Goal: Information Seeking & Learning: Check status

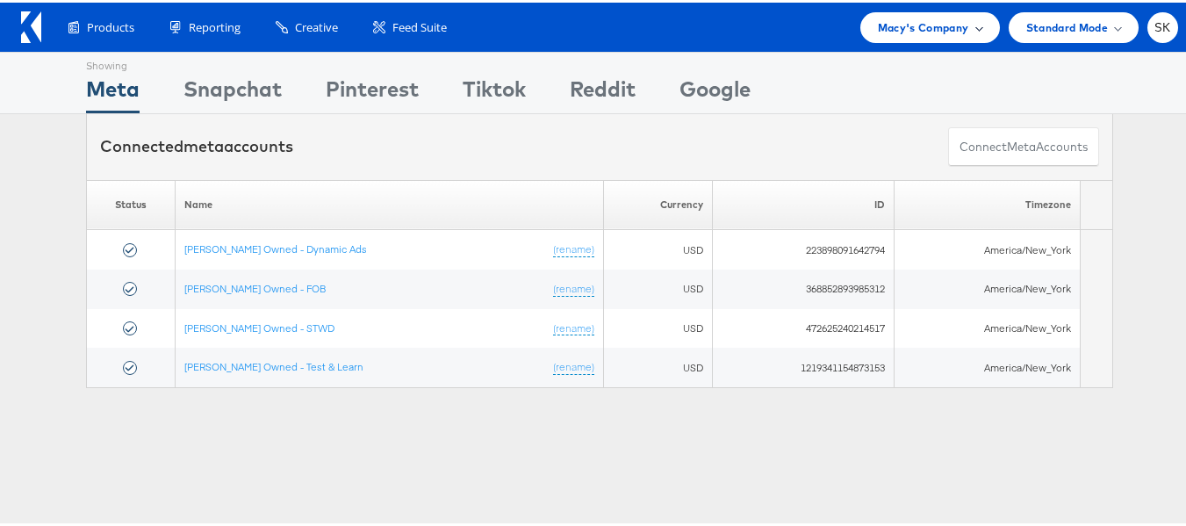
click at [909, 30] on span "Macy's Company" at bounding box center [923, 25] width 91 height 18
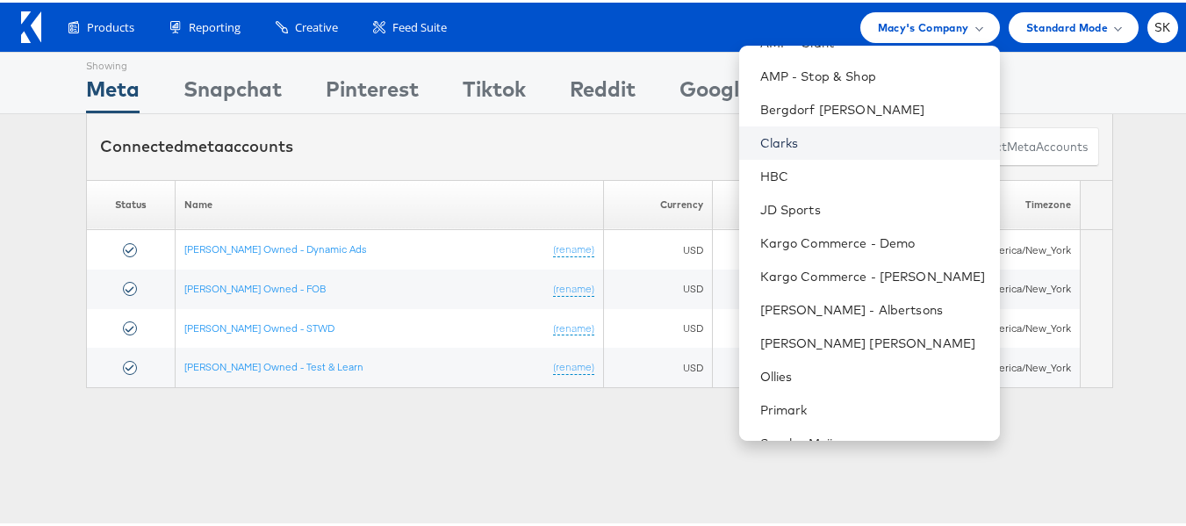
scroll to position [251, 0]
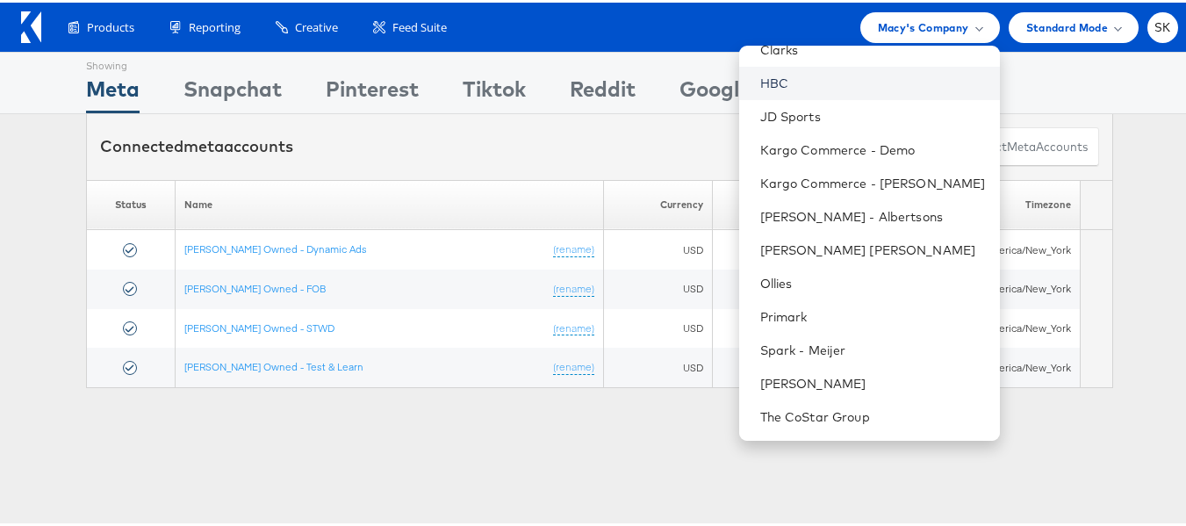
click at [764, 83] on link "HBC" at bounding box center [873, 81] width 226 height 18
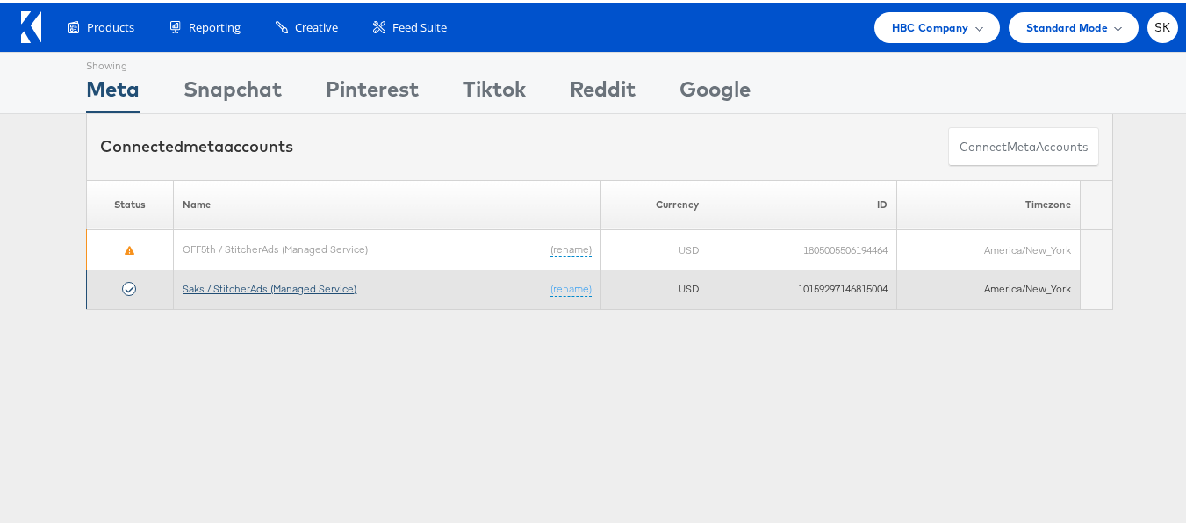
click at [342, 286] on link "Saks / StitcherAds (Managed Service)" at bounding box center [270, 285] width 174 height 13
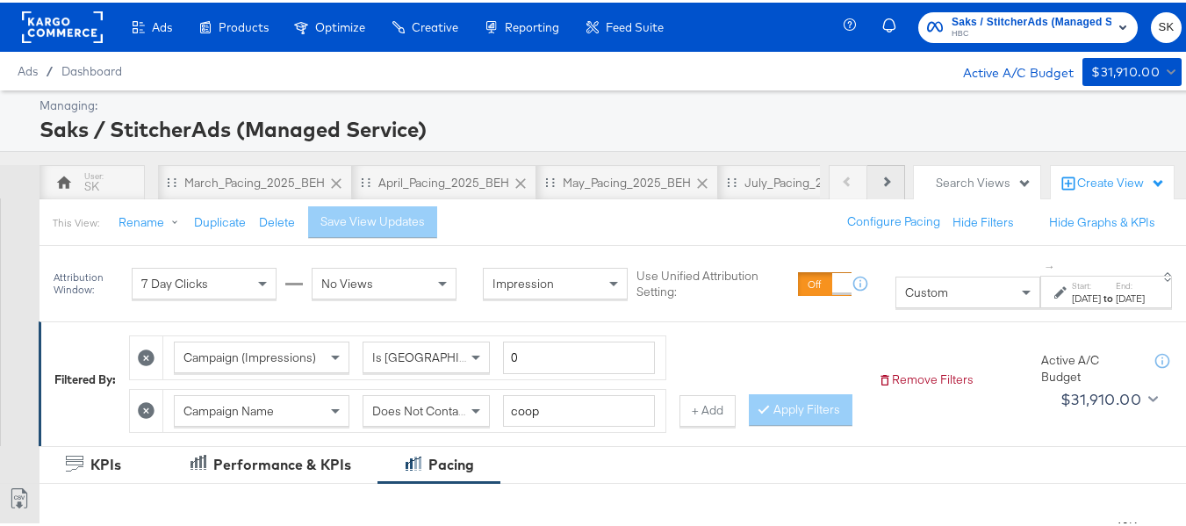
click at [885, 189] on button "Next" at bounding box center [886, 179] width 38 height 35
click at [885, 189] on div "Previous Next" at bounding box center [867, 179] width 76 height 35
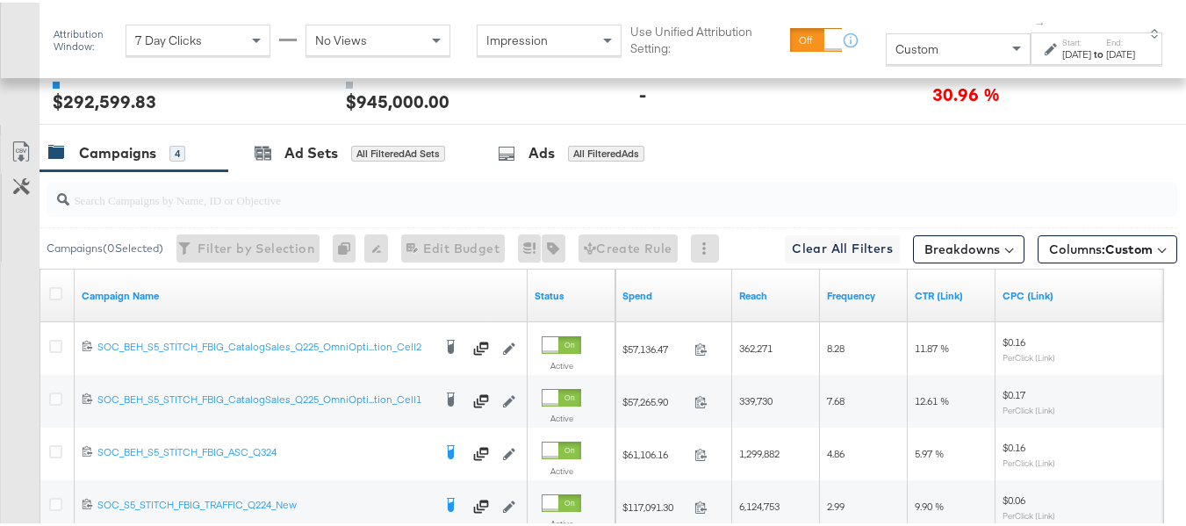
scroll to position [878, 0]
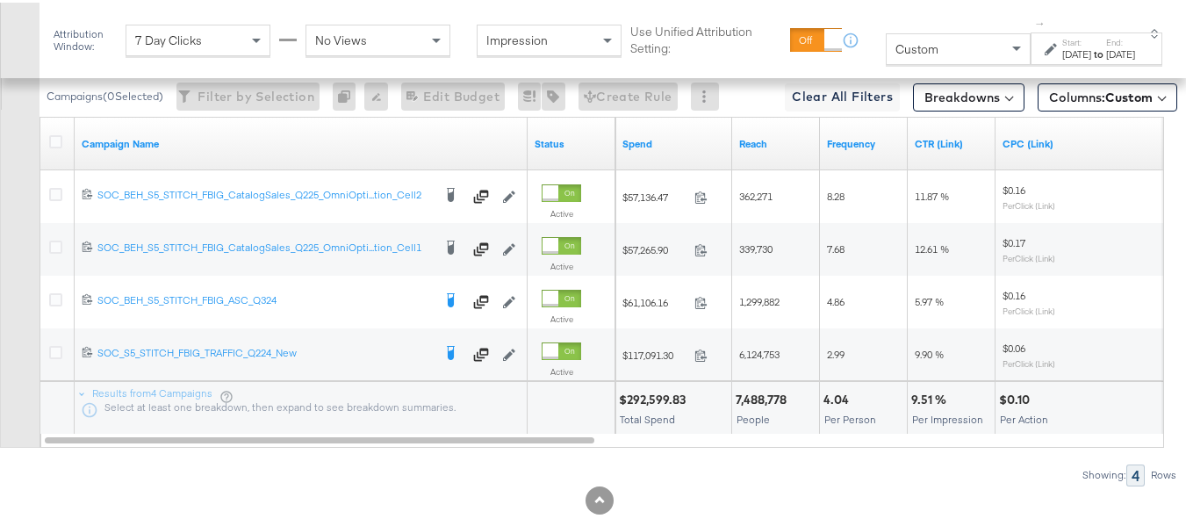
click at [1106, 51] on div "[DATE]" at bounding box center [1120, 52] width 29 height 14
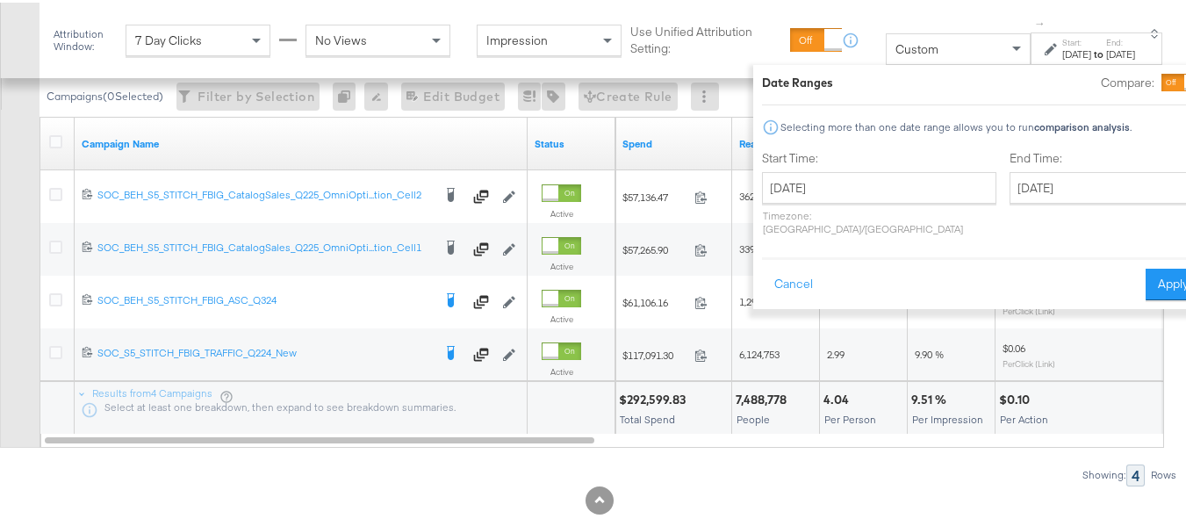
click at [1146, 273] on button "Apply" at bounding box center [1173, 282] width 55 height 32
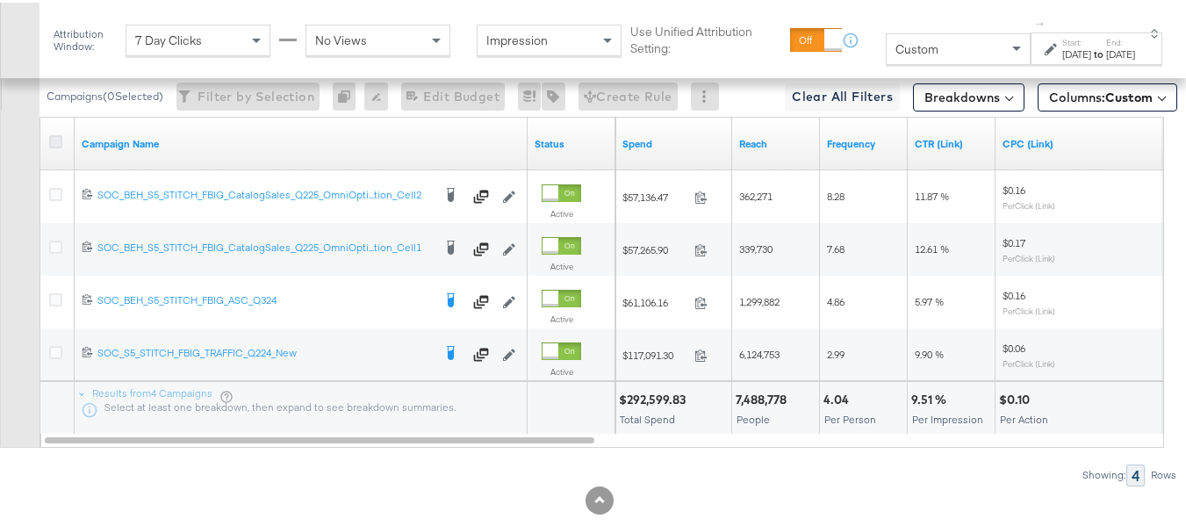
click at [60, 146] on icon at bounding box center [55, 139] width 13 height 13
click at [0, 0] on input "checkbox" at bounding box center [0, 0] width 0 height 0
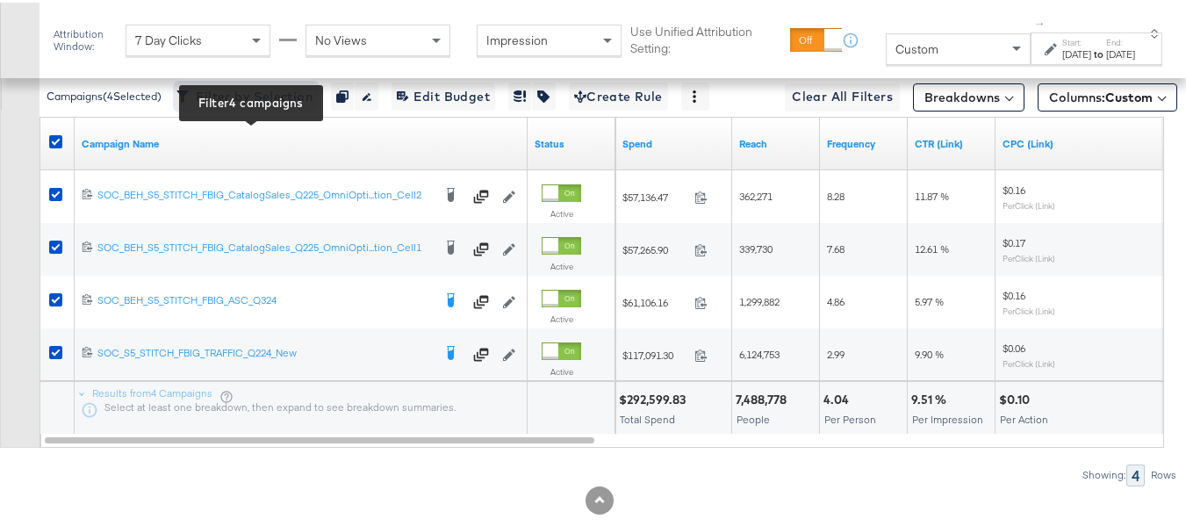
click at [225, 105] on span "Filter by Selection Filter 4 campaigns" at bounding box center [246, 94] width 133 height 22
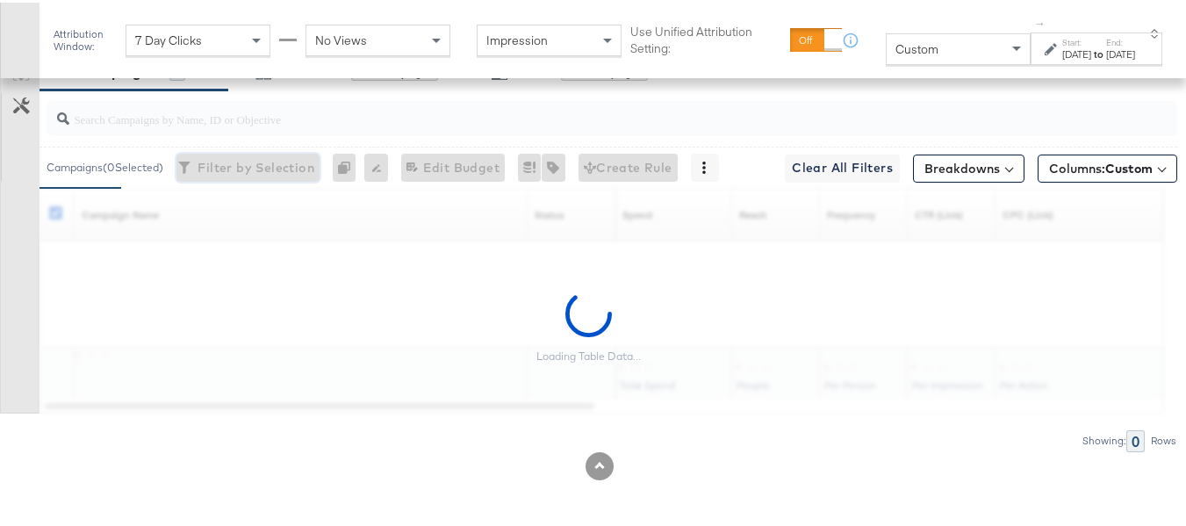
scroll to position [824, 0]
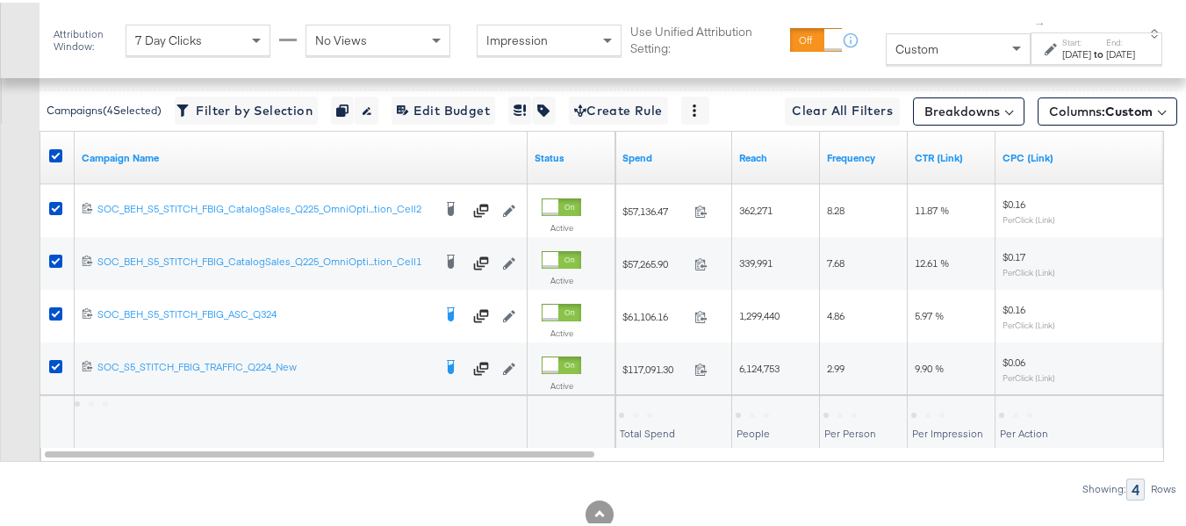
click at [1106, 50] on div "[DATE]" at bounding box center [1120, 52] width 29 height 14
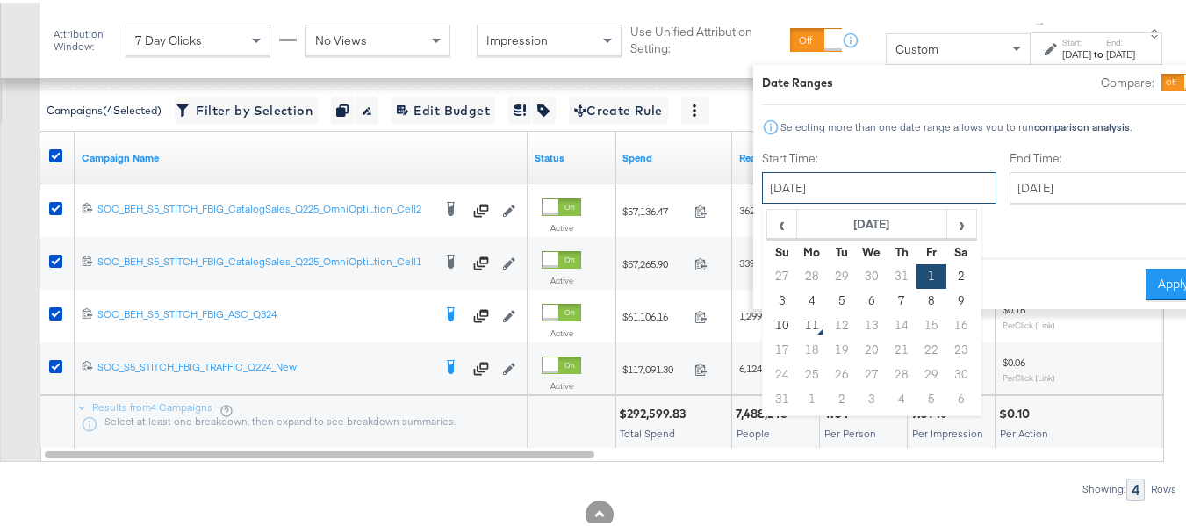
click at [845, 181] on input "[DATE]" at bounding box center [879, 185] width 234 height 32
click at [0, 291] on div "Customize KPIs Export as CSV" at bounding box center [20, 226] width 40 height 465
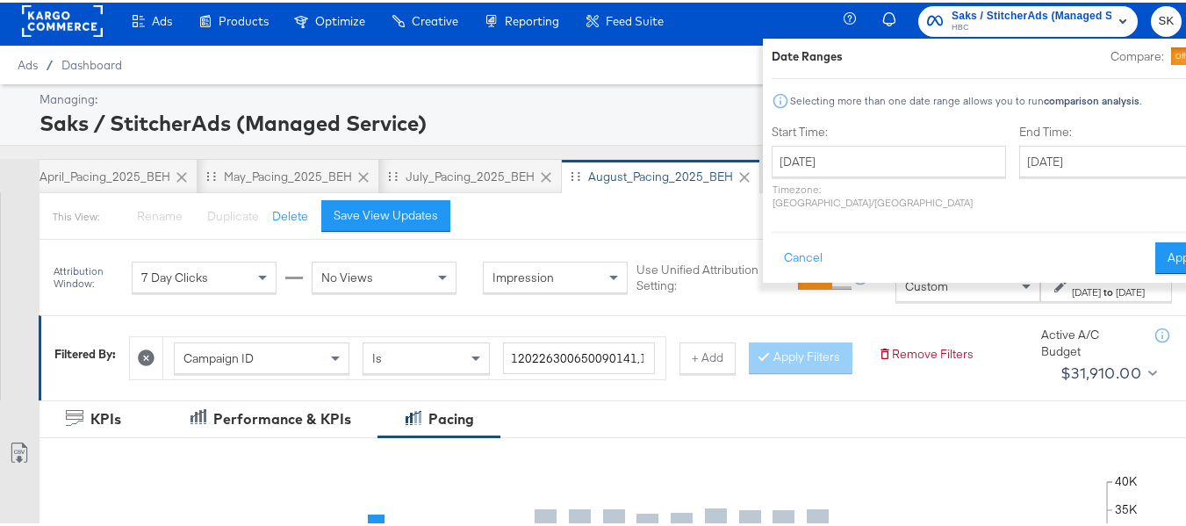
scroll to position [0, 0]
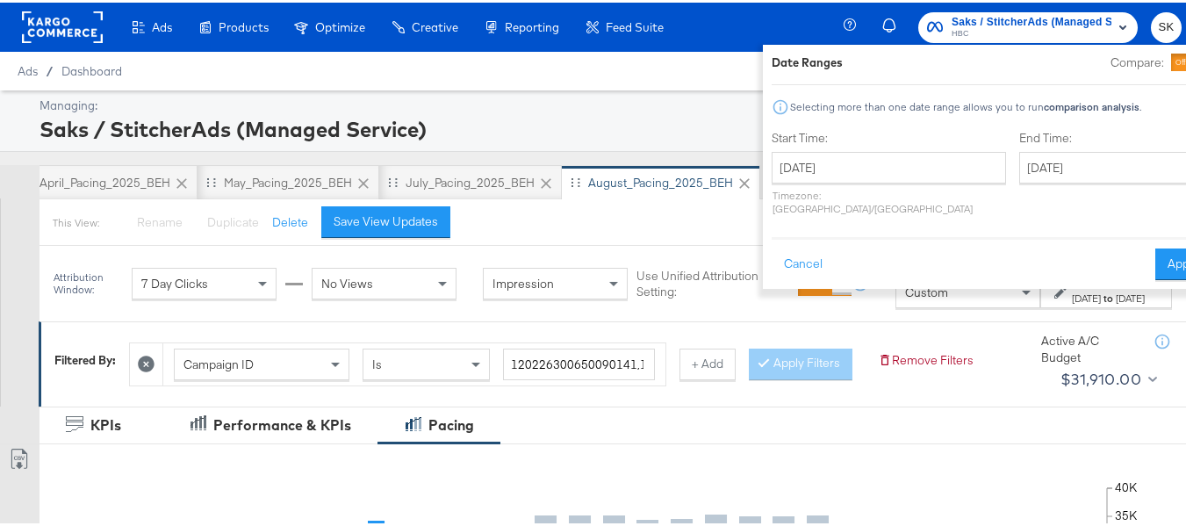
click at [637, 111] on div "Saks / StitcherAds (Managed Service)" at bounding box center [609, 126] width 1138 height 30
click at [772, 251] on button "Cancel" at bounding box center [803, 262] width 63 height 32
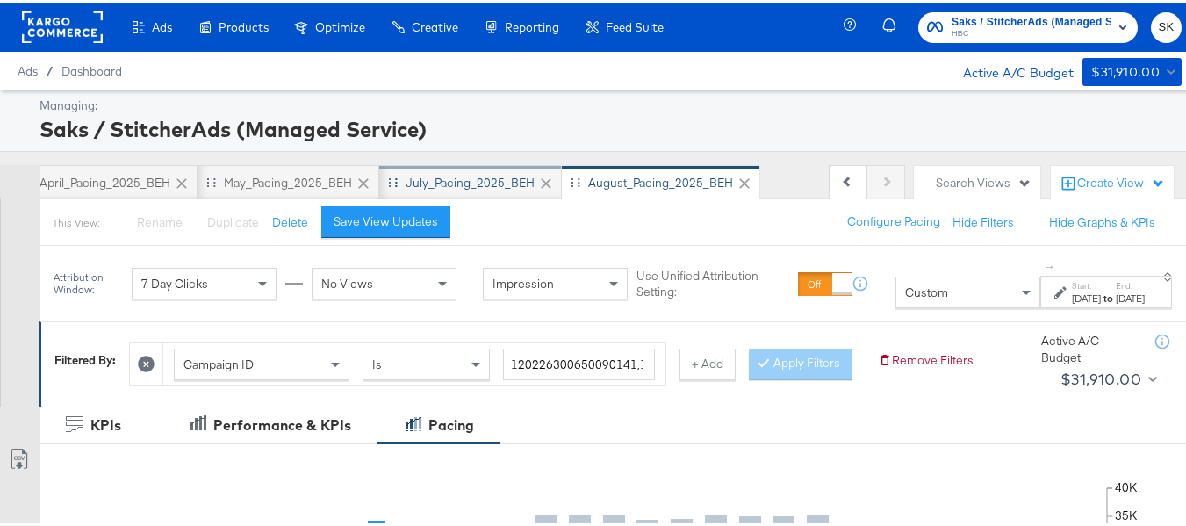
click at [419, 184] on div "July_Pacing_2025_BEH" at bounding box center [470, 180] width 129 height 17
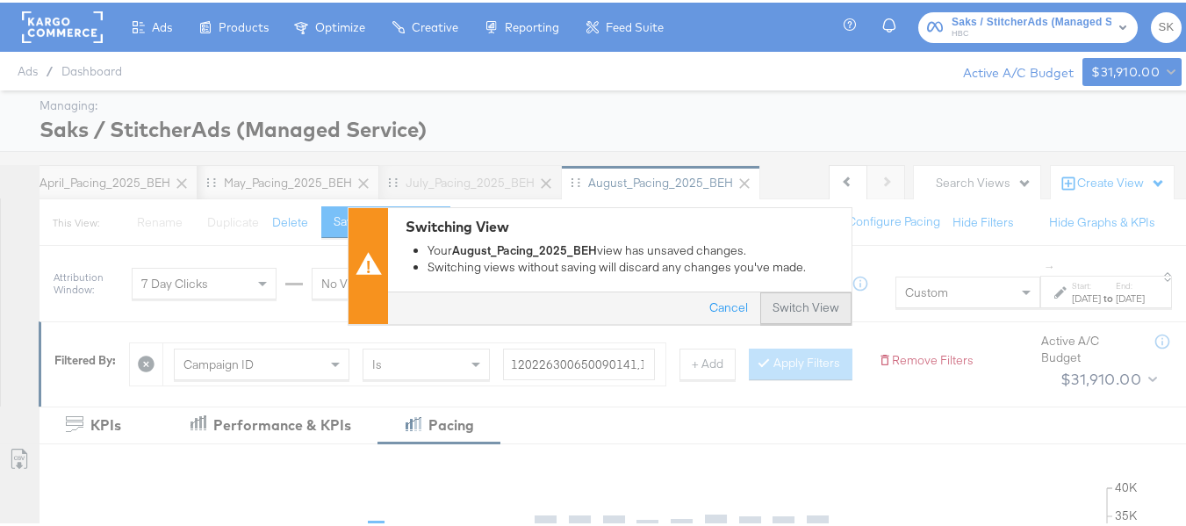
click at [787, 302] on button "Switch View" at bounding box center [805, 306] width 91 height 32
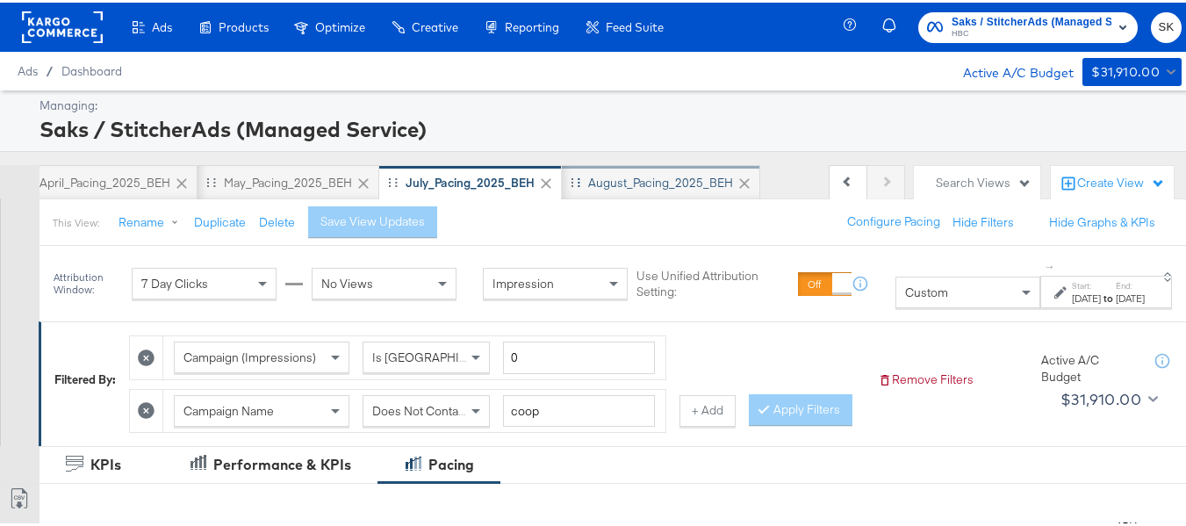
click at [630, 175] on div "August_Pacing_2025_BEH" at bounding box center [660, 180] width 145 height 17
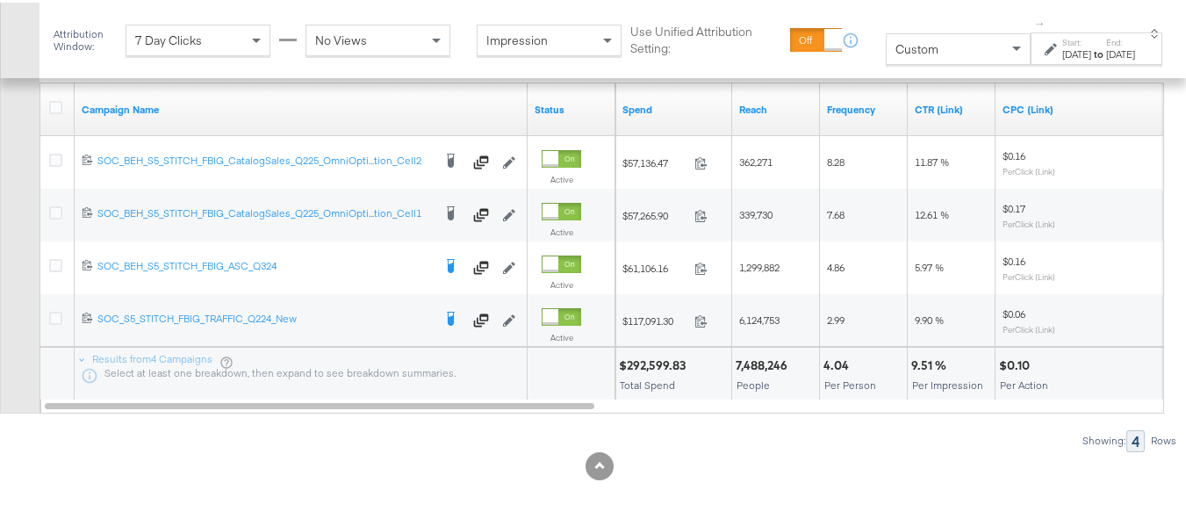
scroll to position [952, 0]
click at [1062, 56] on div "[DATE]" at bounding box center [1076, 52] width 29 height 14
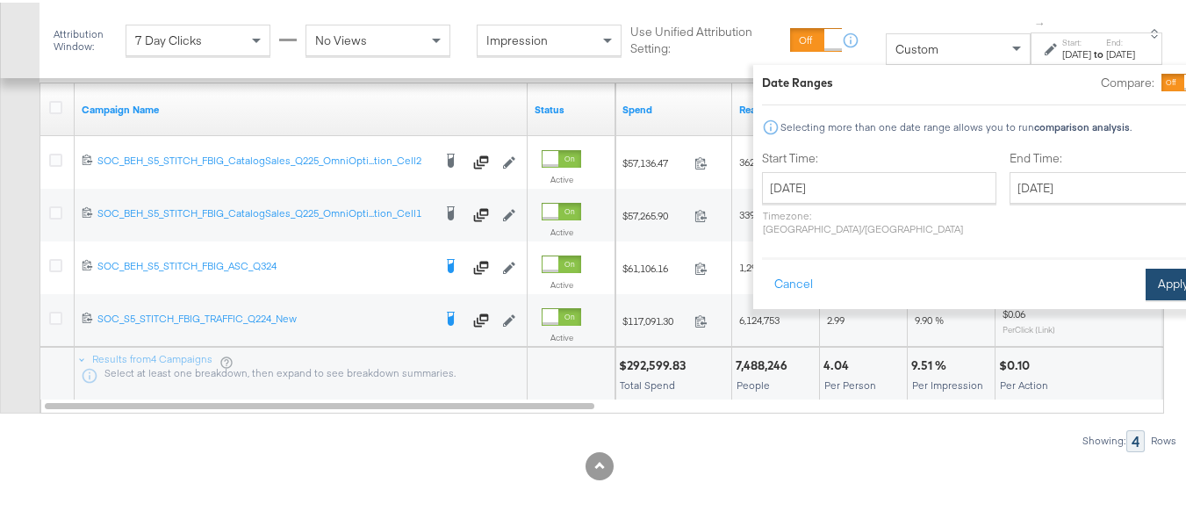
click at [1146, 267] on button "Apply" at bounding box center [1173, 282] width 55 height 32
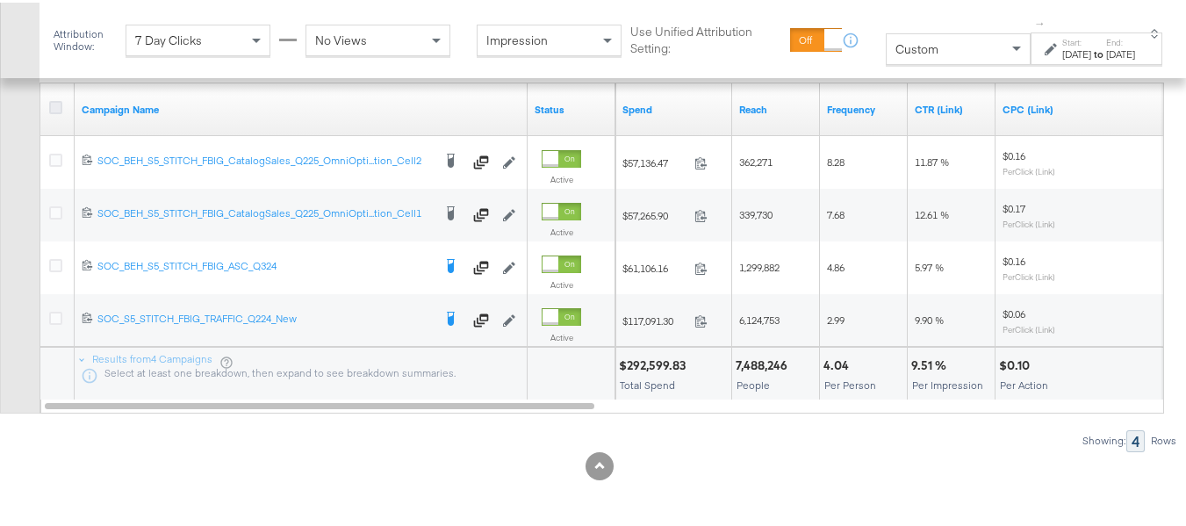
click at [51, 106] on icon at bounding box center [55, 104] width 13 height 13
click at [0, 0] on input "checkbox" at bounding box center [0, 0] width 0 height 0
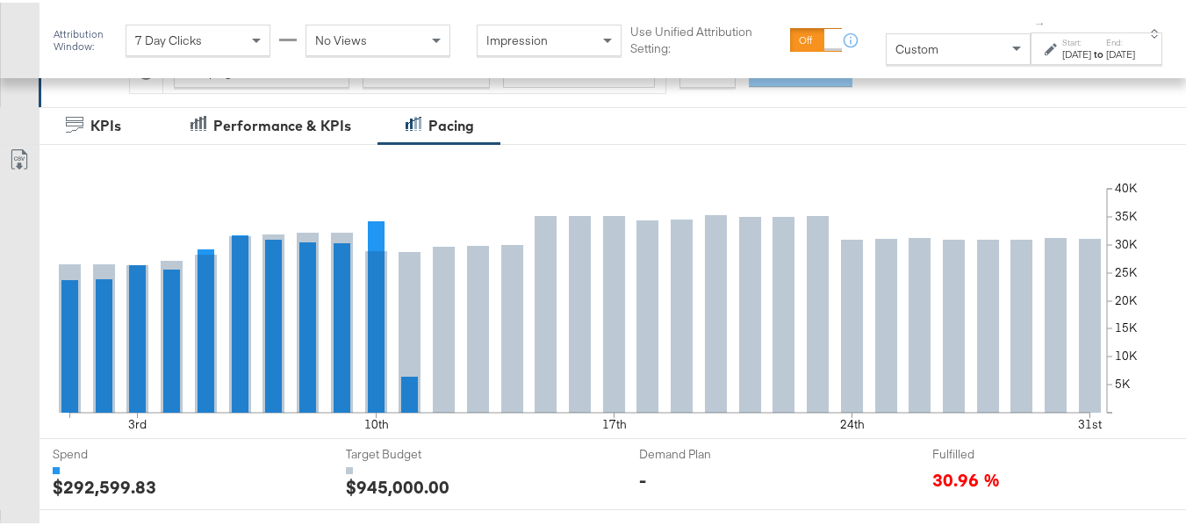
scroll to position [615, 0]
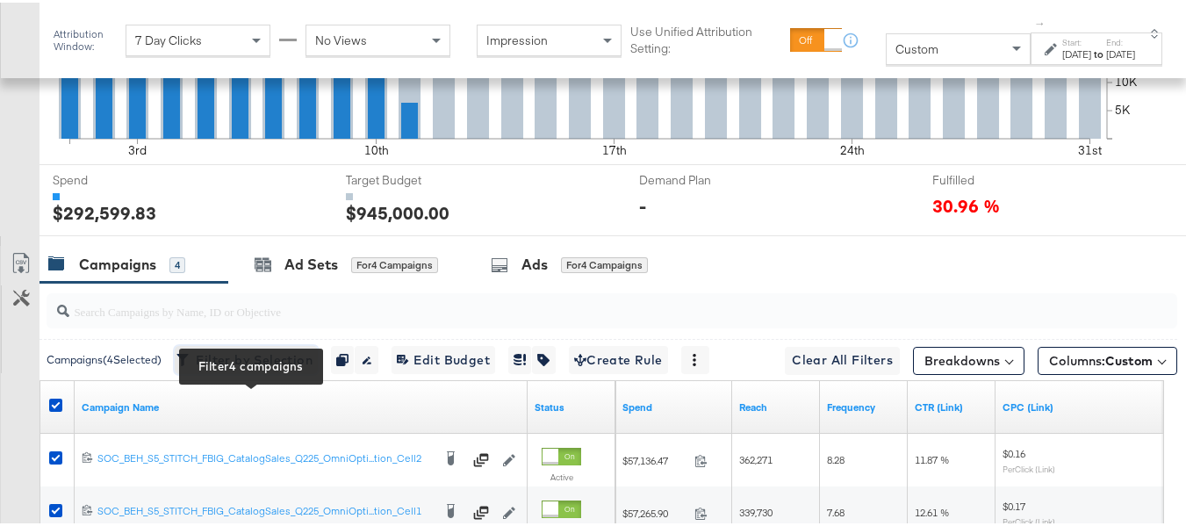
click at [293, 369] on span "Filter by Selection Filter 4 campaigns" at bounding box center [246, 358] width 133 height 22
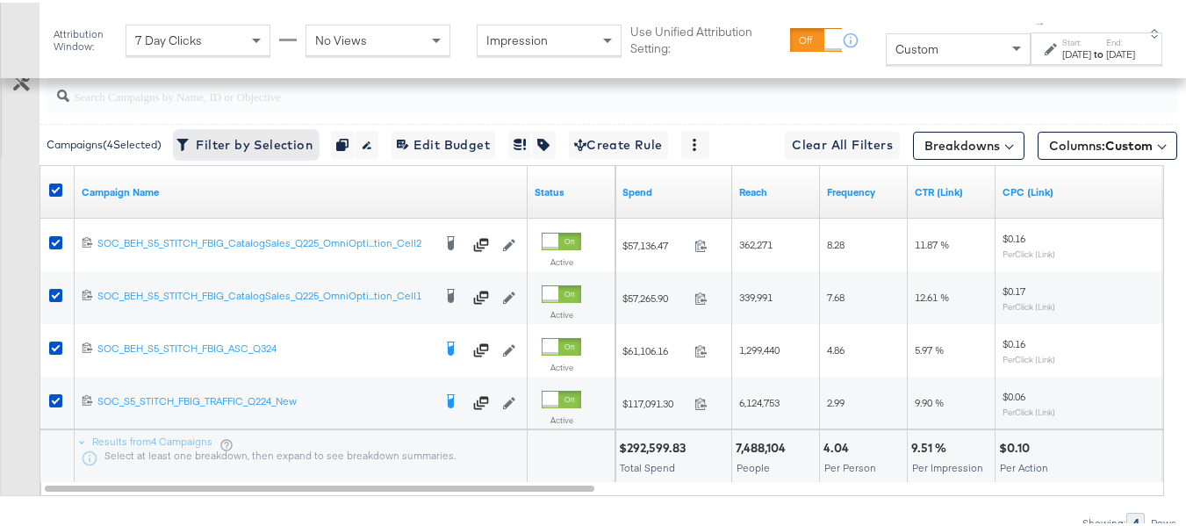
scroll to position [878, 0]
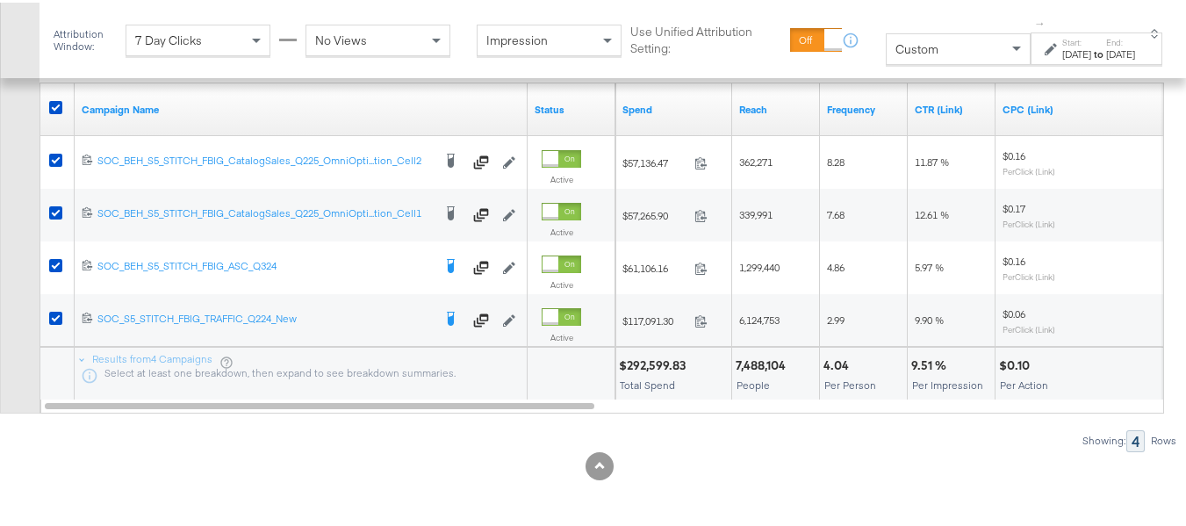
click at [1068, 39] on div "Start: [DATE] to End: [DATE]" at bounding box center [1098, 46] width 73 height 25
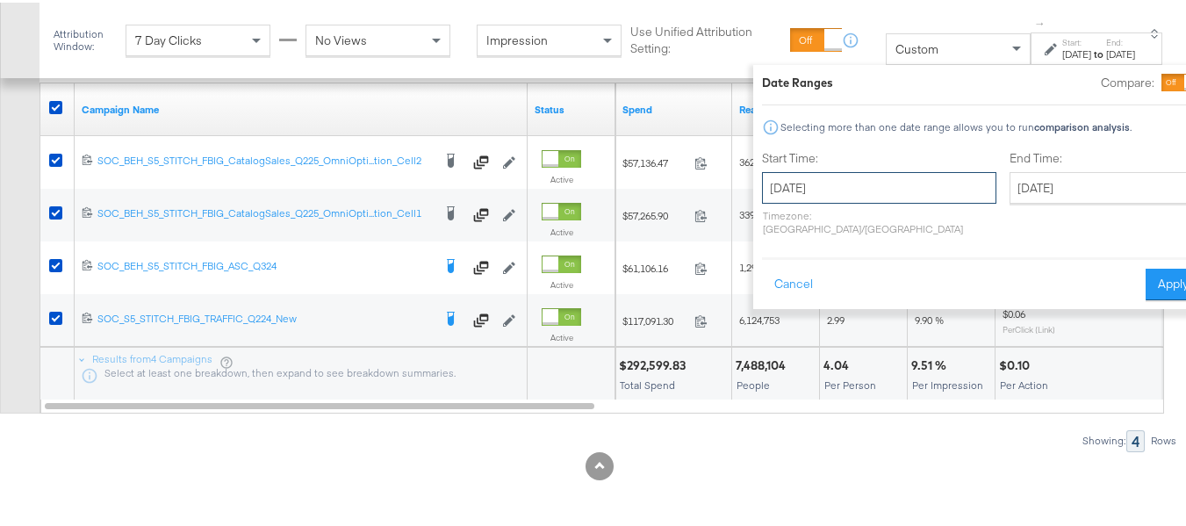
click at [848, 182] on input "[DATE]" at bounding box center [879, 185] width 234 height 32
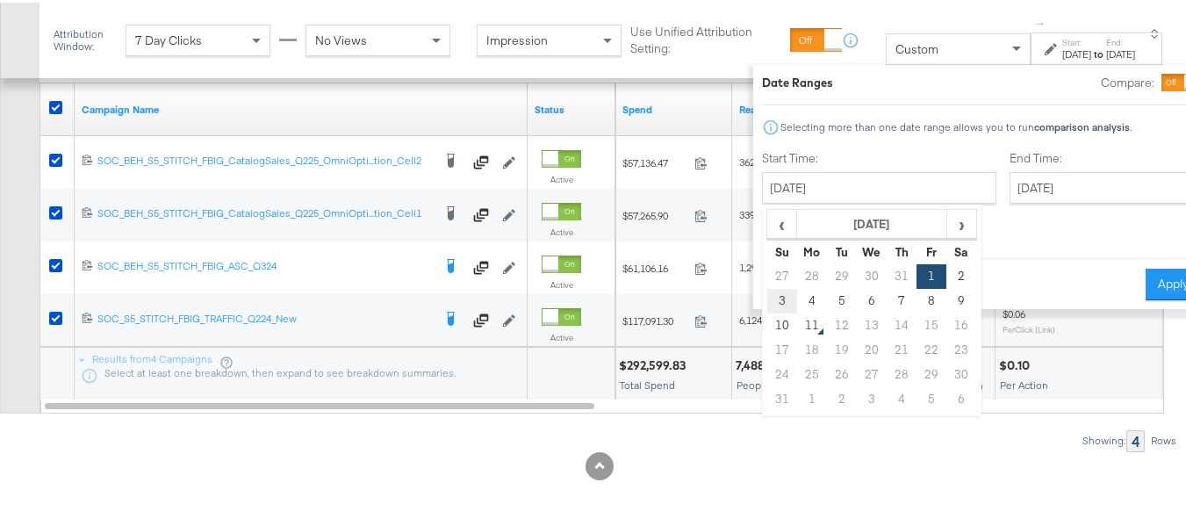
click at [767, 296] on td "3" at bounding box center [782, 298] width 30 height 25
type input "[DATE]"
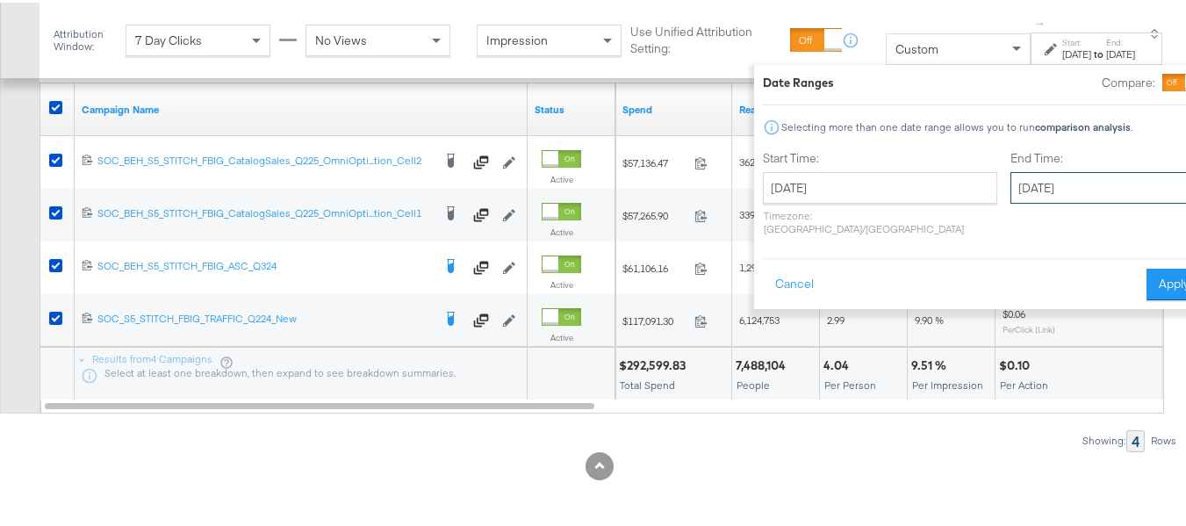
click at [1017, 190] on input "[DATE]" at bounding box center [1102, 185] width 184 height 32
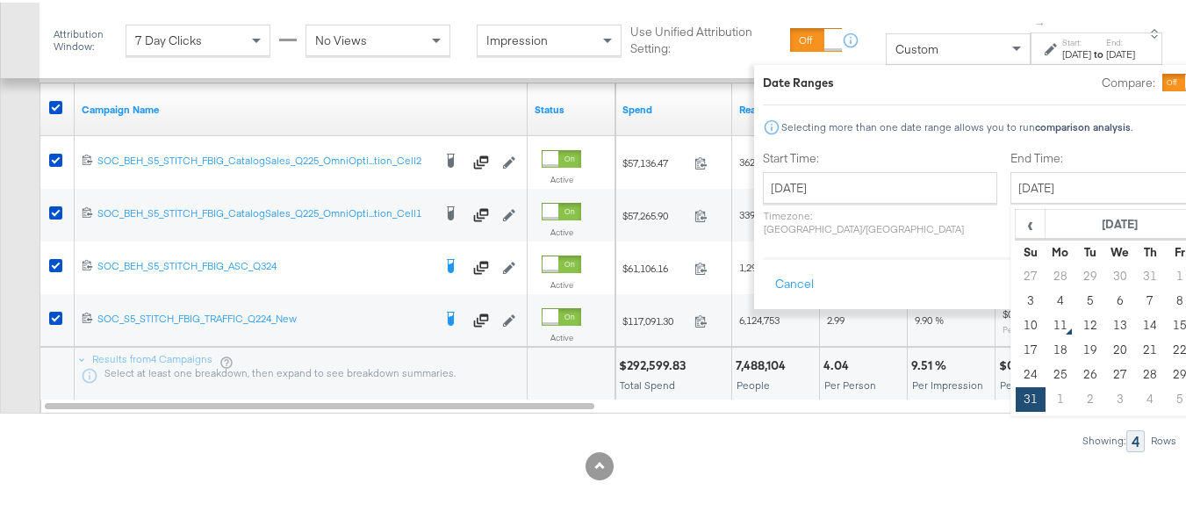
type input "[DATE]"
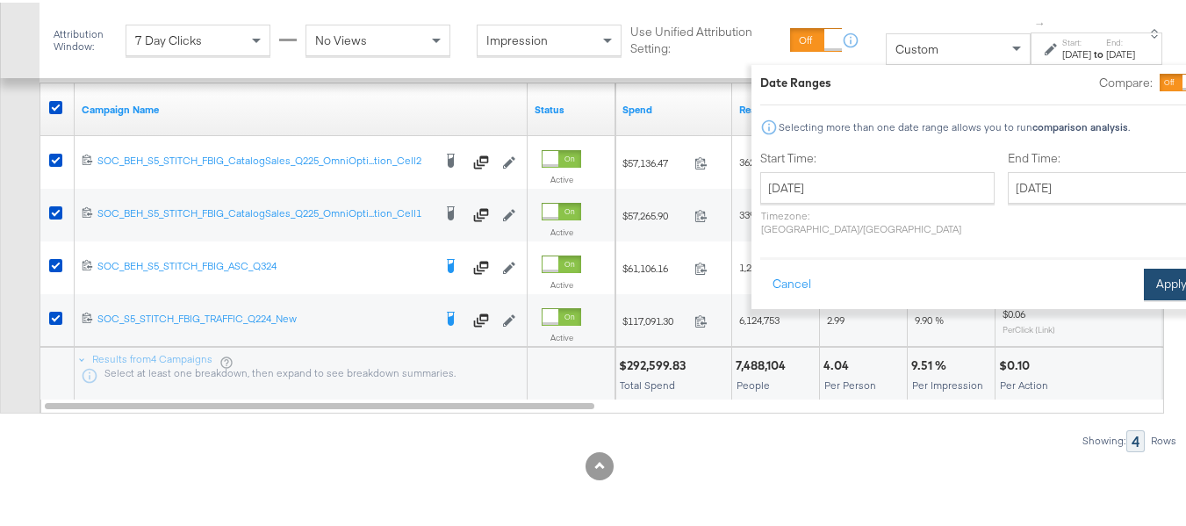
click at [1144, 266] on button "Apply" at bounding box center [1171, 282] width 55 height 32
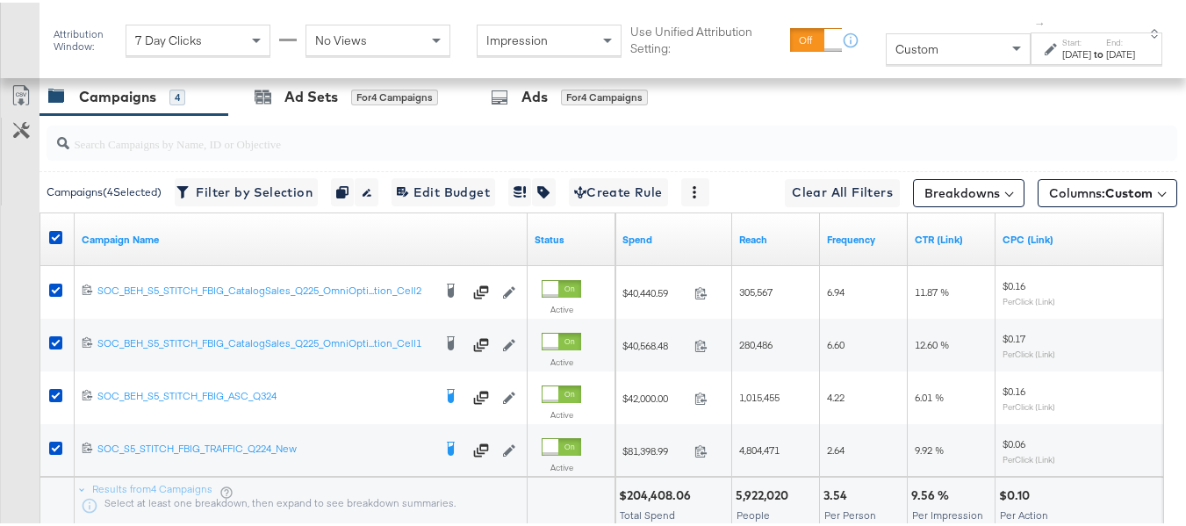
scroll to position [723, 0]
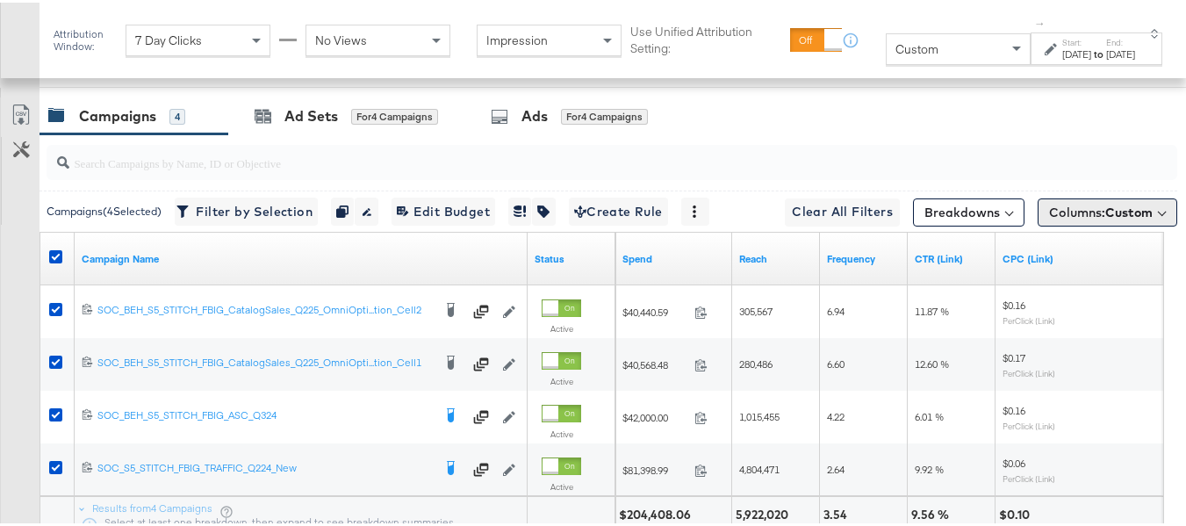
click at [1117, 218] on span "Custom" at bounding box center [1128, 210] width 47 height 16
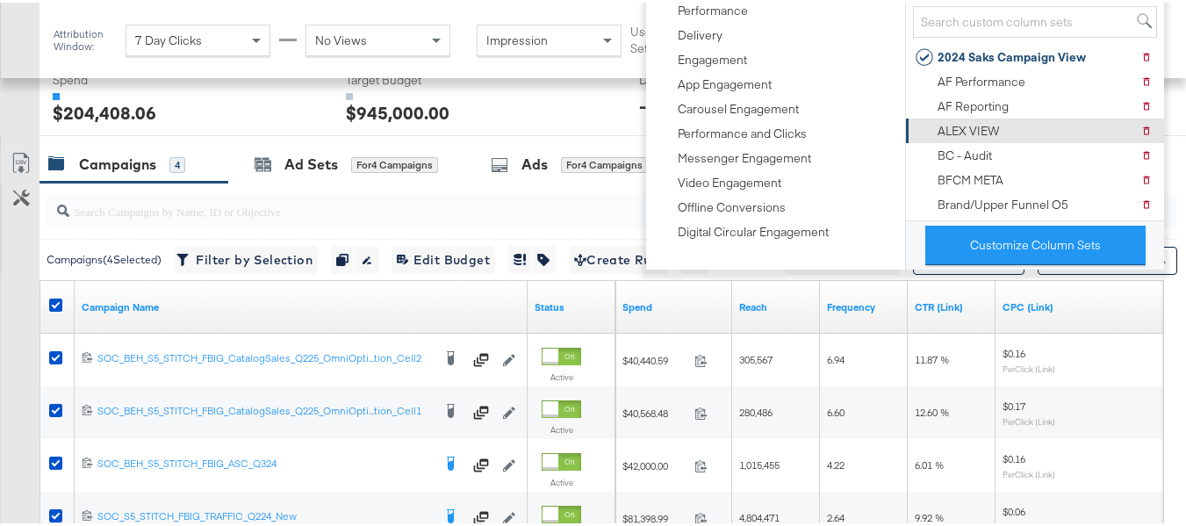
scroll to position [636, 0]
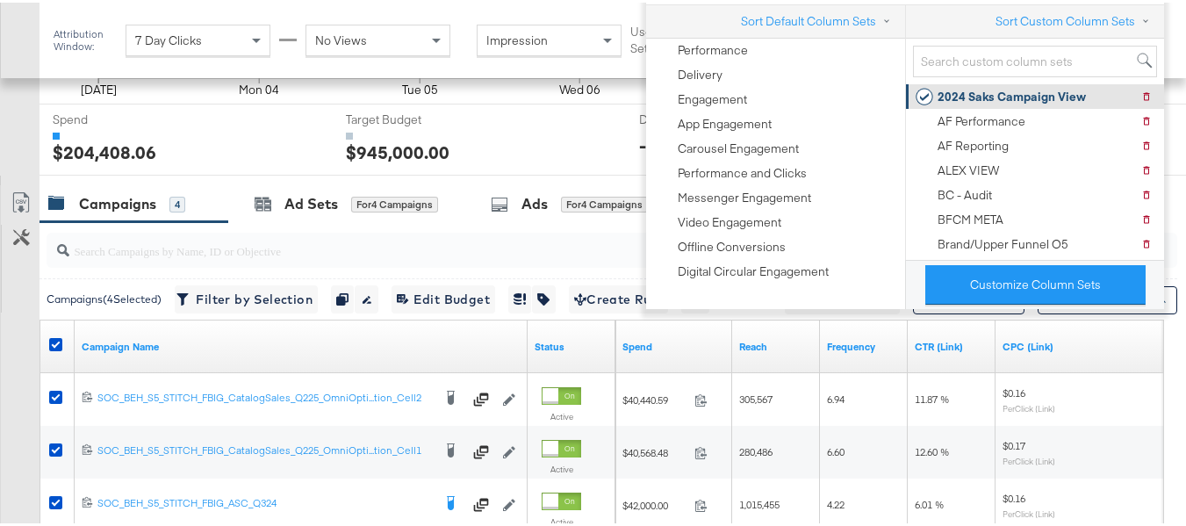
click at [989, 97] on div "2024 Saks Campaign View" at bounding box center [1012, 94] width 148 height 17
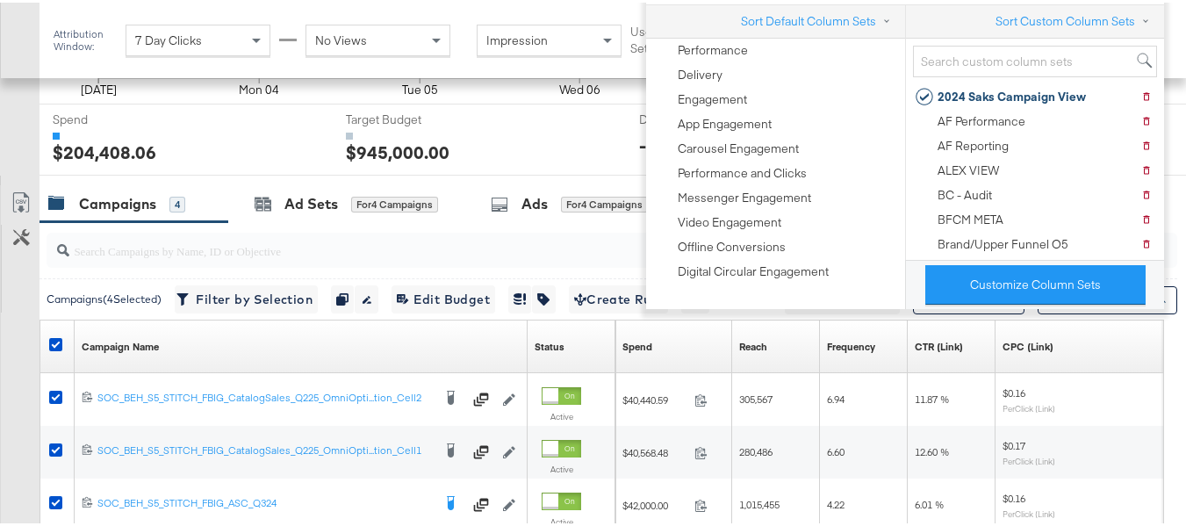
click at [0, 255] on div "Customize KPIs Export as CSV" at bounding box center [20, 415] width 40 height 465
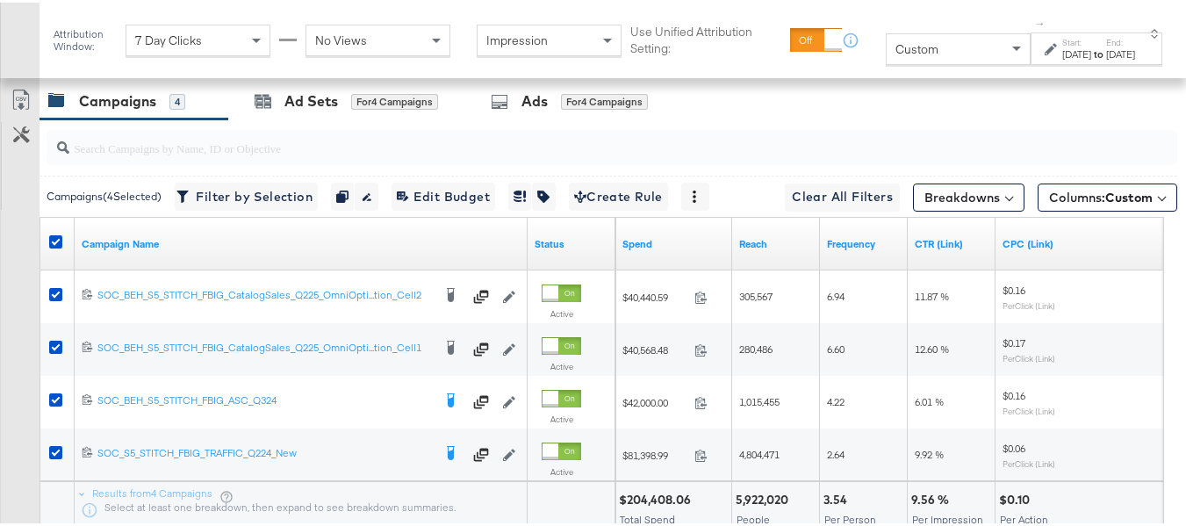
scroll to position [723, 0]
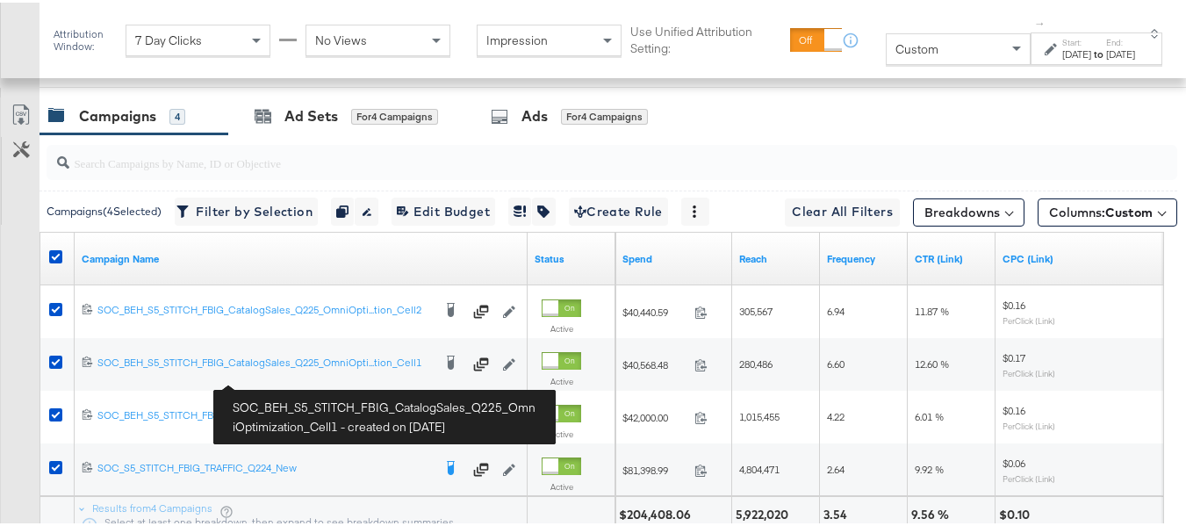
click at [0, 366] on div "Customize KPIs Export as CSV" at bounding box center [20, 327] width 40 height 465
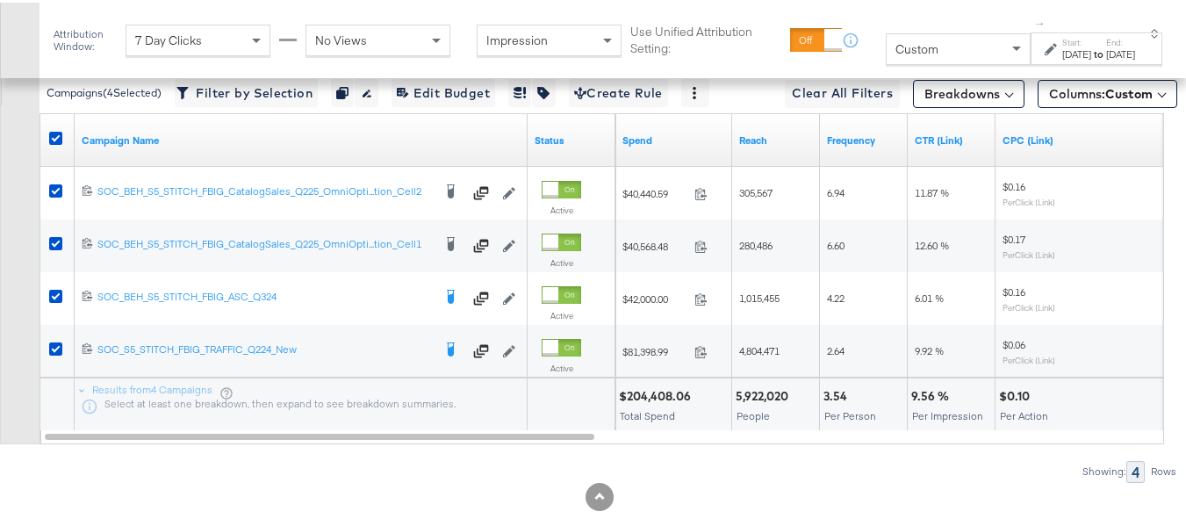
scroll to position [811, 0]
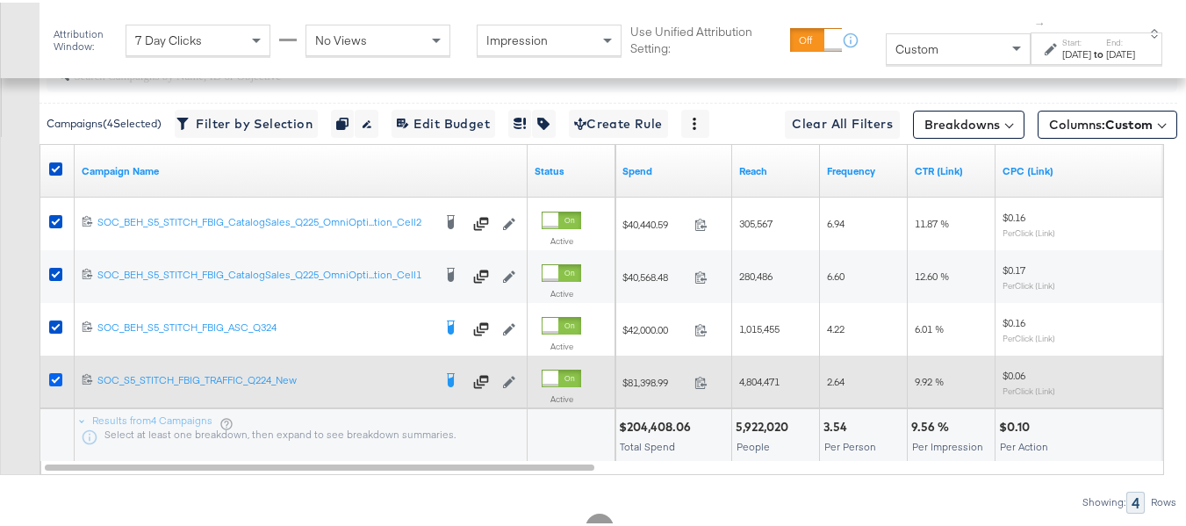
click at [55, 384] on icon at bounding box center [55, 376] width 13 height 13
click at [0, 0] on input "checkbox" at bounding box center [0, 0] width 0 height 0
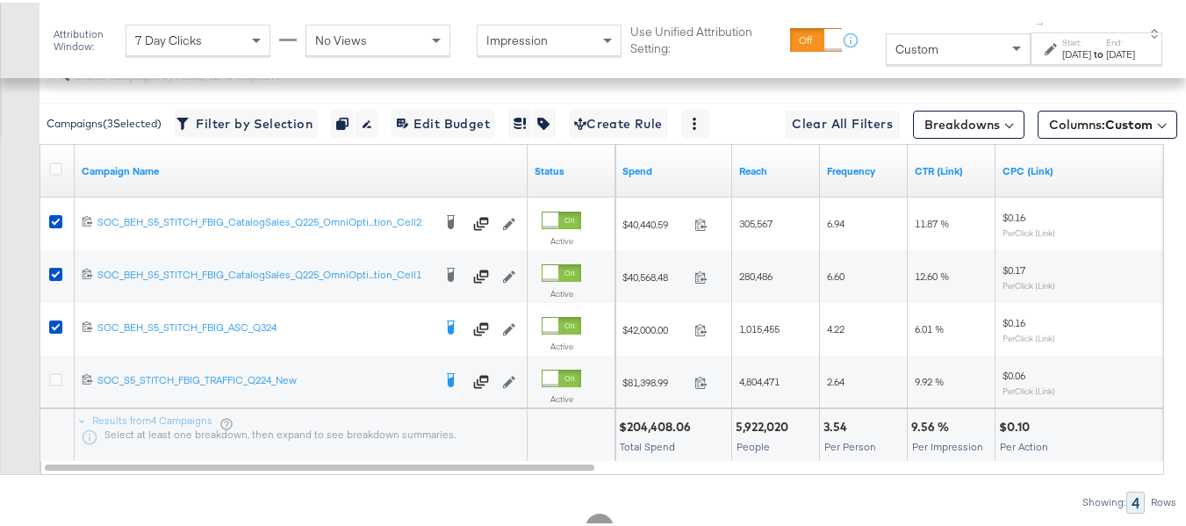
scroll to position [723, 0]
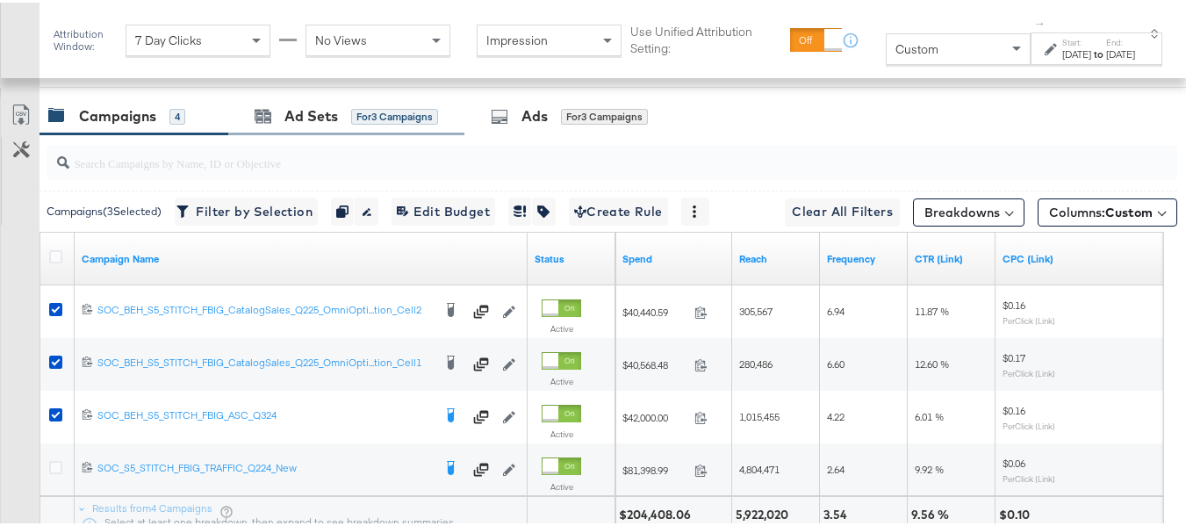
click at [317, 133] on div "Ad Sets for 3 Campaigns" at bounding box center [346, 114] width 236 height 38
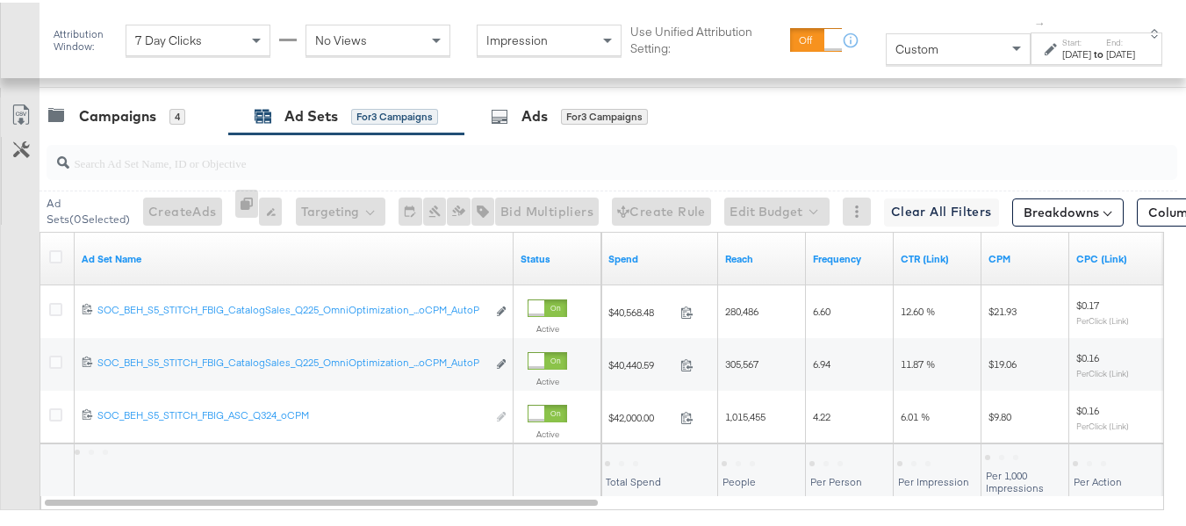
click at [46, 272] on div at bounding box center [58, 257] width 32 height 32
click at [59, 261] on icon at bounding box center [55, 254] width 13 height 13
click at [0, 0] on input "checkbox" at bounding box center [0, 0] width 0 height 0
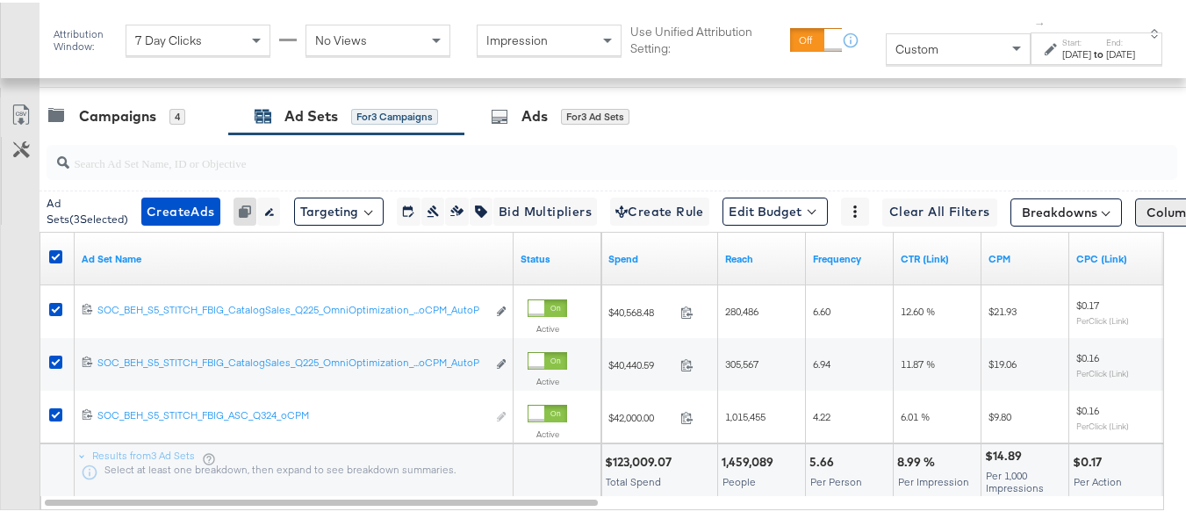
click at [1147, 219] on span "Columns: Custom" at bounding box center [1199, 210] width 104 height 18
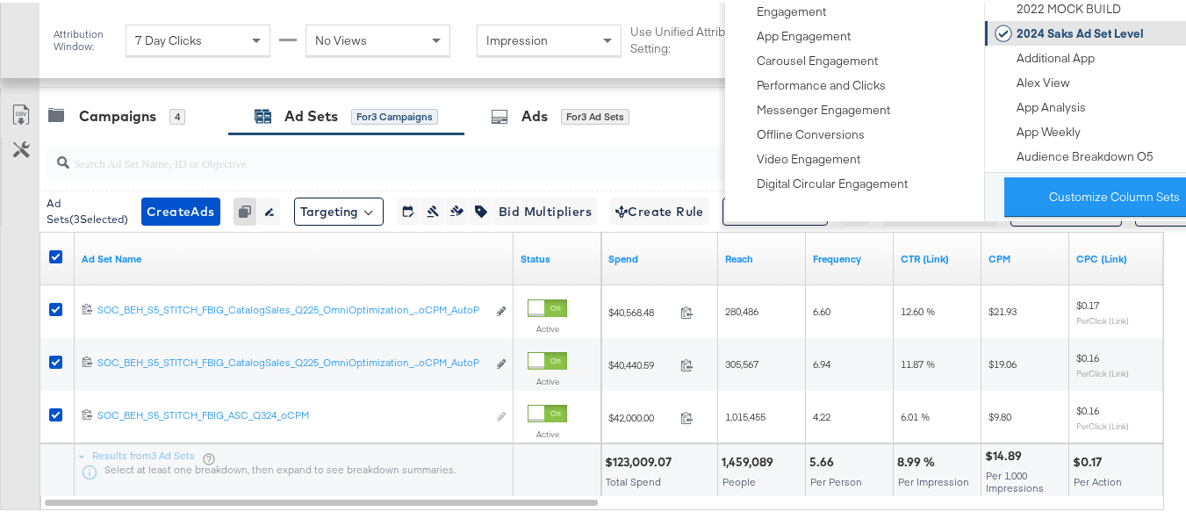
click at [1062, 24] on div "2024 Saks Ad Set Level" at bounding box center [1080, 31] width 127 height 17
click at [0, 252] on div "Customize KPIs Export as CSV" at bounding box center [20, 301] width 40 height 413
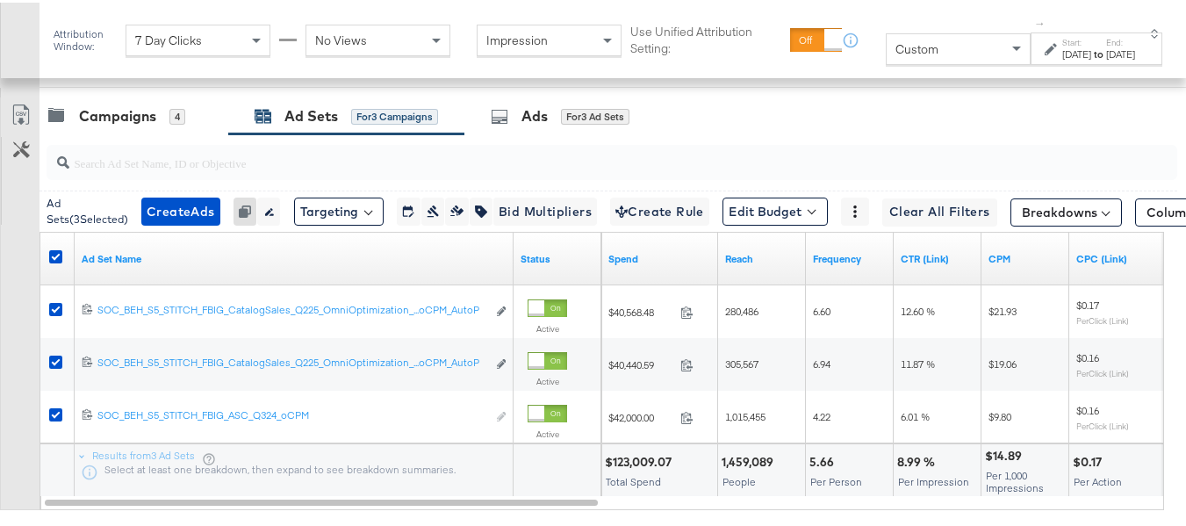
click at [23, 123] on icon at bounding box center [21, 112] width 21 height 21
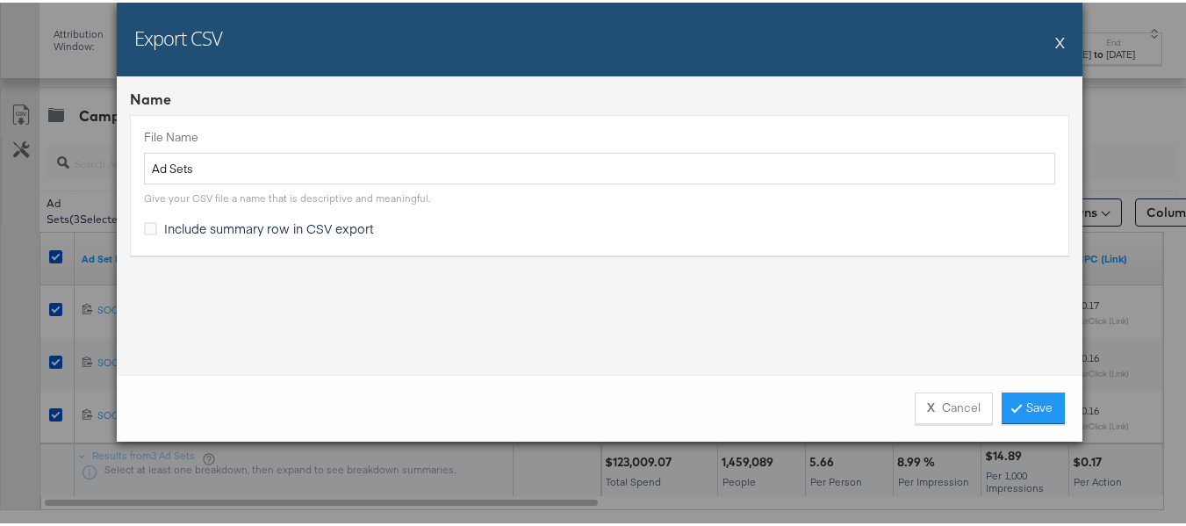
click at [211, 240] on div "File Name Ad Sets Give your CSV file a name that is descriptive and meaningful.…" at bounding box center [599, 182] width 939 height 140
click at [209, 226] on span "Include summary row in CSV export" at bounding box center [269, 226] width 210 height 18
click at [0, 0] on input "Include summary row in CSV export" at bounding box center [0, 0] width 0 height 0
click at [1040, 406] on link "Save" at bounding box center [1033, 406] width 63 height 32
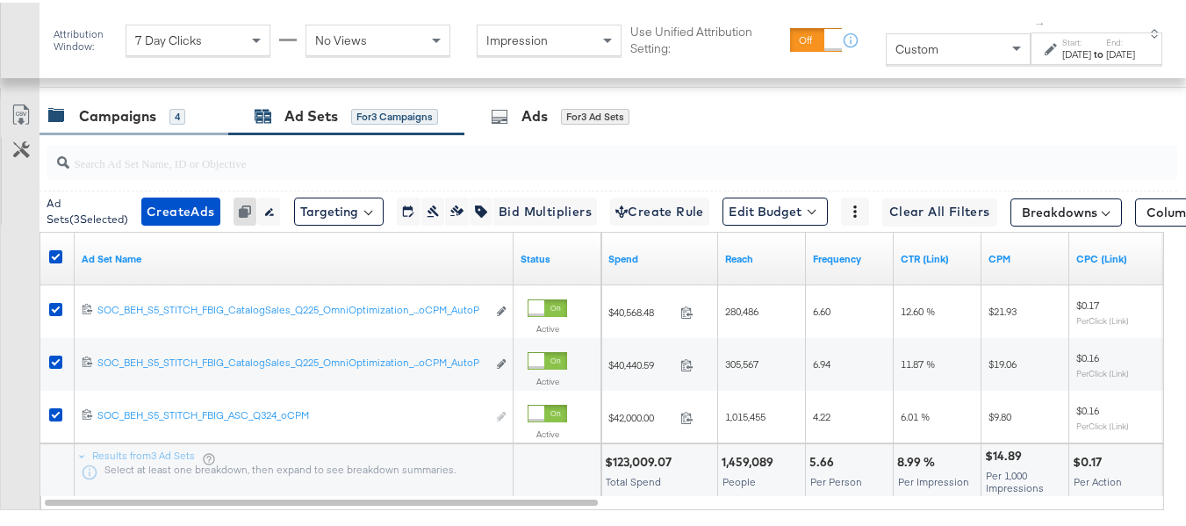
click at [90, 126] on div "Campaigns 4" at bounding box center [134, 114] width 189 height 38
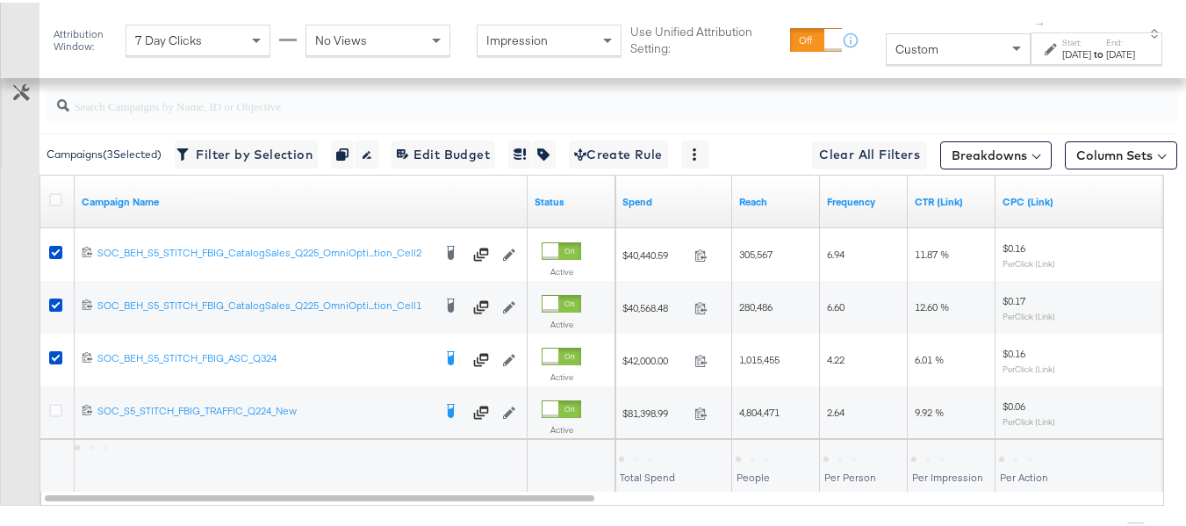
scroll to position [811, 0]
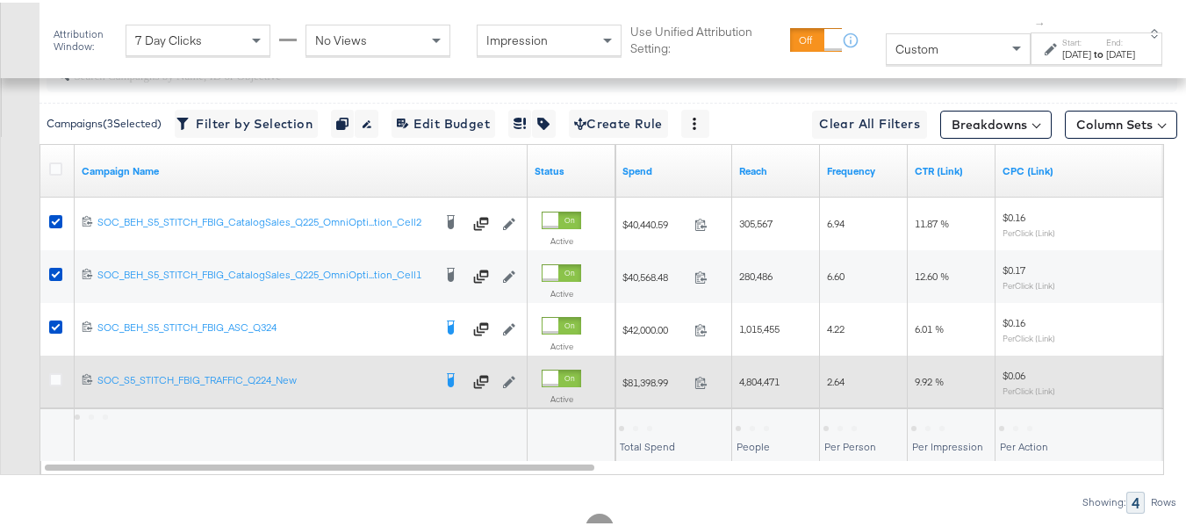
click at [50, 388] on div at bounding box center [58, 379] width 18 height 18
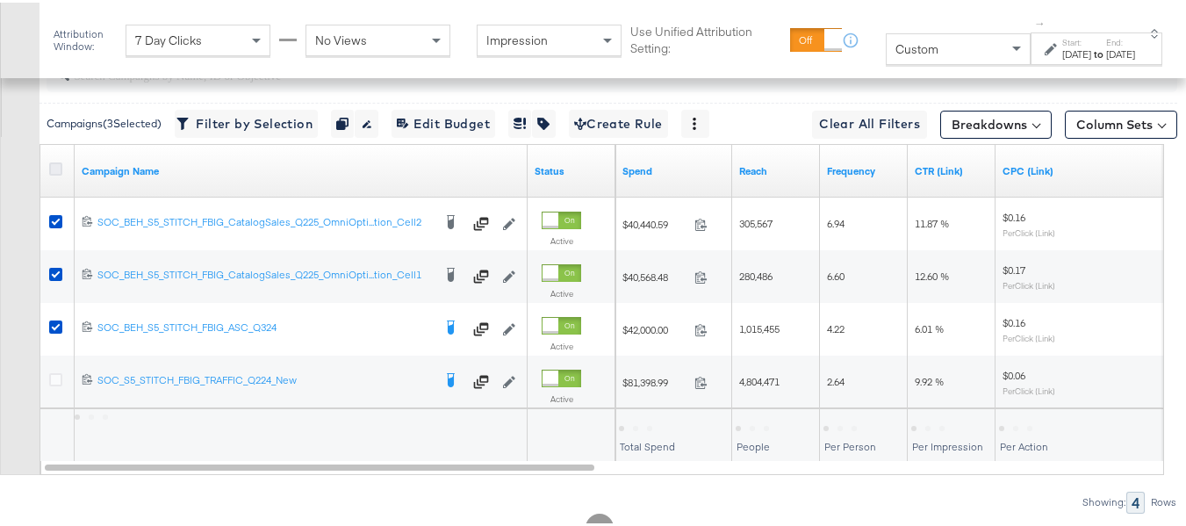
click at [53, 173] on icon at bounding box center [55, 166] width 13 height 13
click at [0, 0] on input "checkbox" at bounding box center [0, 0] width 0 height 0
click at [53, 173] on icon at bounding box center [55, 166] width 13 height 13
click at [0, 0] on input "checkbox" at bounding box center [0, 0] width 0 height 0
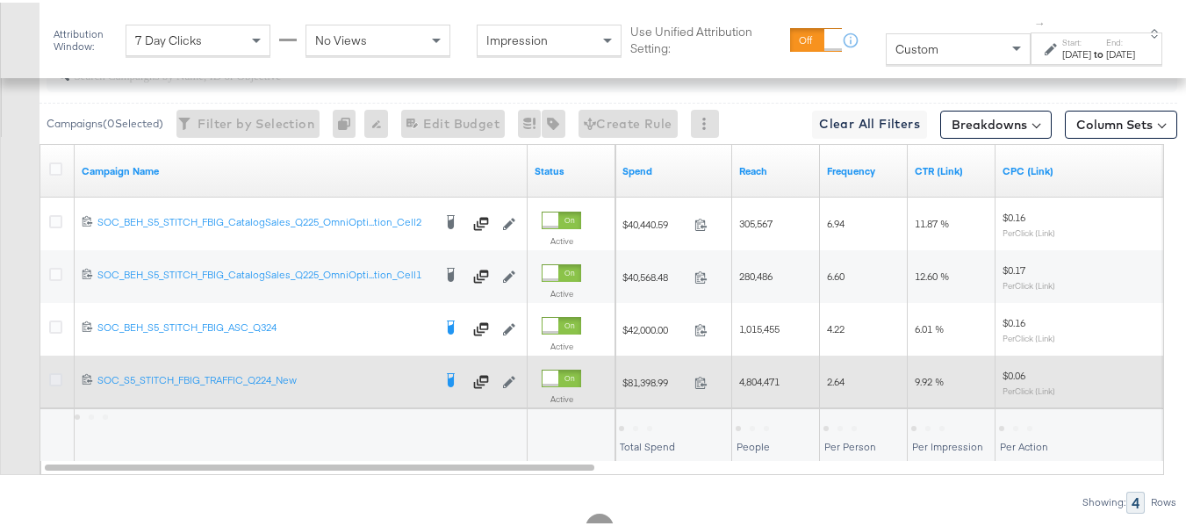
click at [58, 384] on icon at bounding box center [55, 376] width 13 height 13
click at [0, 0] on input "checkbox" at bounding box center [0, 0] width 0 height 0
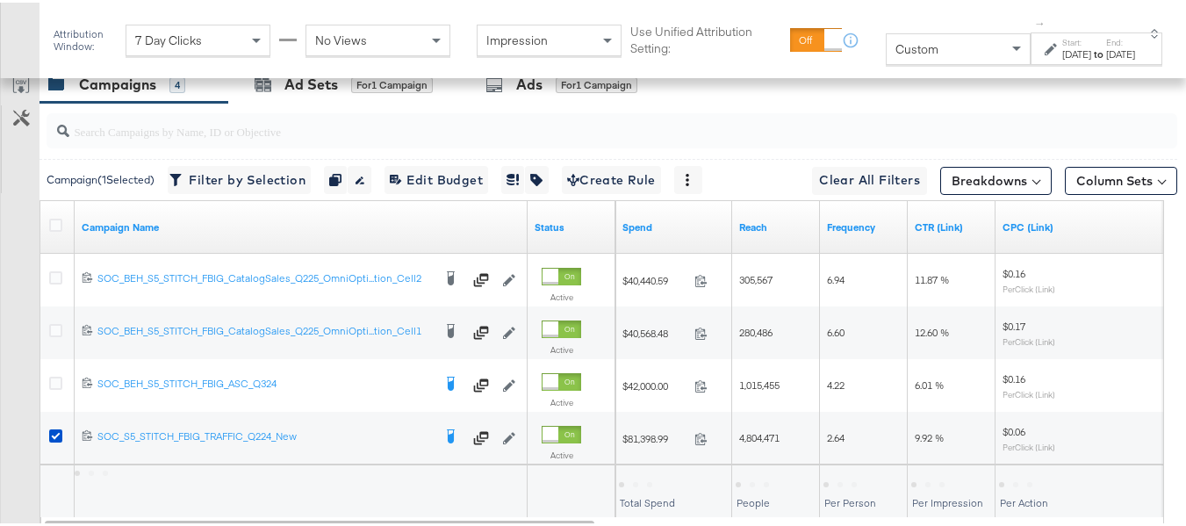
scroll to position [723, 0]
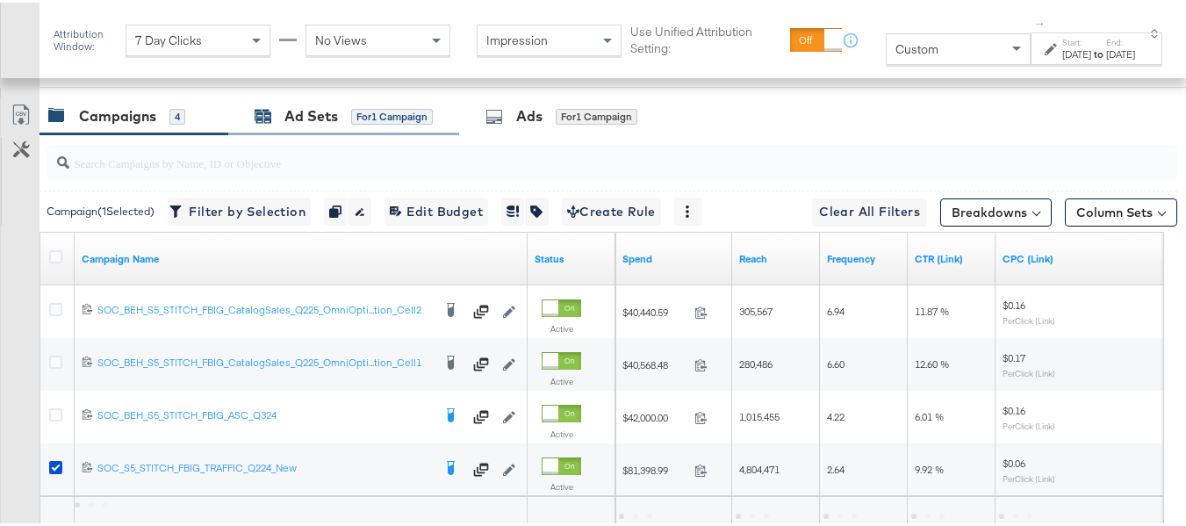
click at [363, 122] on div "for 1 Campaign" at bounding box center [392, 114] width 82 height 16
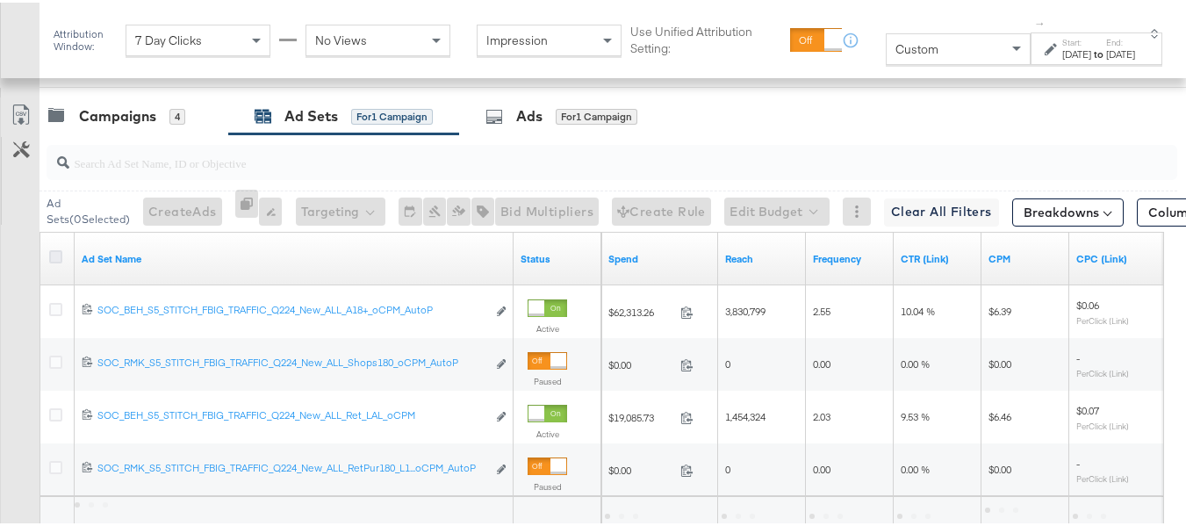
click at [53, 261] on icon at bounding box center [55, 254] width 13 height 13
click at [0, 0] on input "checkbox" at bounding box center [0, 0] width 0 height 0
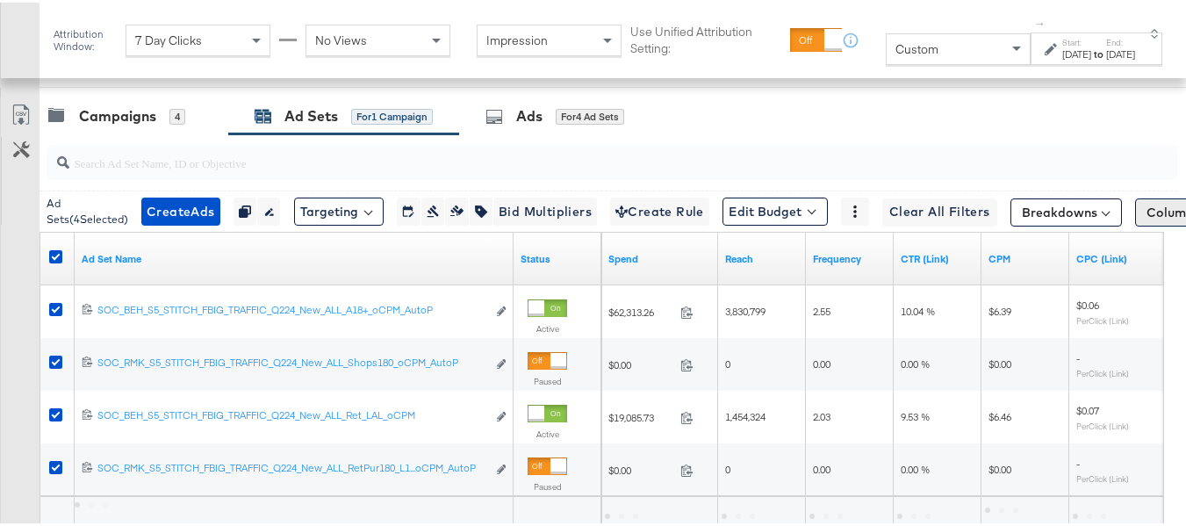
click at [1135, 224] on button "Column Sets" at bounding box center [1191, 210] width 112 height 28
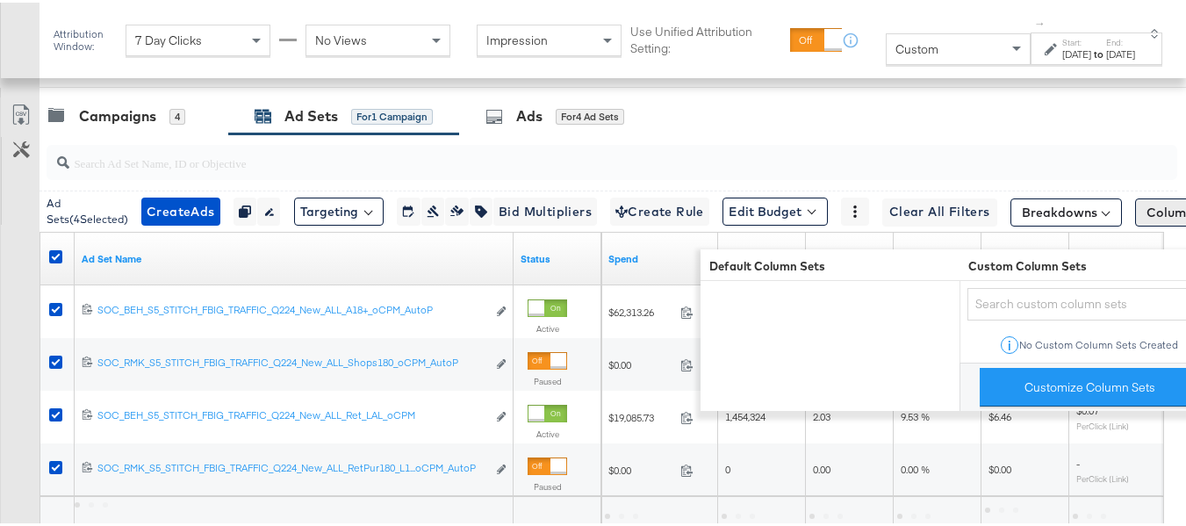
click at [1147, 224] on button "Column Sets" at bounding box center [1191, 210] width 112 height 28
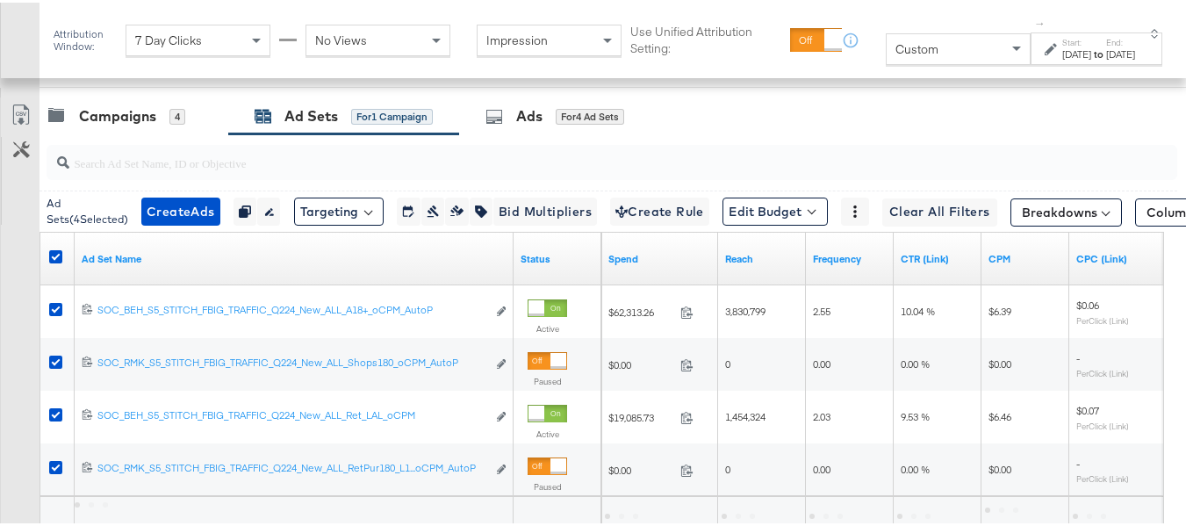
scroll to position [811, 0]
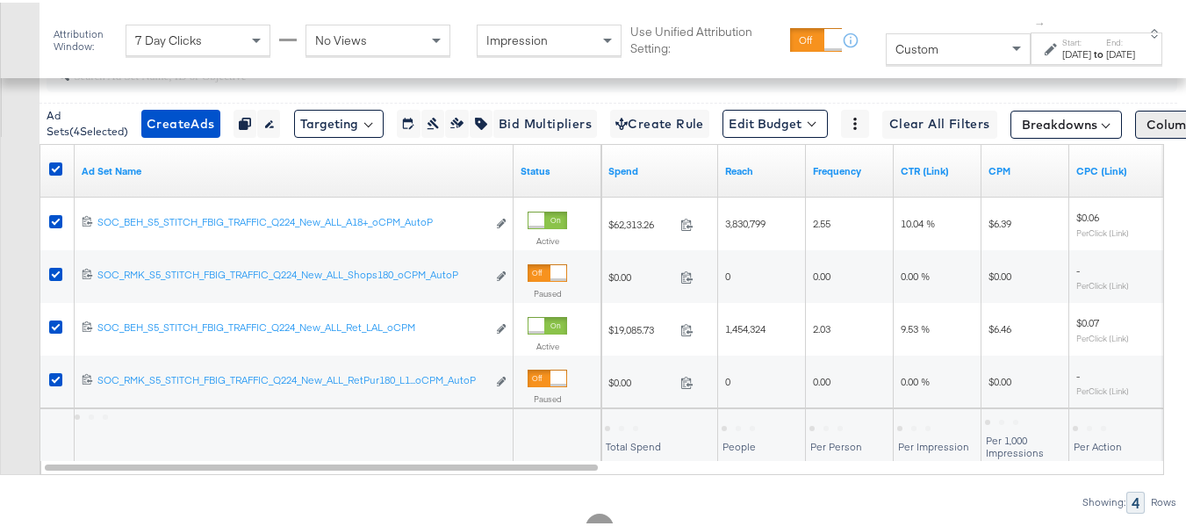
click at [1159, 136] on button "Column Sets" at bounding box center [1191, 122] width 112 height 28
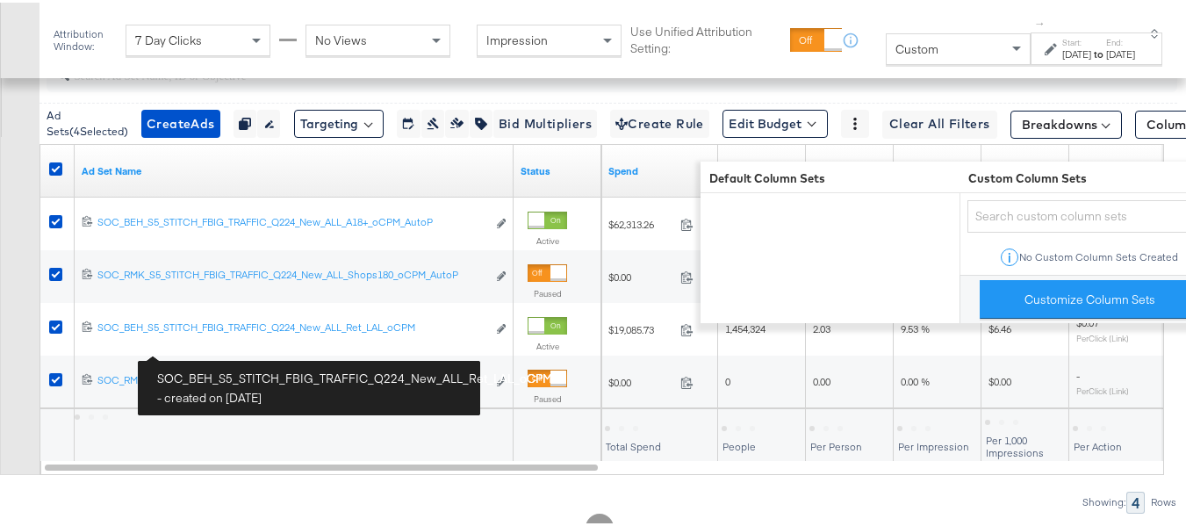
click at [0, 334] on div "Customize KPIs Export as CSV" at bounding box center [20, 239] width 40 height 465
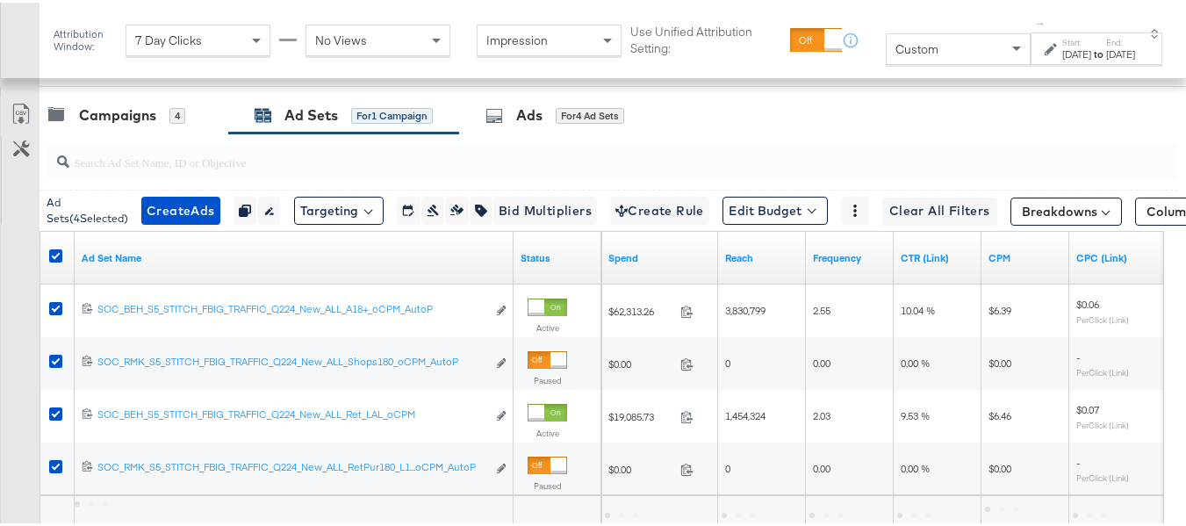
scroll to position [723, 0]
click at [1172, 224] on button "Column Sets" at bounding box center [1191, 210] width 112 height 28
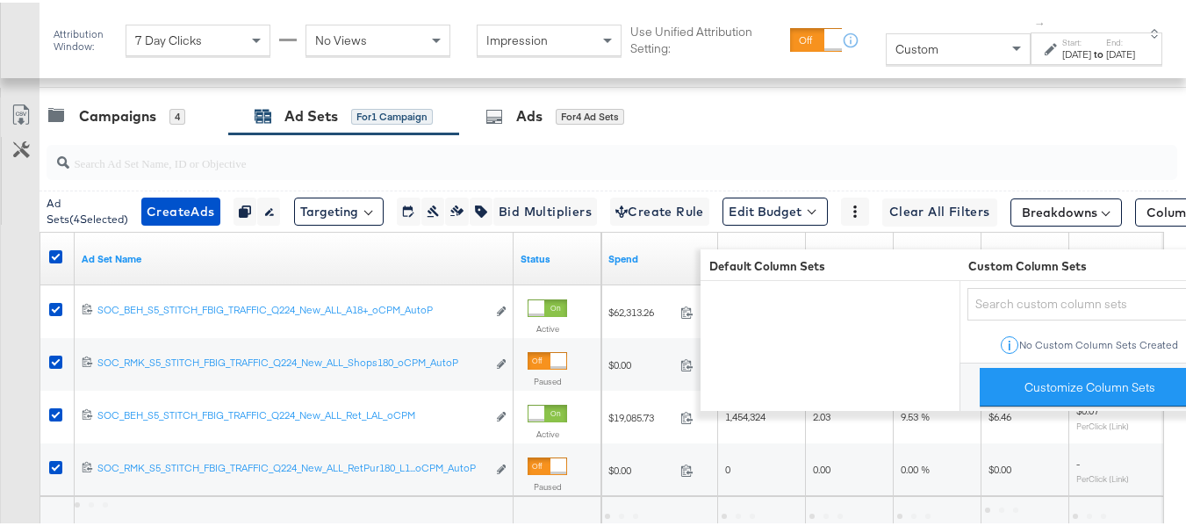
click at [1, 222] on div "Customize KPIs" at bounding box center [20, 178] width 39 height 88
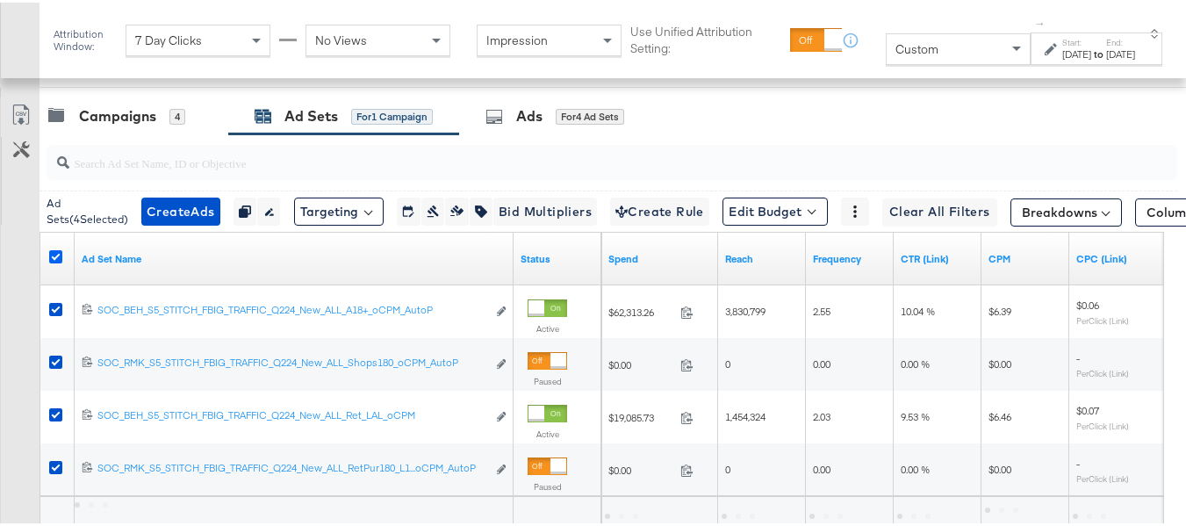
click at [60, 261] on icon at bounding box center [55, 254] width 13 height 13
click at [0, 0] on input "checkbox" at bounding box center [0, 0] width 0 height 0
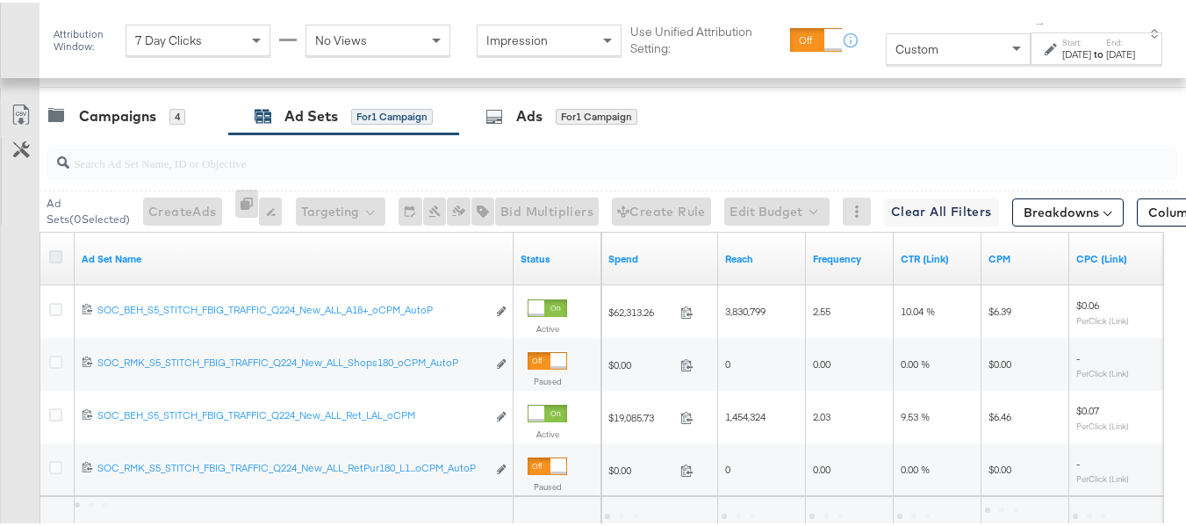
click at [50, 261] on icon at bounding box center [55, 254] width 13 height 13
click at [0, 0] on input "checkbox" at bounding box center [0, 0] width 0 height 0
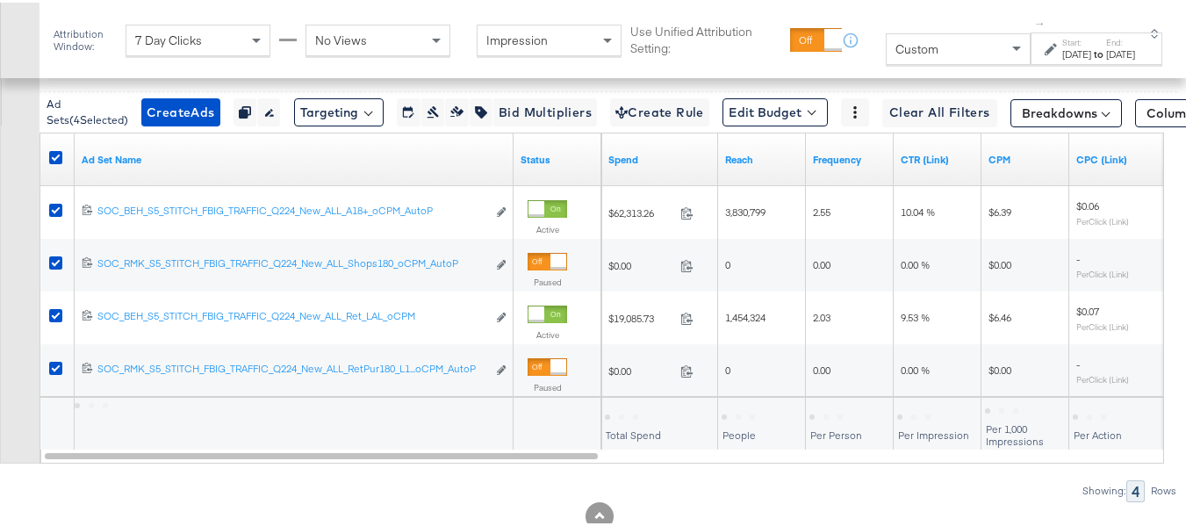
scroll to position [899, 0]
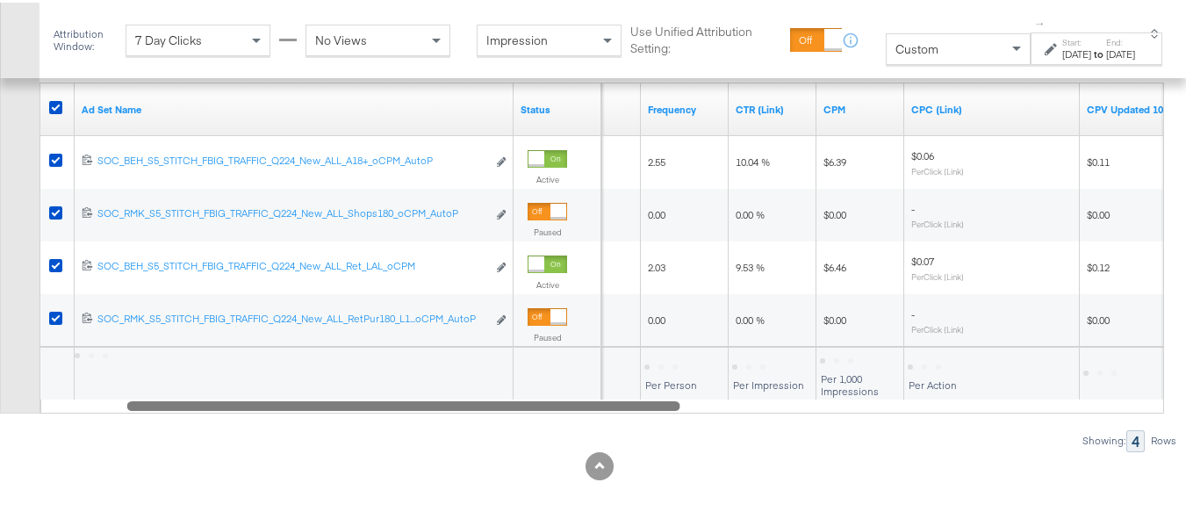
drag, startPoint x: 472, startPoint y: 400, endPoint x: 248, endPoint y: 399, distance: 224.7
click at [248, 399] on div at bounding box center [403, 402] width 553 height 15
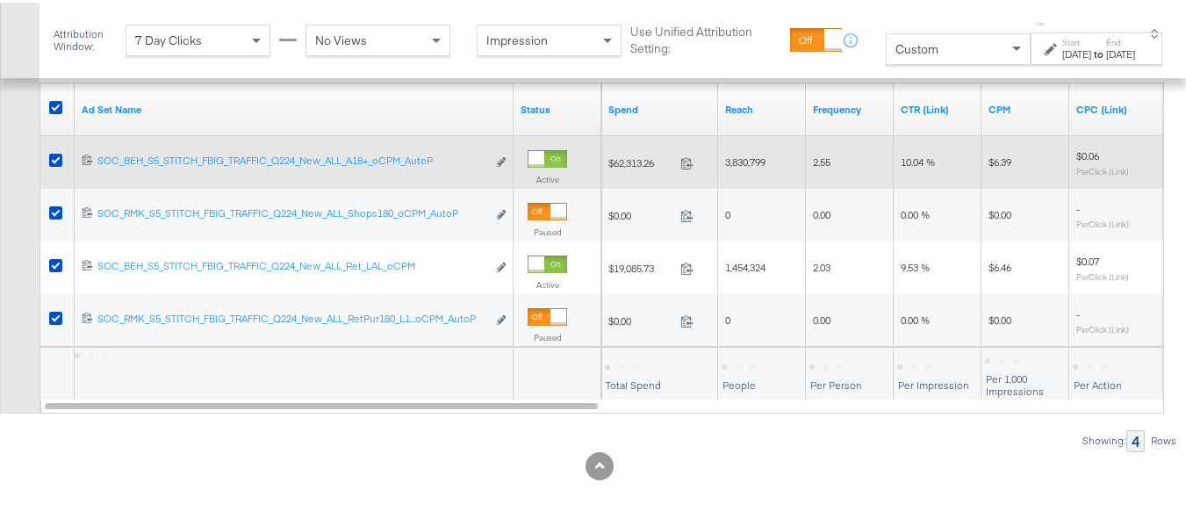
scroll to position [811, 0]
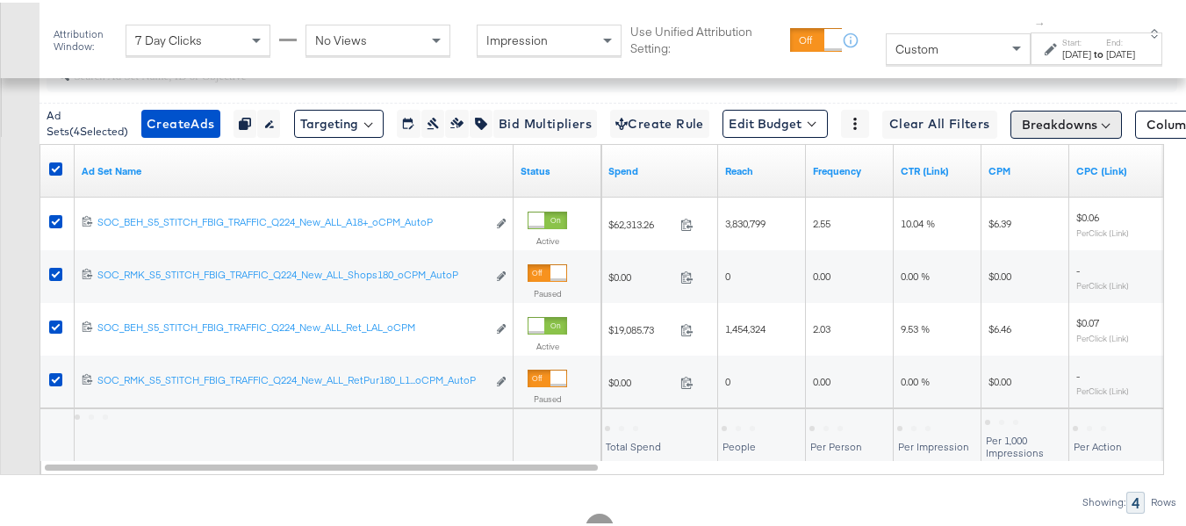
click at [1040, 136] on button "Breakdowns" at bounding box center [1065, 122] width 111 height 28
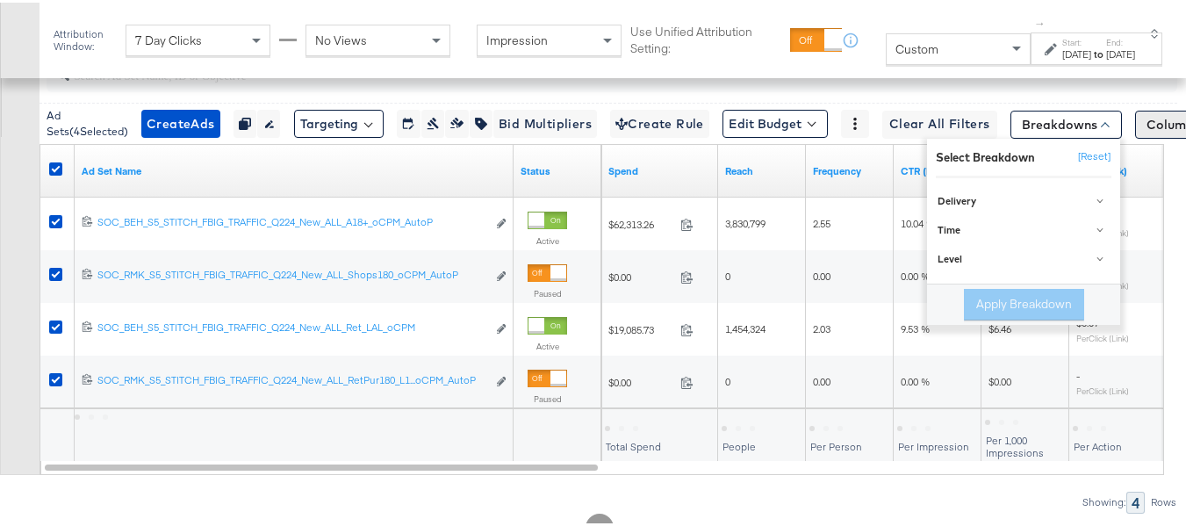
click at [1160, 136] on button "Column Sets" at bounding box center [1191, 122] width 112 height 28
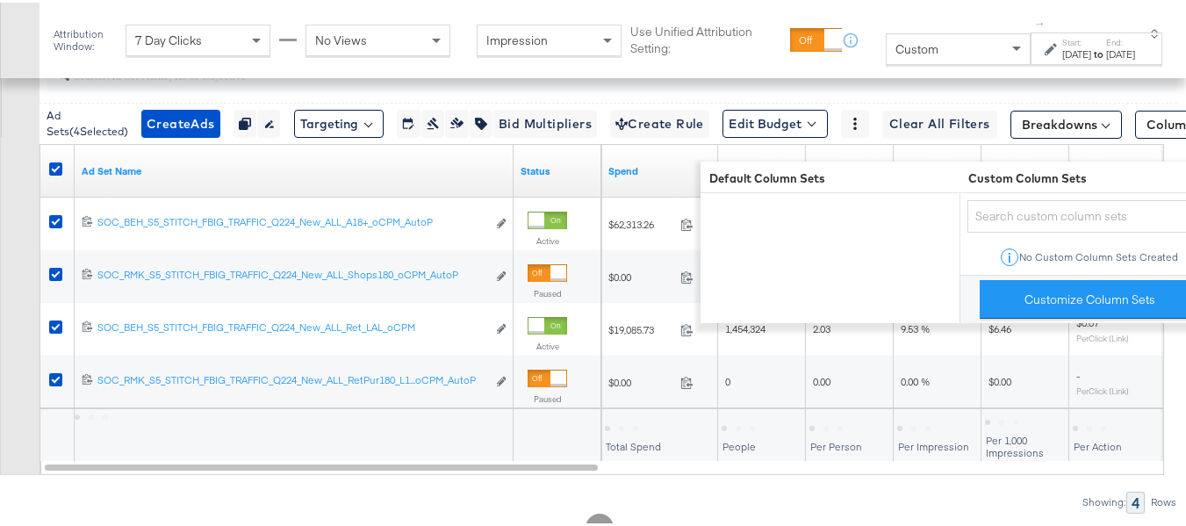
click at [0, 319] on div "Customize KPIs Export as CSV" at bounding box center [20, 239] width 40 height 465
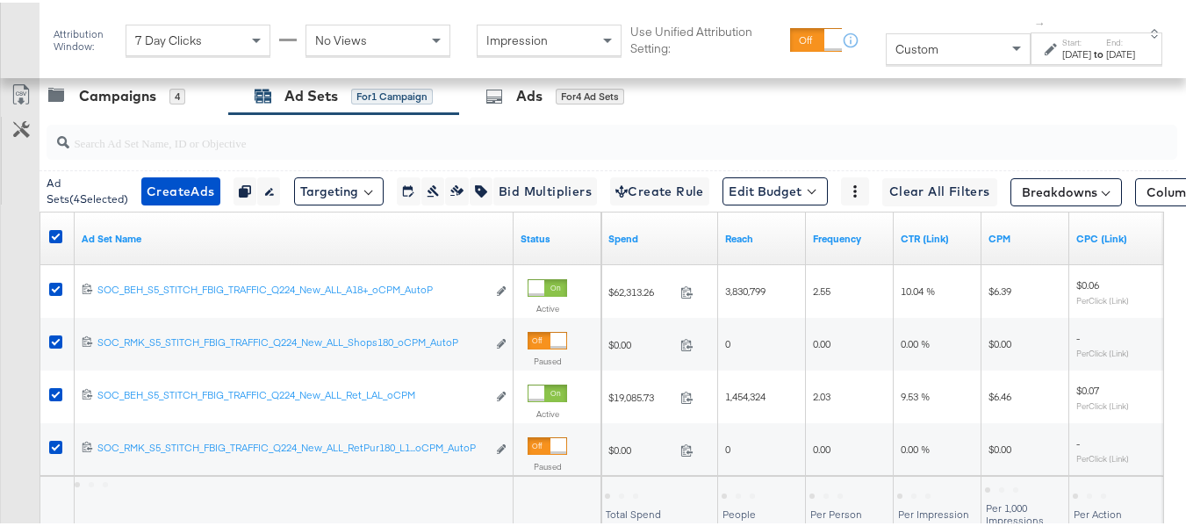
scroll to position [723, 0]
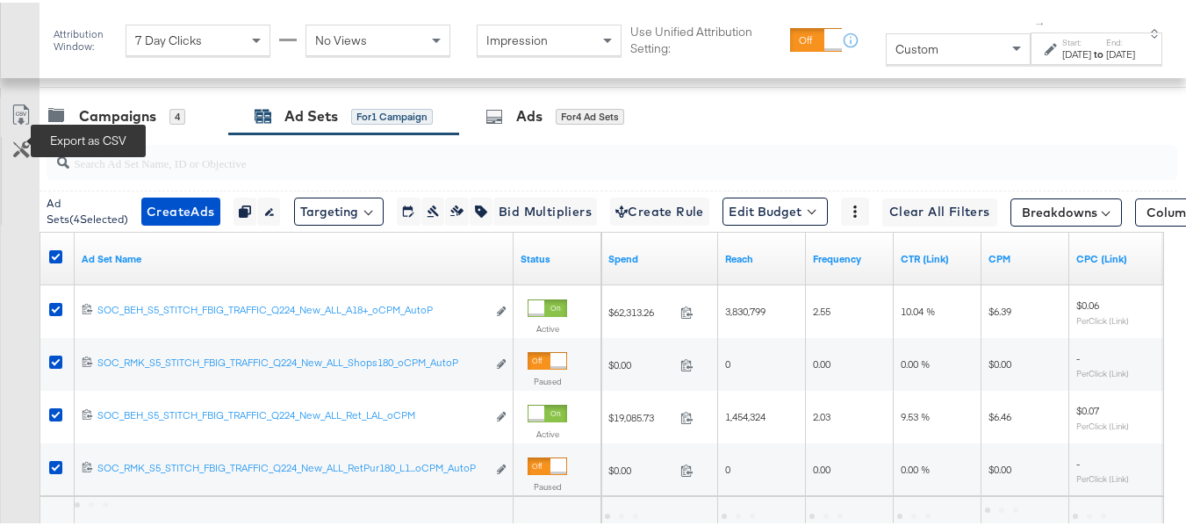
click at [22, 123] on icon at bounding box center [21, 112] width 21 height 21
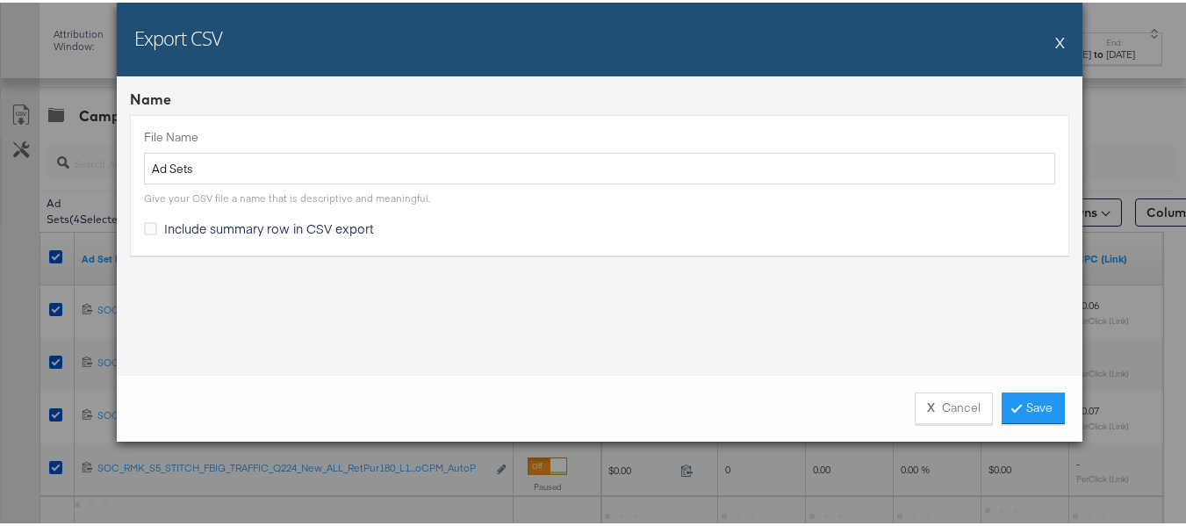
click at [202, 222] on span "Include summary row in CSV export" at bounding box center [269, 226] width 210 height 18
click at [0, 0] on input "Include summary row in CSV export" at bounding box center [0, 0] width 0 height 0
click at [1046, 413] on link "Save" at bounding box center [1033, 406] width 63 height 32
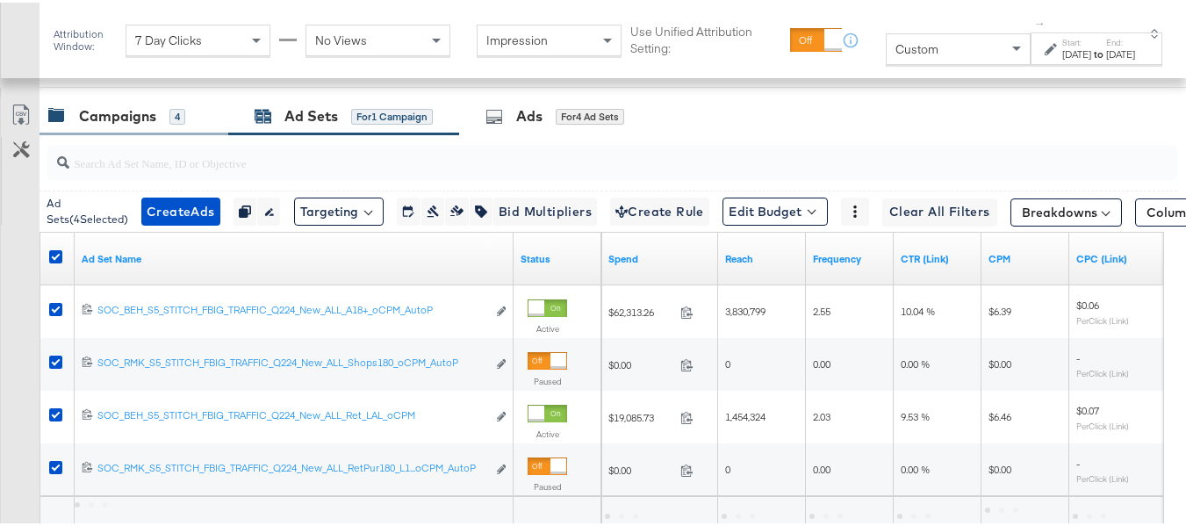
click at [139, 128] on div "Campaigns 4" at bounding box center [134, 114] width 189 height 38
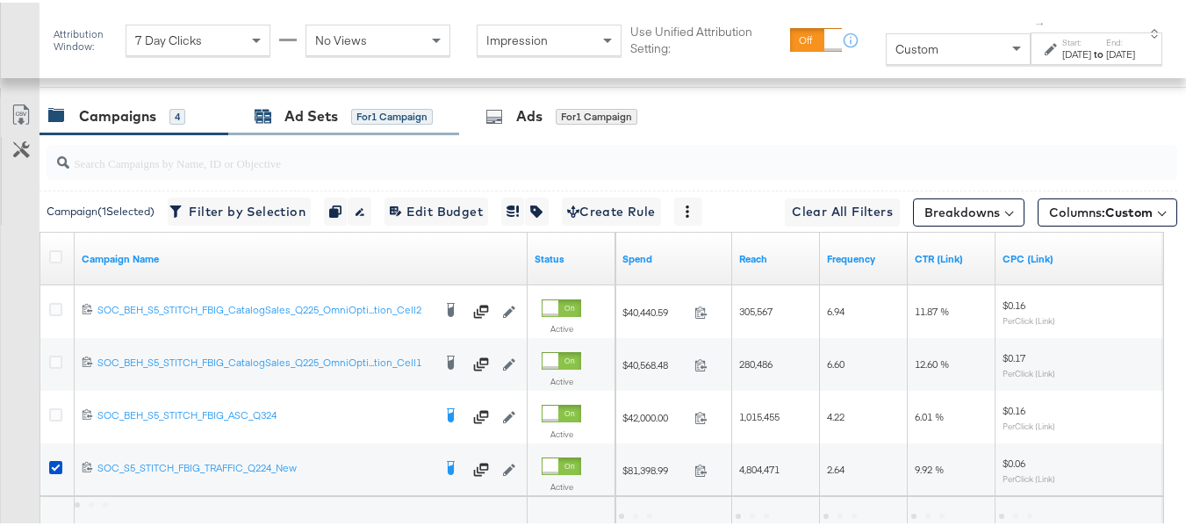
click at [329, 124] on div "Ad Sets" at bounding box center [311, 114] width 54 height 20
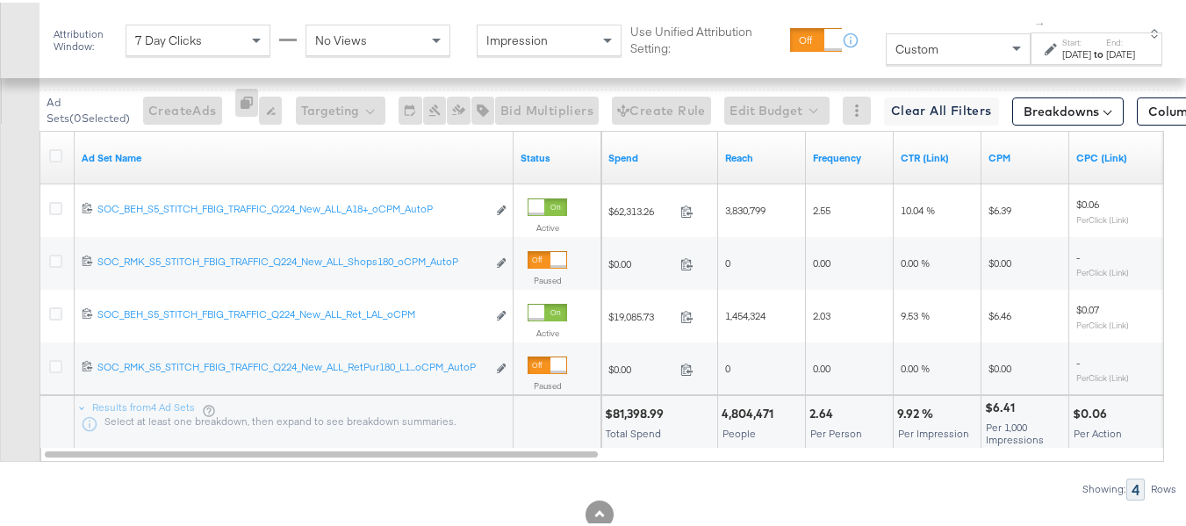
scroll to position [811, 0]
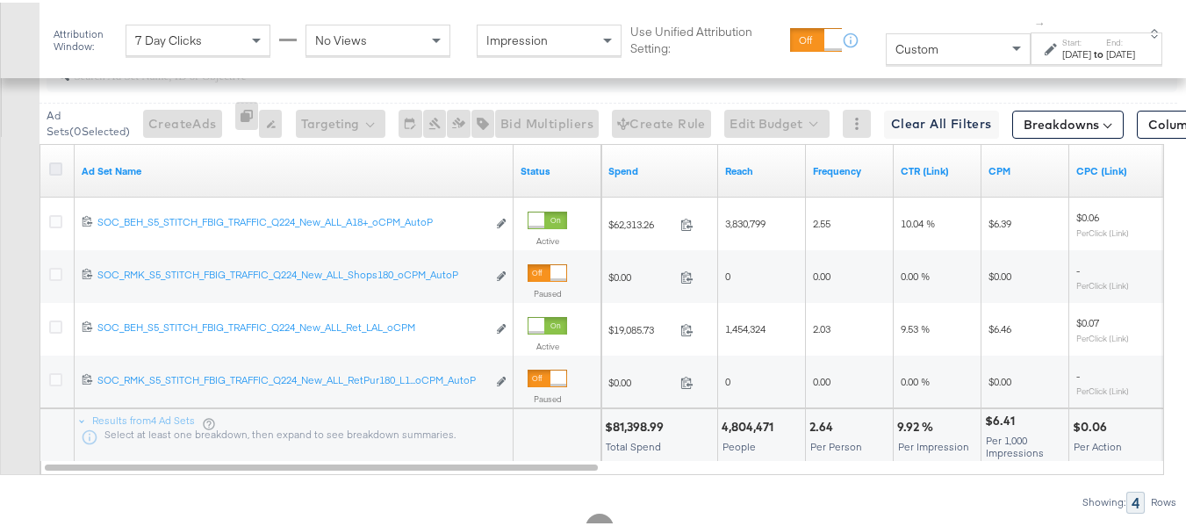
click at [54, 173] on icon at bounding box center [55, 166] width 13 height 13
click at [0, 0] on input "checkbox" at bounding box center [0, 0] width 0 height 0
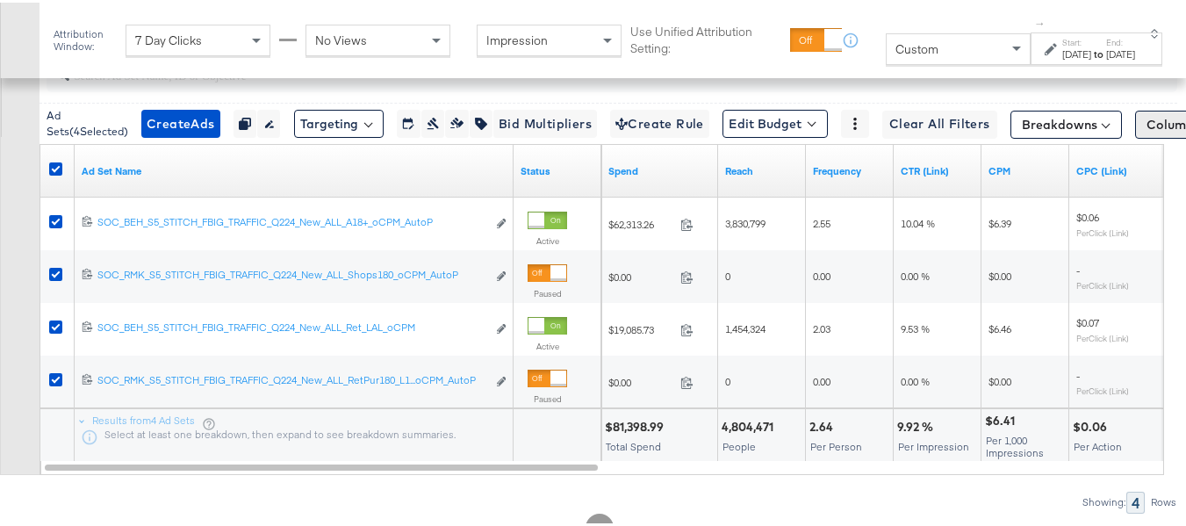
click at [1149, 131] on span "Columns: Custom" at bounding box center [1199, 122] width 104 height 18
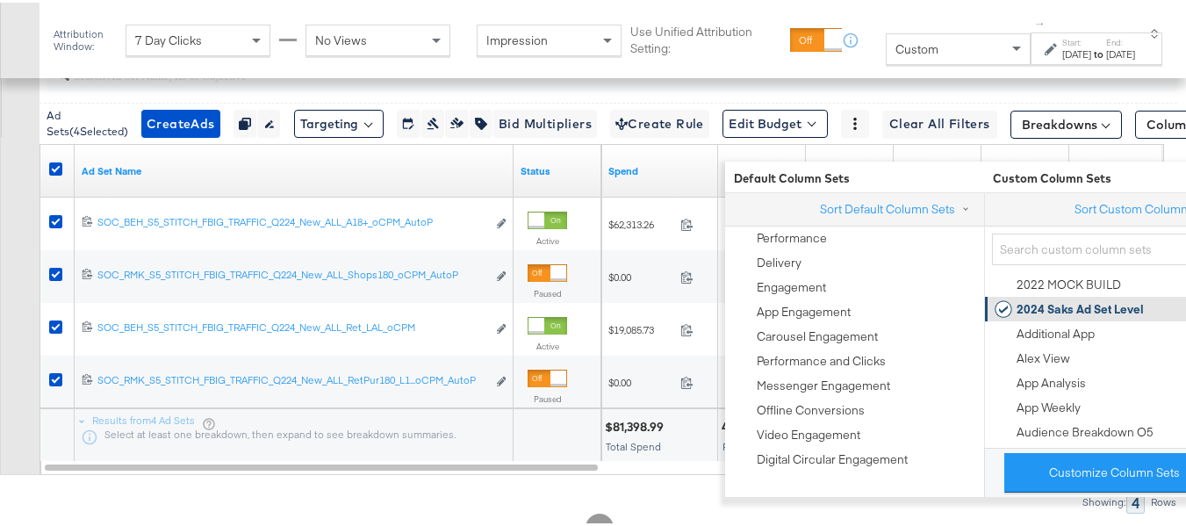
click at [1087, 300] on div "2024 Saks Ad Set Level" at bounding box center [1080, 306] width 127 height 17
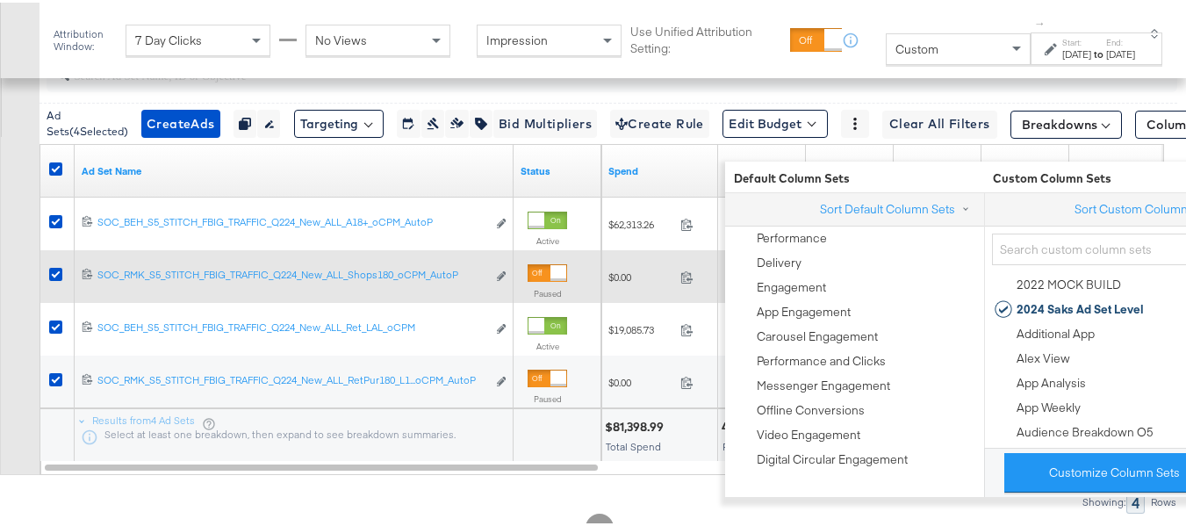
click at [45, 288] on div at bounding box center [58, 274] width 32 height 32
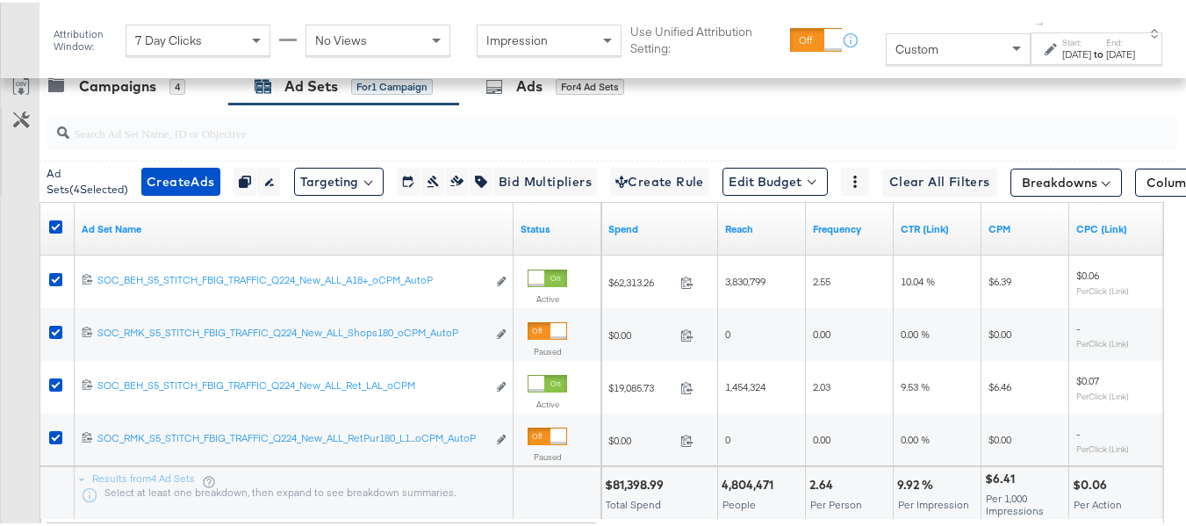
scroll to position [723, 0]
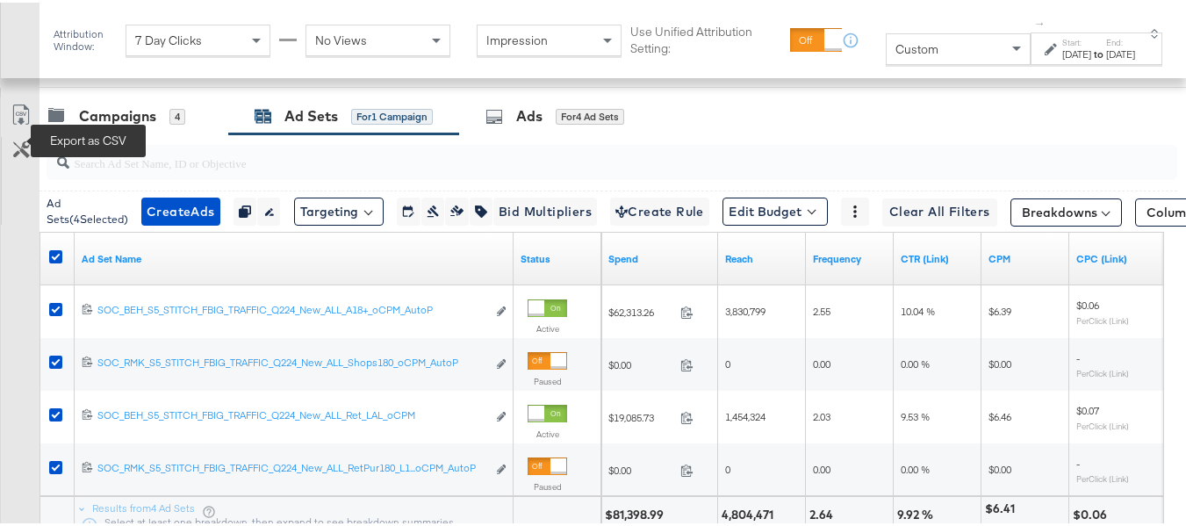
click at [15, 123] on icon at bounding box center [21, 112] width 21 height 21
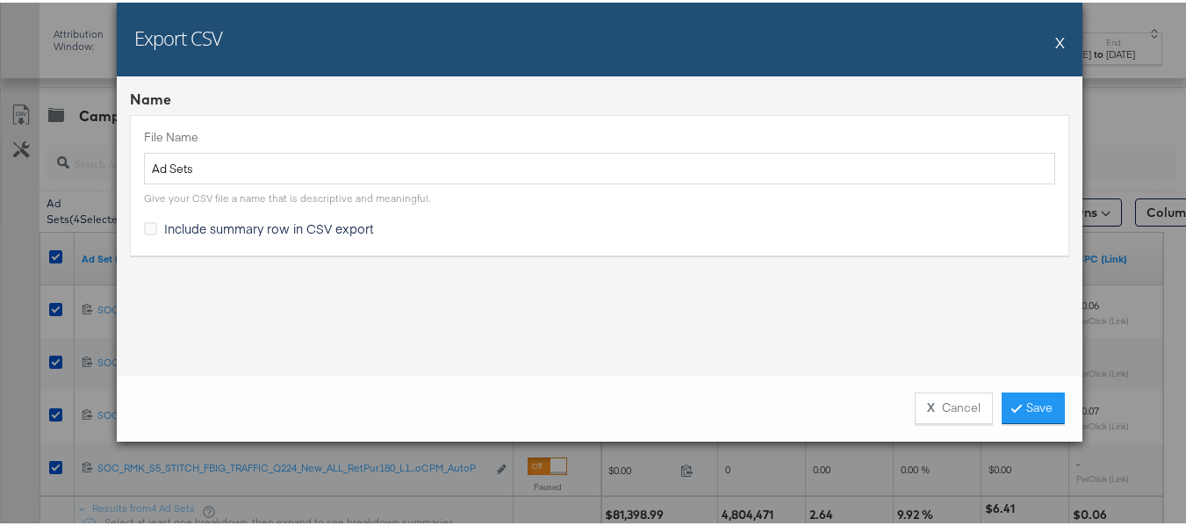
click at [252, 223] on span "Include summary row in CSV export" at bounding box center [269, 226] width 210 height 18
click at [0, 0] on input "Include summary row in CSV export" at bounding box center [0, 0] width 0 height 0
click at [1039, 413] on link "Save" at bounding box center [1033, 406] width 63 height 32
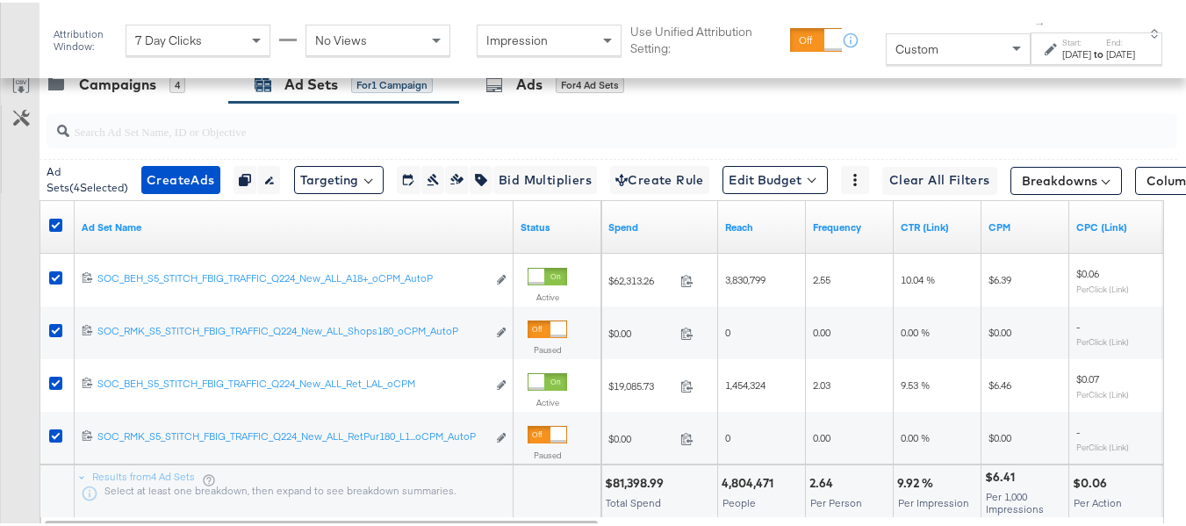
scroll to position [636, 0]
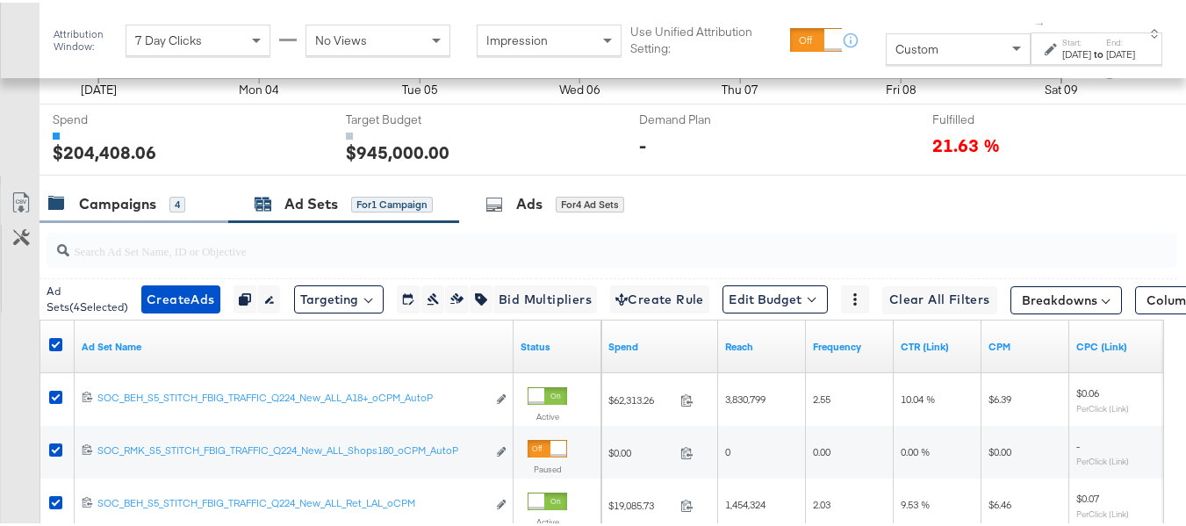
click at [104, 211] on div "Campaigns 4" at bounding box center [134, 202] width 189 height 38
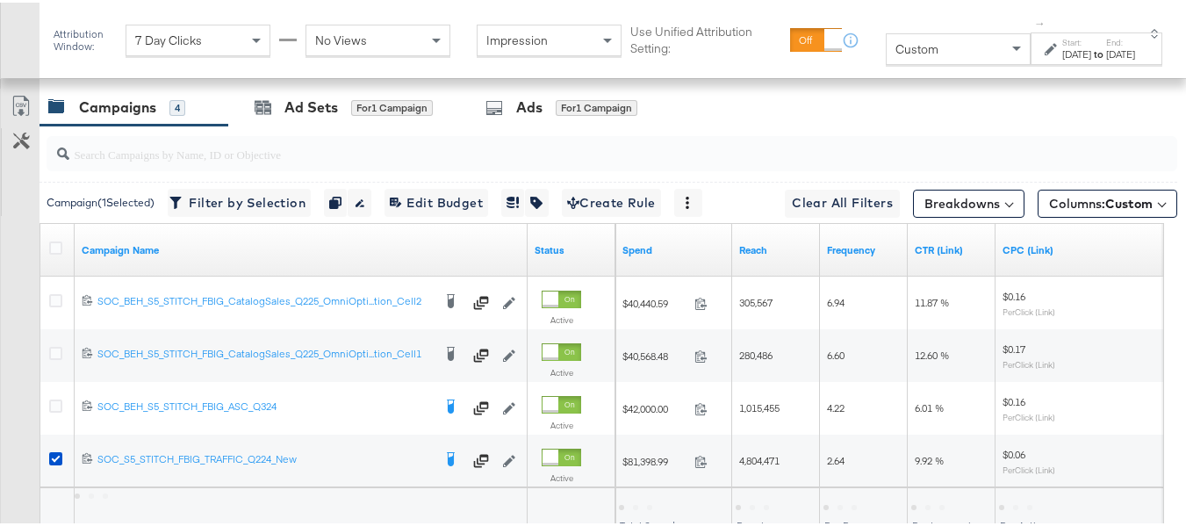
scroll to position [811, 0]
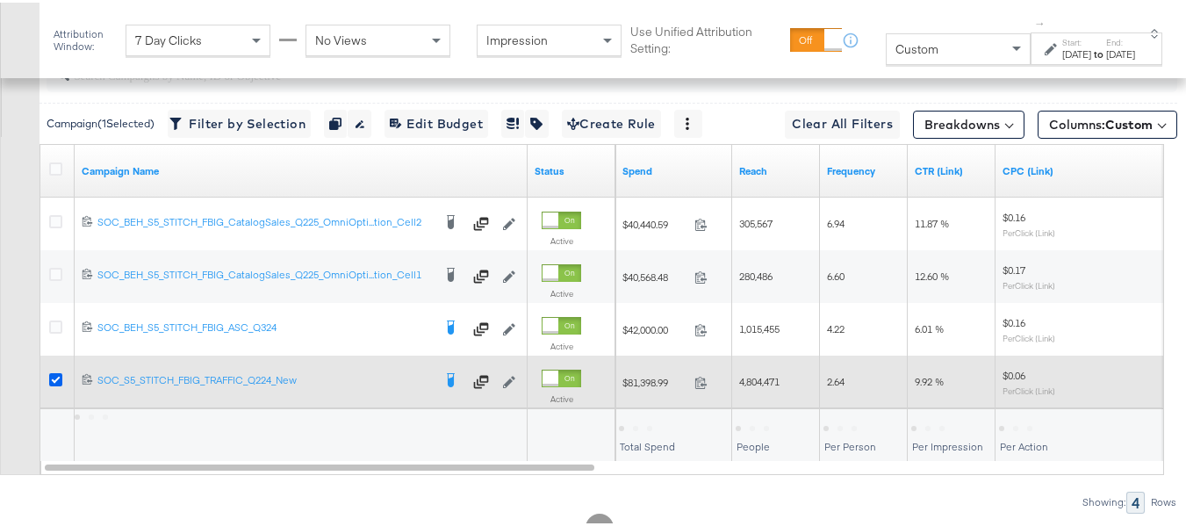
click at [54, 384] on icon at bounding box center [55, 376] width 13 height 13
click at [0, 0] on input "checkbox" at bounding box center [0, 0] width 0 height 0
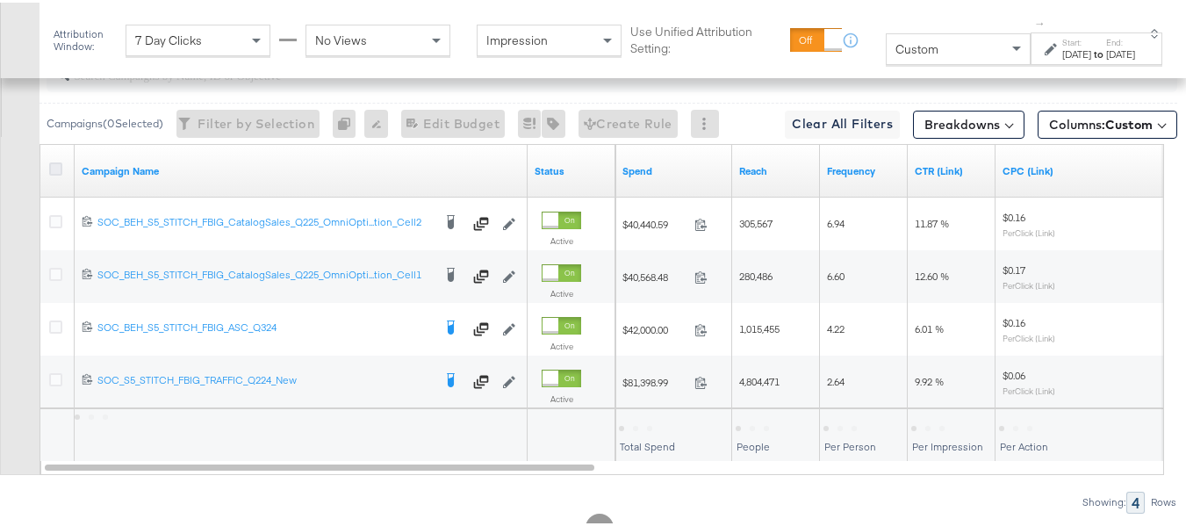
click at [54, 173] on icon at bounding box center [55, 166] width 13 height 13
click at [0, 0] on input "checkbox" at bounding box center [0, 0] width 0 height 0
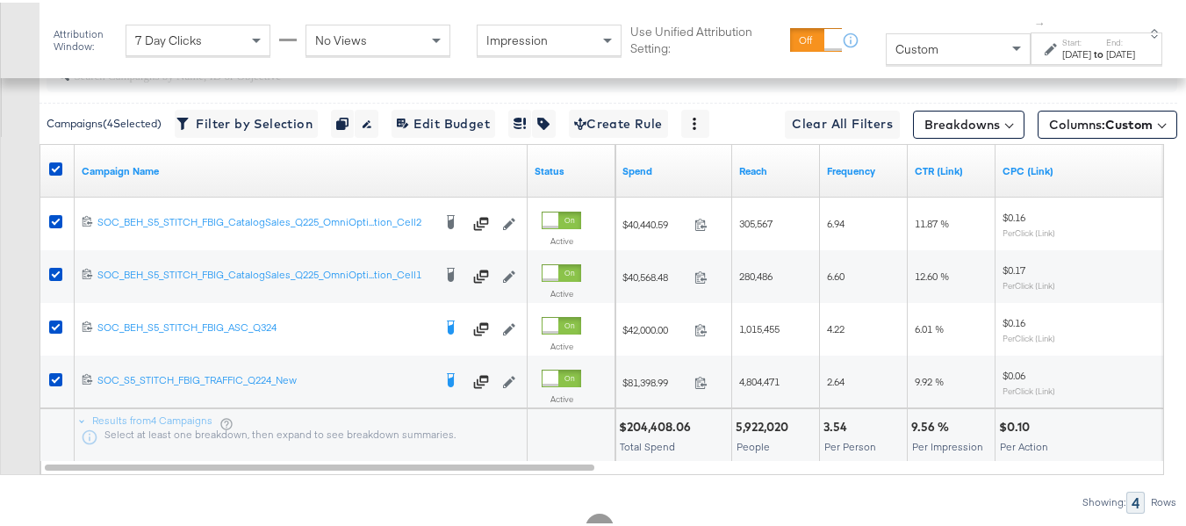
click at [658, 459] on div "$204,408.06 Total Spend" at bounding box center [673, 432] width 116 height 53
click at [658, 450] on span "Total Spend" at bounding box center [647, 443] width 55 height 13
click at [768, 438] on div "5,922,020 People" at bounding box center [775, 432] width 87 height 53
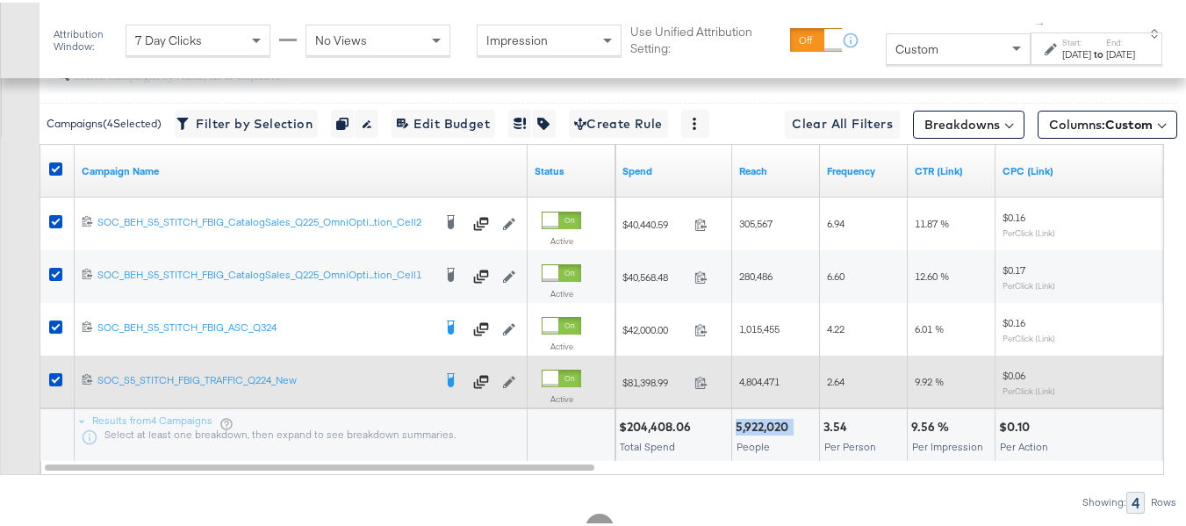
copy div "5,922,020"
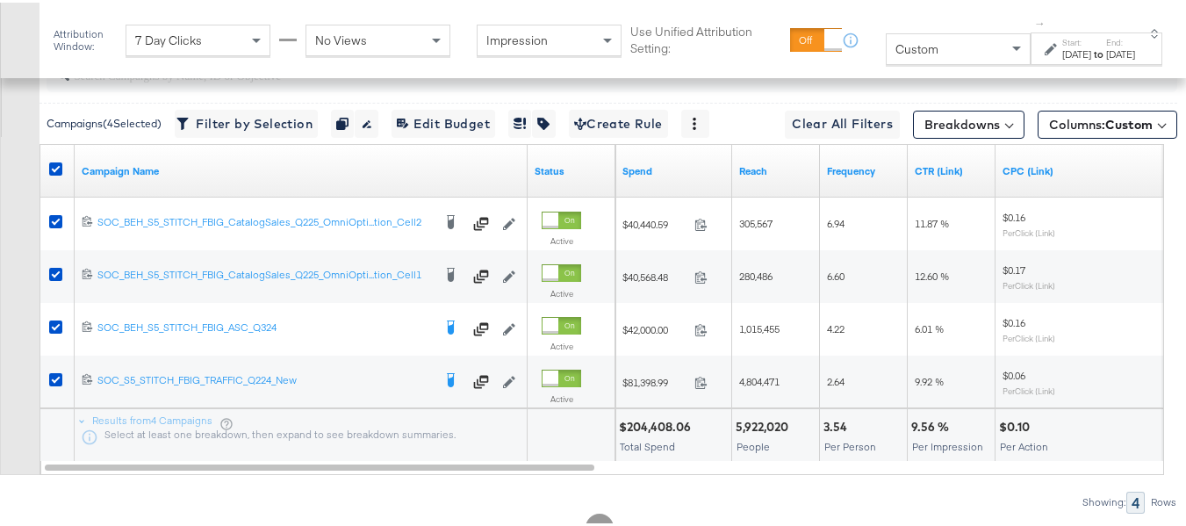
click at [843, 433] on div "3.54" at bounding box center [837, 424] width 29 height 17
copy div "3.54"
click at [938, 433] on div "9.56 %" at bounding box center [932, 424] width 43 height 17
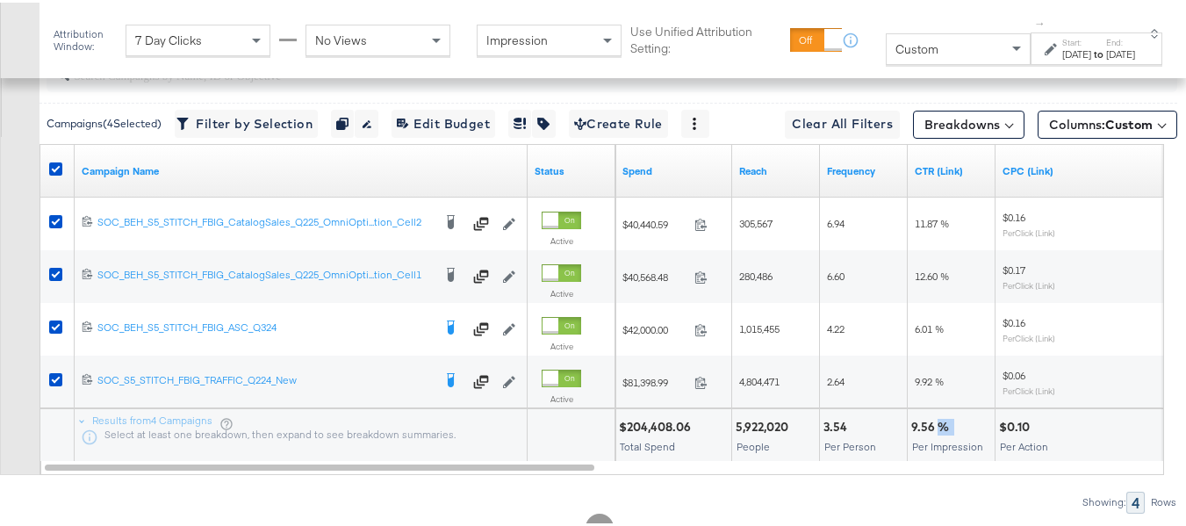
click at [938, 433] on div "9.56 %" at bounding box center [932, 424] width 43 height 17
copy div "9.56 %"
click at [1006, 441] on div "$0.10 Per Action" at bounding box center [1083, 432] width 175 height 53
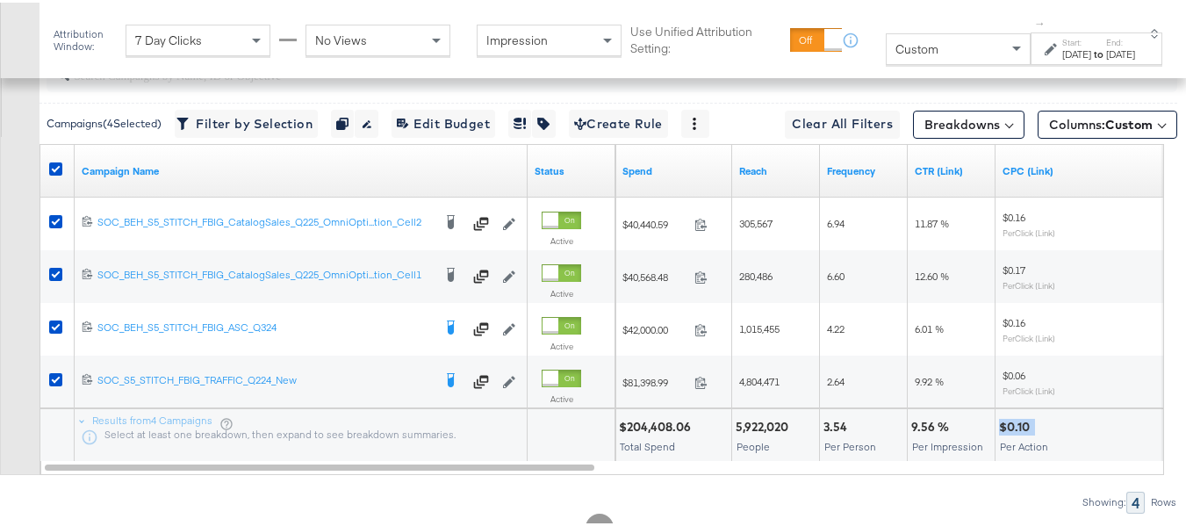
click at [1006, 441] on div "$0.10 Per Action" at bounding box center [1083, 432] width 175 height 53
copy div "$0.10"
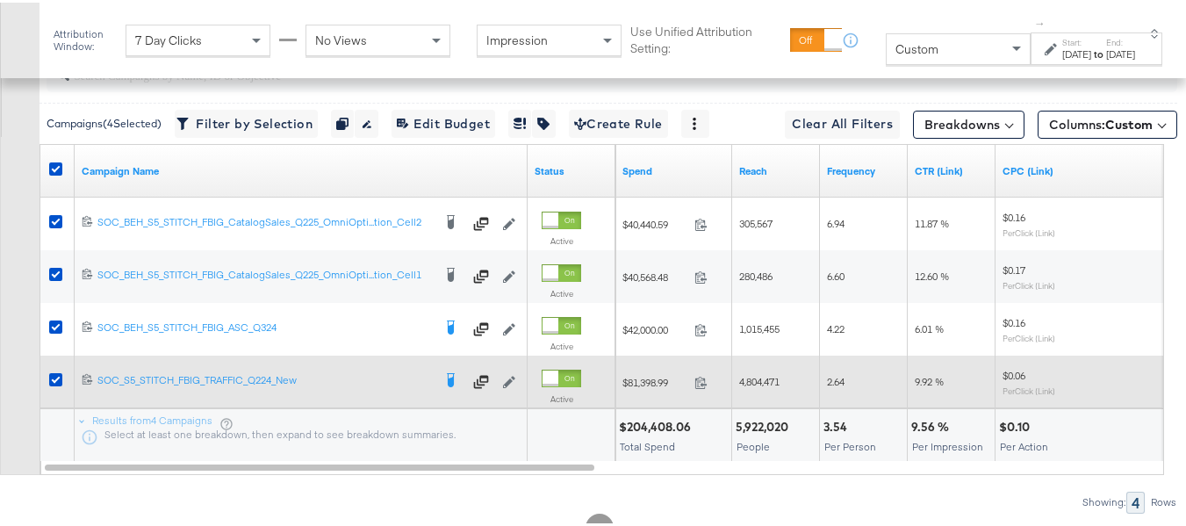
click at [842, 406] on div "2.64" at bounding box center [864, 379] width 88 height 53
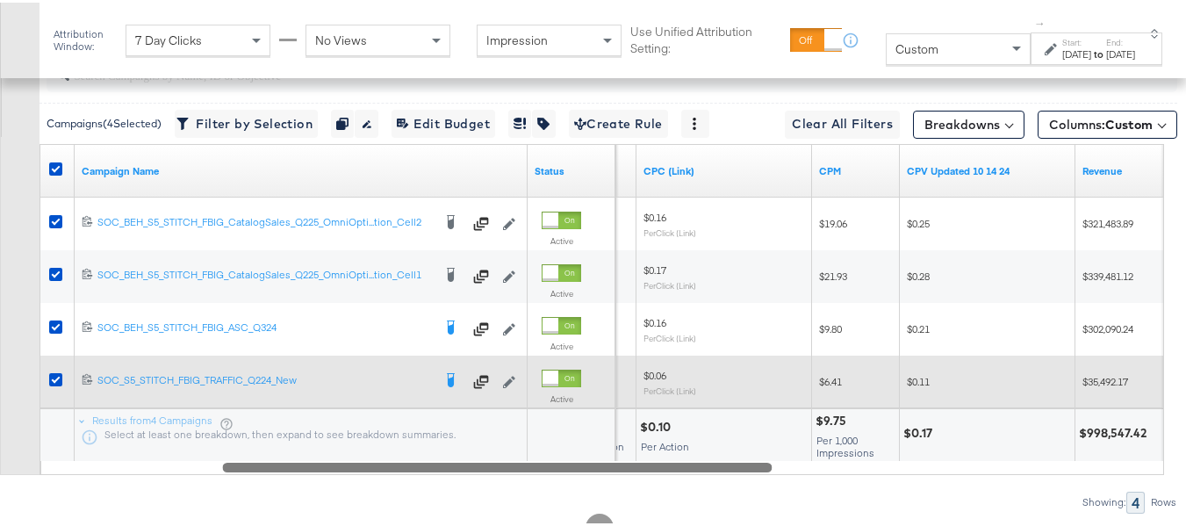
drag, startPoint x: 519, startPoint y: 494, endPoint x: 724, endPoint y: 507, distance: 205.9
click at [696, 507] on div "Campaigns ( 4 Selected) Filter by Selection Filter 4 campaigns Duplicate 4 camp…" at bounding box center [588, 277] width 1177 height 466
click at [821, 427] on div "$9.75" at bounding box center [827, 418] width 36 height 17
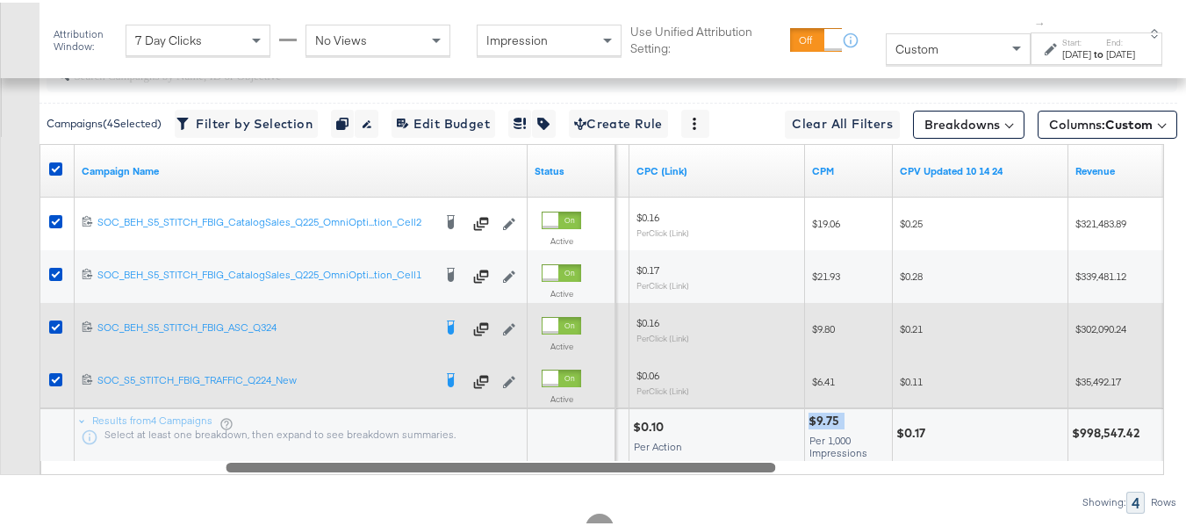
copy div "$9.75"
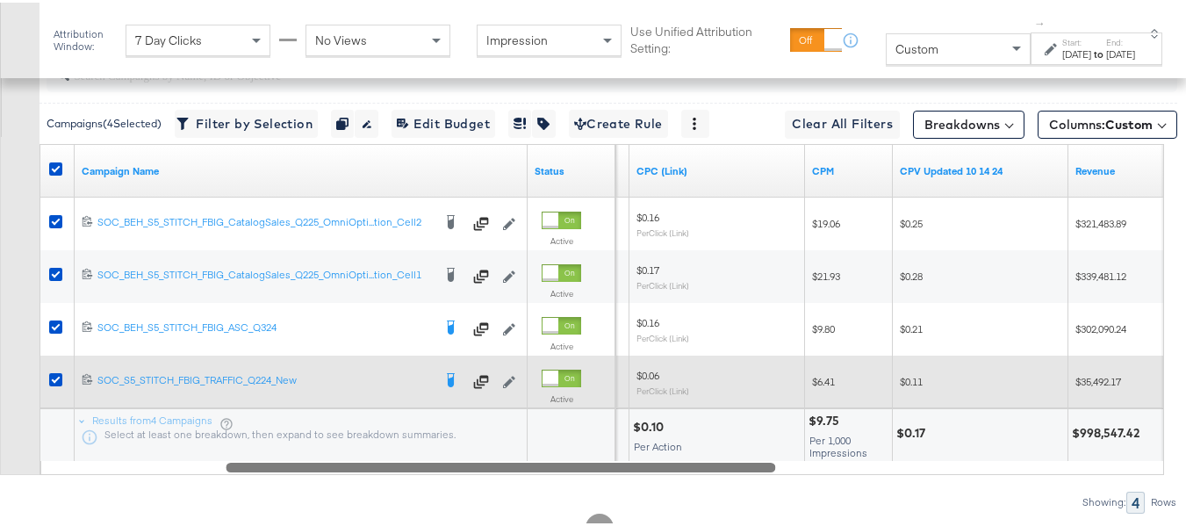
click at [737, 450] on div "Per Action" at bounding box center [717, 444] width 168 height 12
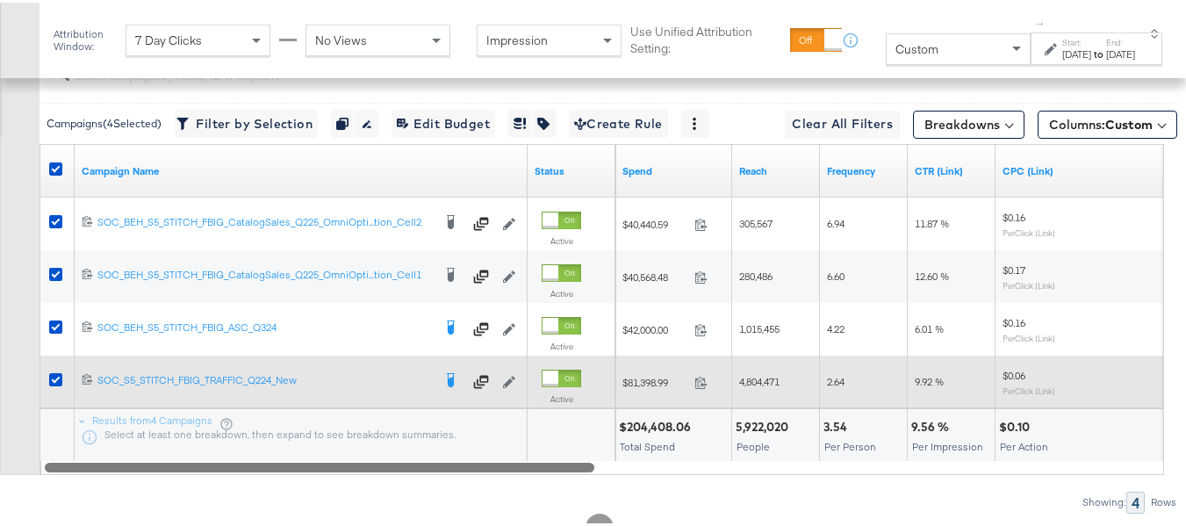
drag, startPoint x: 751, startPoint y: 493, endPoint x: 0, endPoint y: 514, distance: 751.8
click at [0, 510] on div "Campaigns ( 4 Selected) Filter by Selection Filter 4 campaigns Duplicate 4 camp…" at bounding box center [588, 277] width 1177 height 466
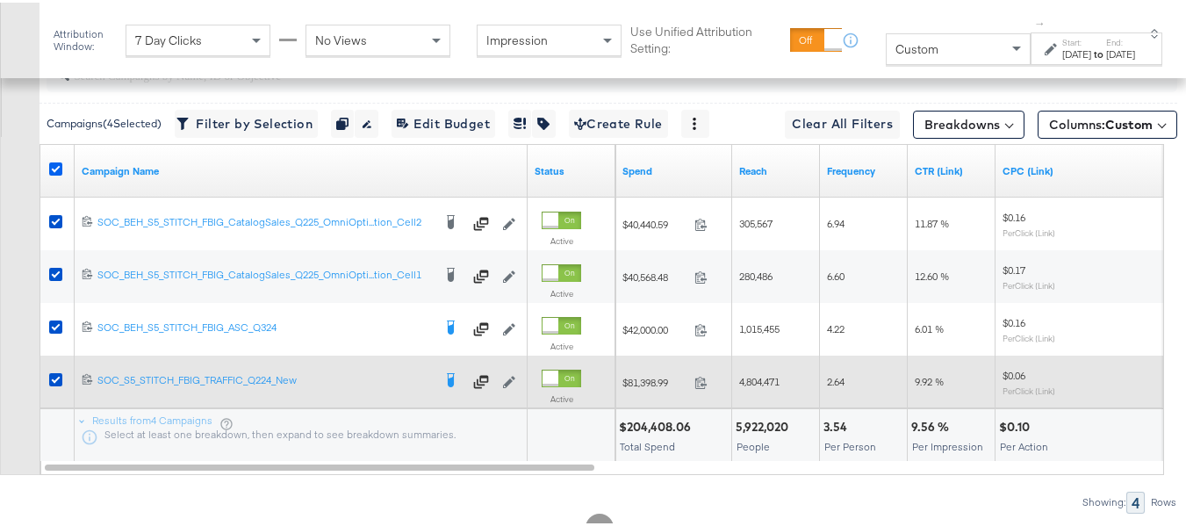
click at [58, 173] on icon at bounding box center [55, 166] width 13 height 13
click at [0, 0] on input "checkbox" at bounding box center [0, 0] width 0 height 0
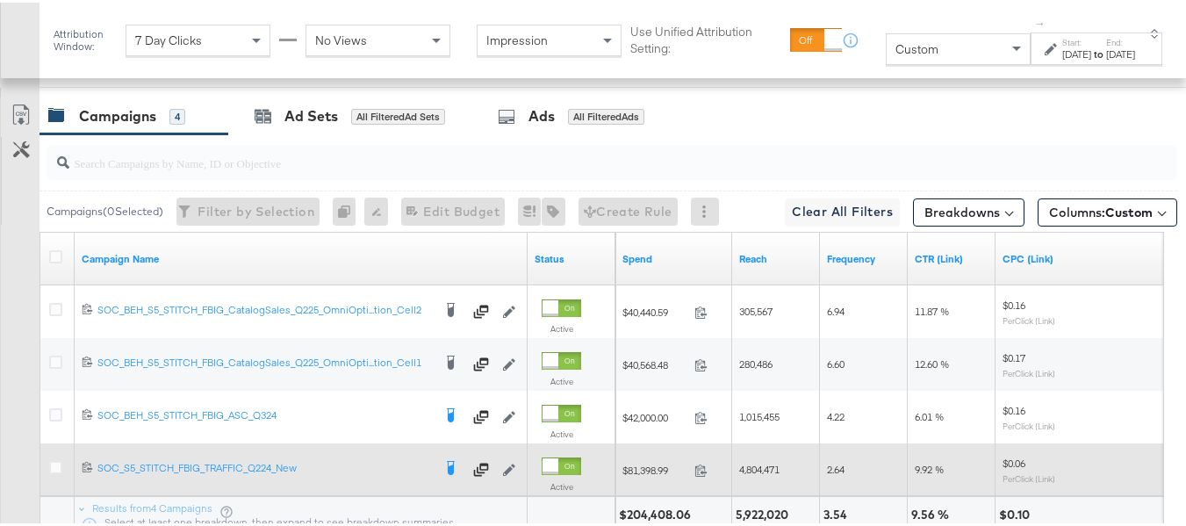
click at [0, 335] on div "Customize KPIs Export as CSV" at bounding box center [20, 327] width 40 height 465
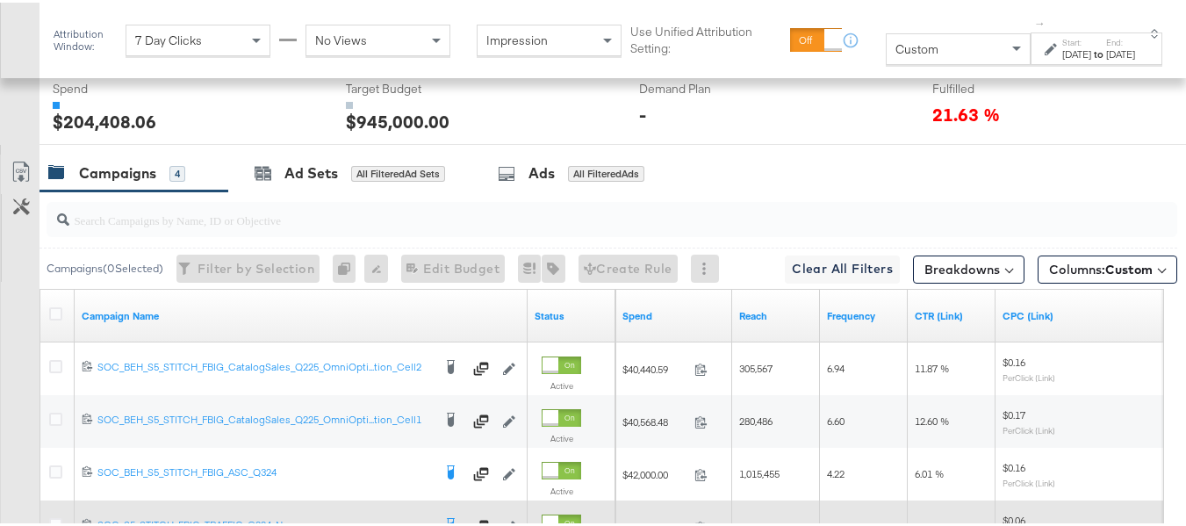
scroll to position [636, 0]
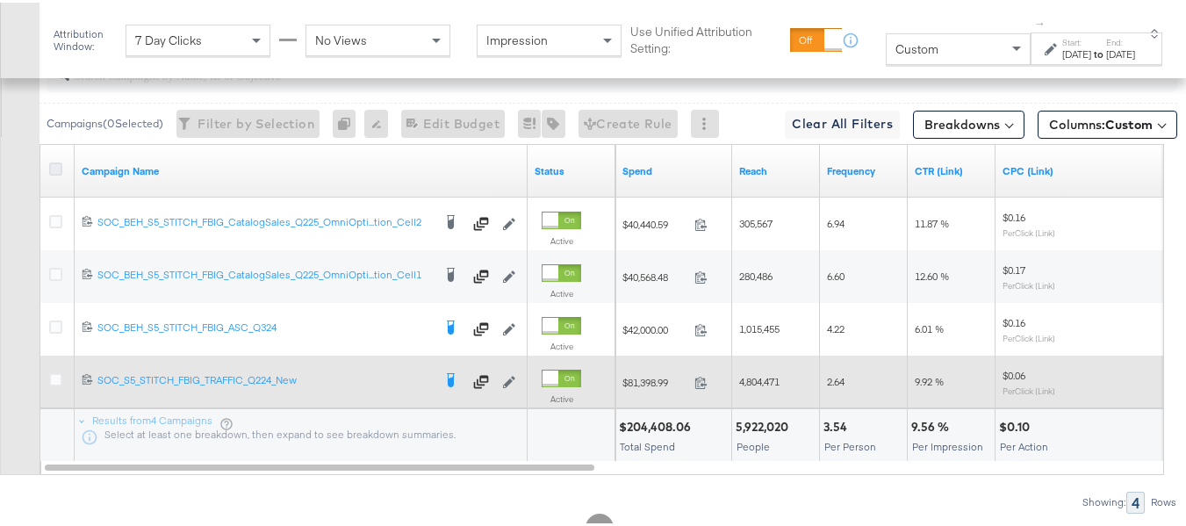
click at [57, 173] on icon at bounding box center [55, 166] width 13 height 13
click at [0, 0] on input "checkbox" at bounding box center [0, 0] width 0 height 0
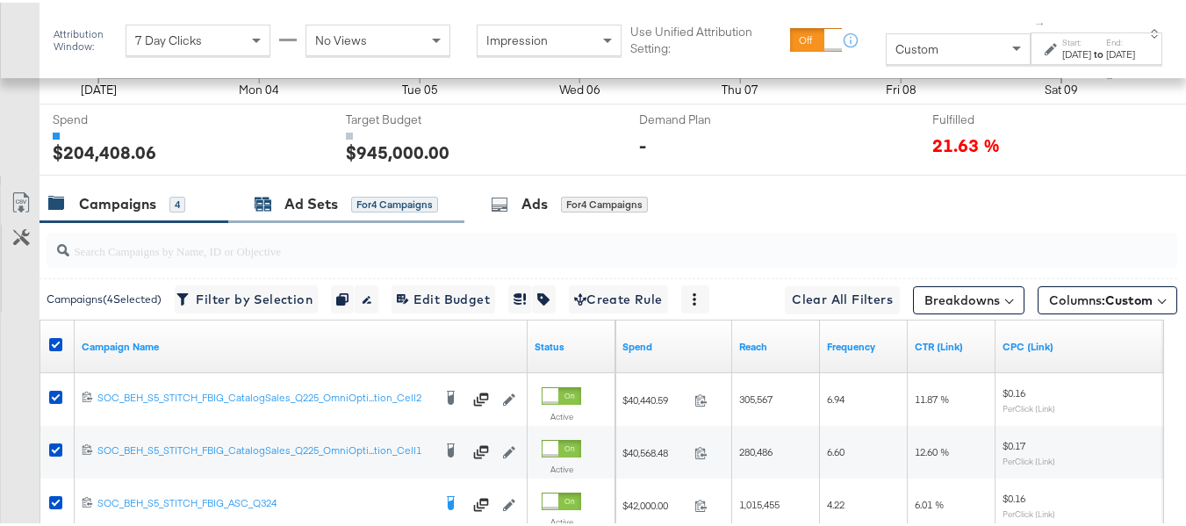
click at [311, 212] on div "Ad Sets" at bounding box center [311, 201] width 54 height 20
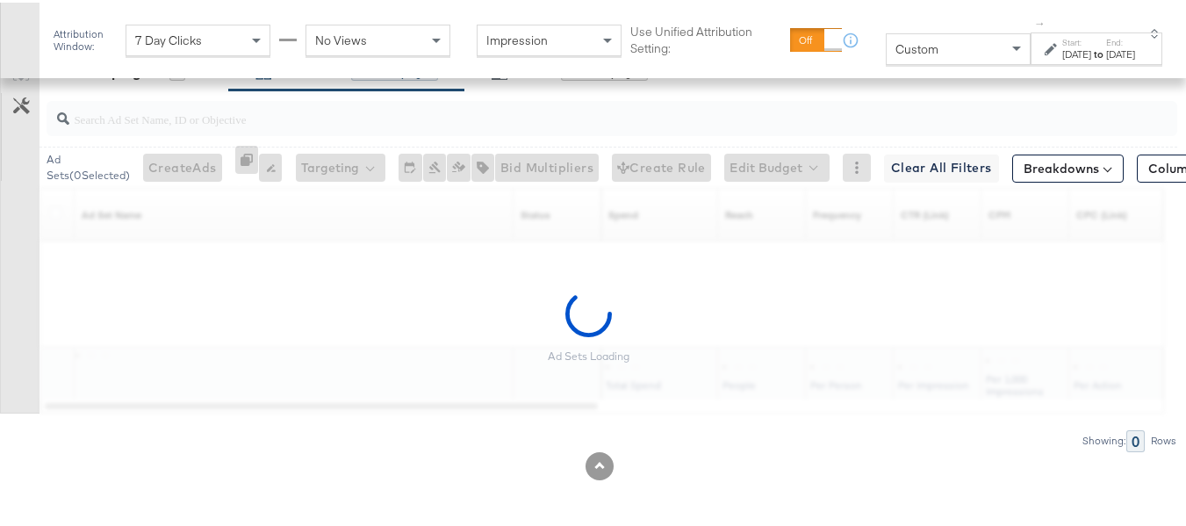
scroll to position [794, 0]
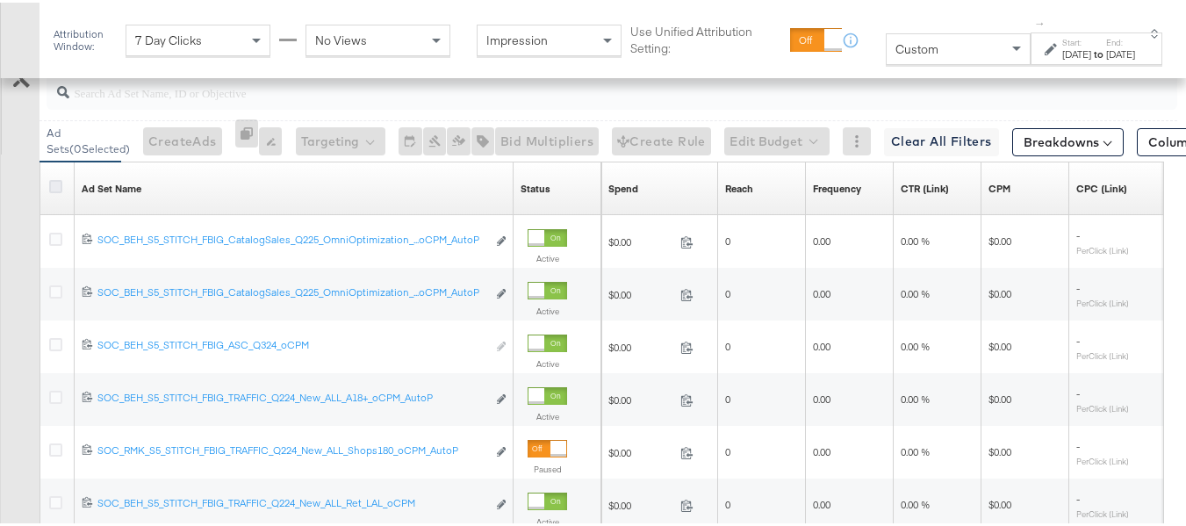
click at [61, 191] on icon at bounding box center [55, 183] width 13 height 13
click at [0, 0] on input "checkbox" at bounding box center [0, 0] width 0 height 0
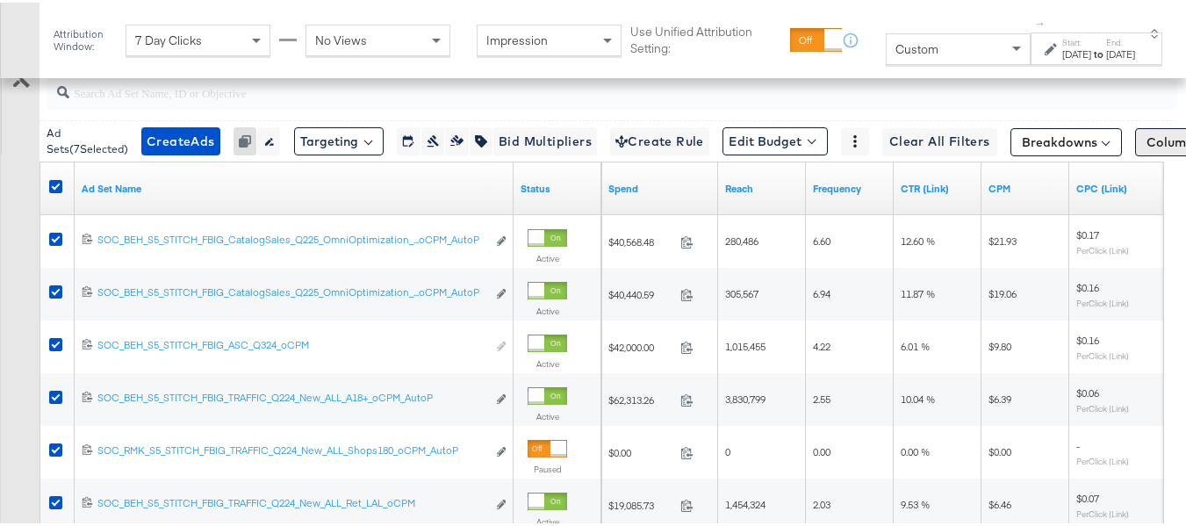
click at [1146, 154] on button "Columns: Custom" at bounding box center [1205, 140] width 140 height 28
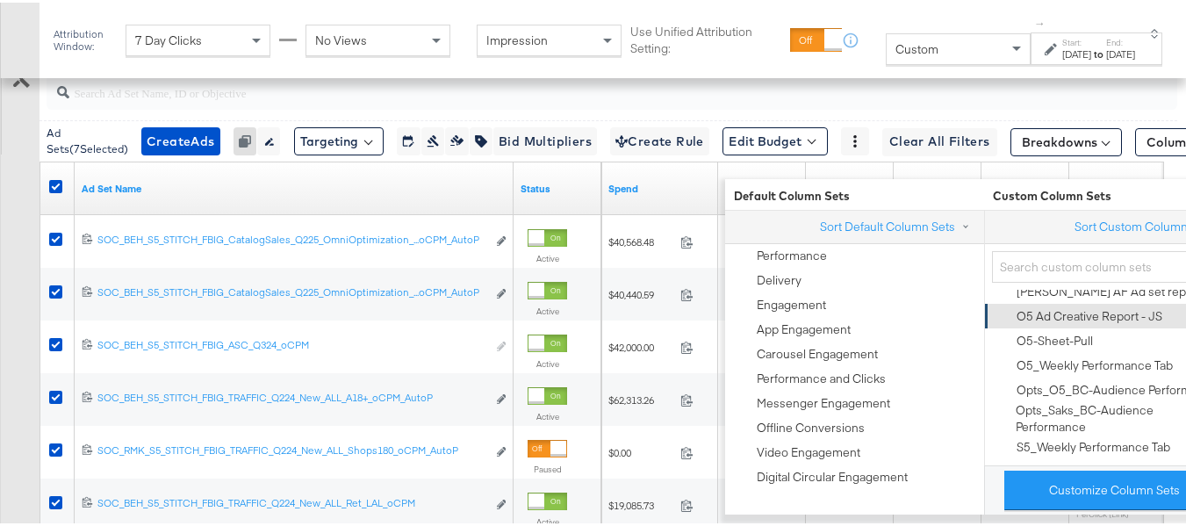
scroll to position [615, 0]
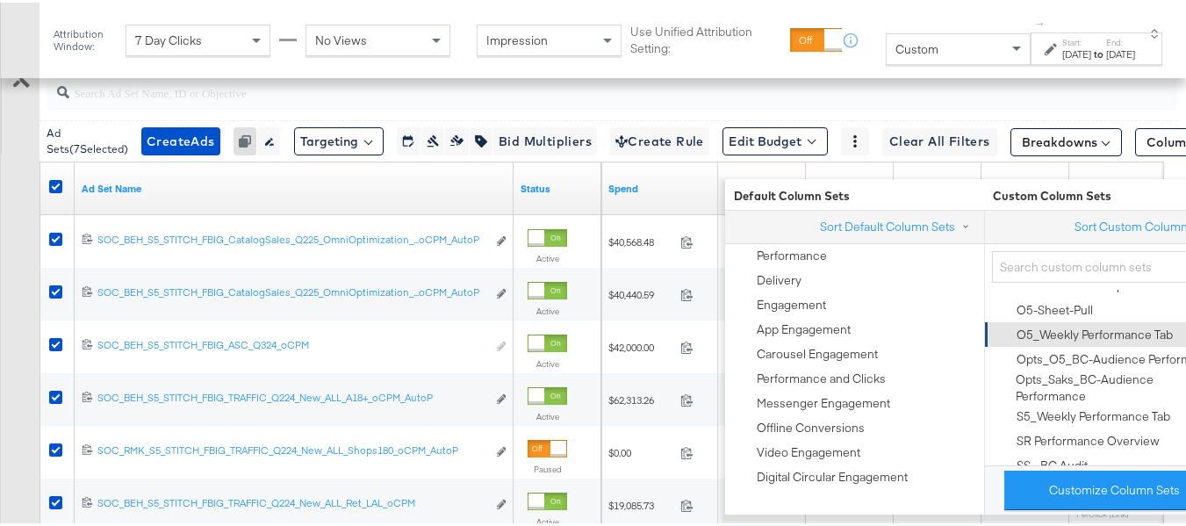
click at [1106, 339] on div "O5_Weekly Performance Tab" at bounding box center [1095, 332] width 156 height 17
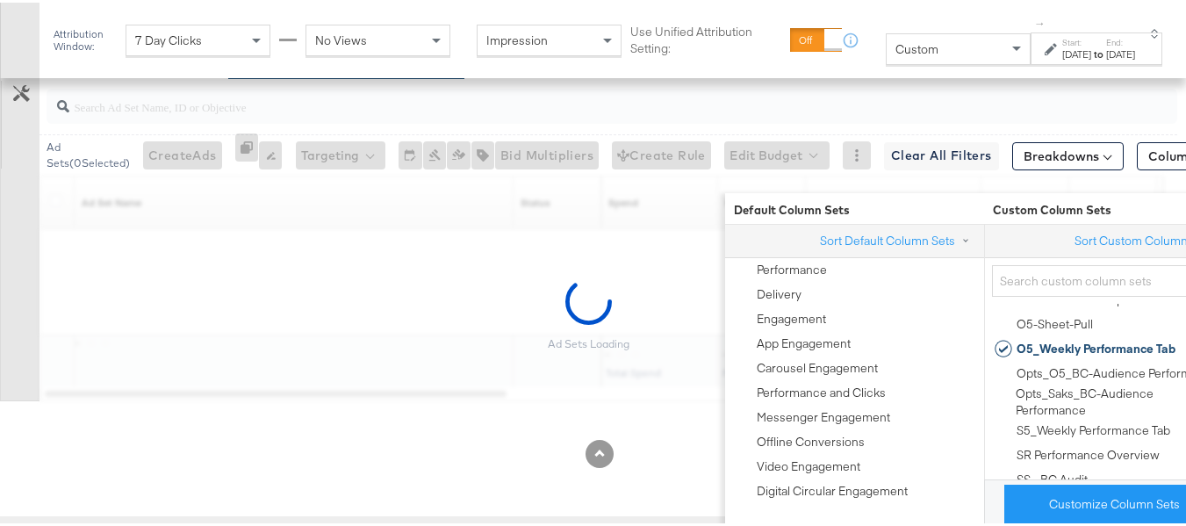
click at [0, 327] on div "Ad Sets Loading" at bounding box center [588, 312] width 1177 height 173
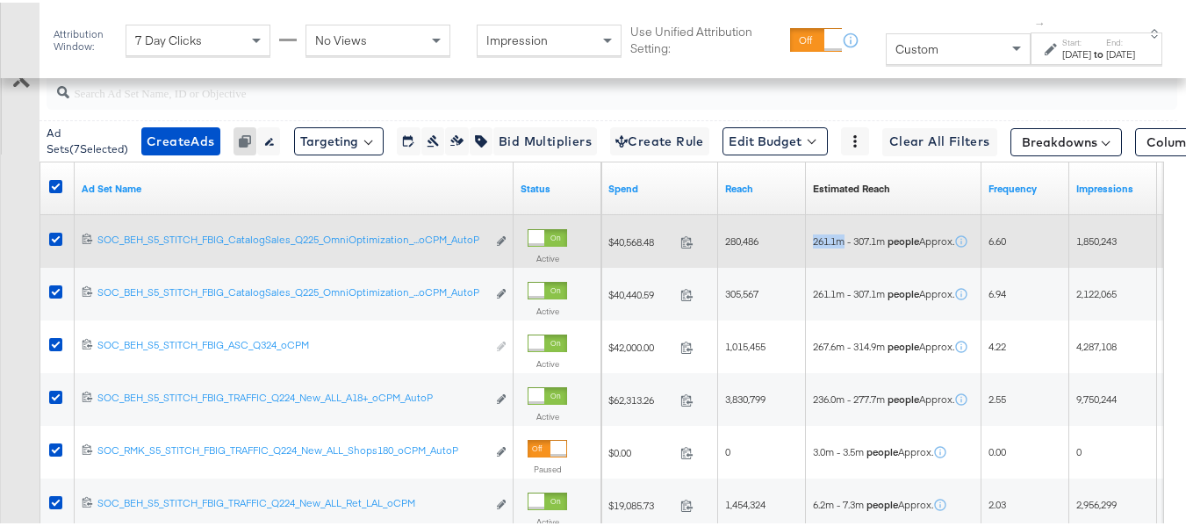
drag, startPoint x: 846, startPoint y: 263, endPoint x: 811, endPoint y: 263, distance: 35.1
click at [811, 253] on div "261.1m - 307.1m people Approx." at bounding box center [894, 239] width 176 height 28
copy span "261.1m"
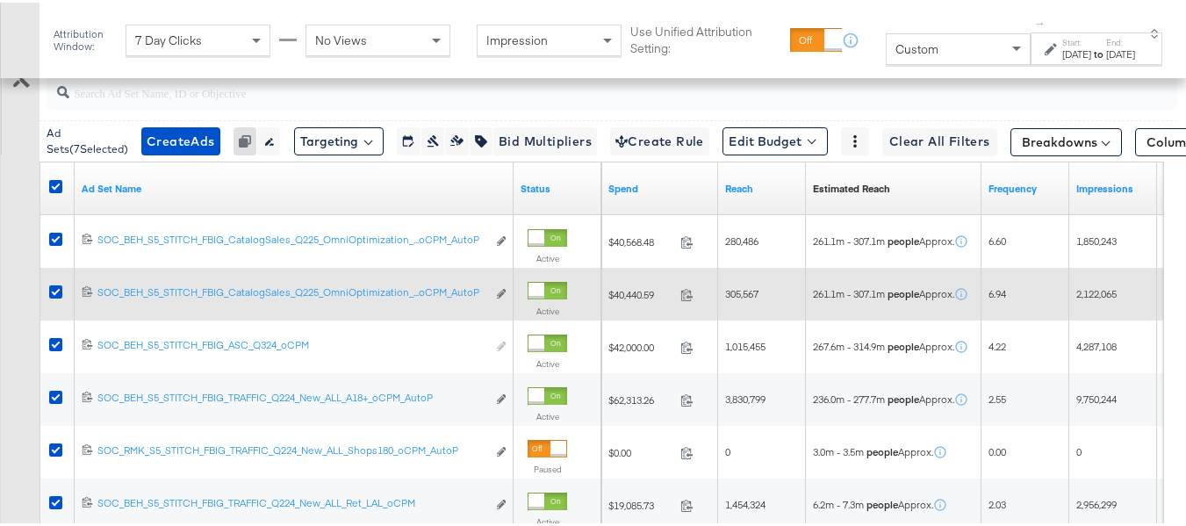
click at [842, 298] on span "261.1m - 307.1m people Approx." at bounding box center [883, 291] width 141 height 14
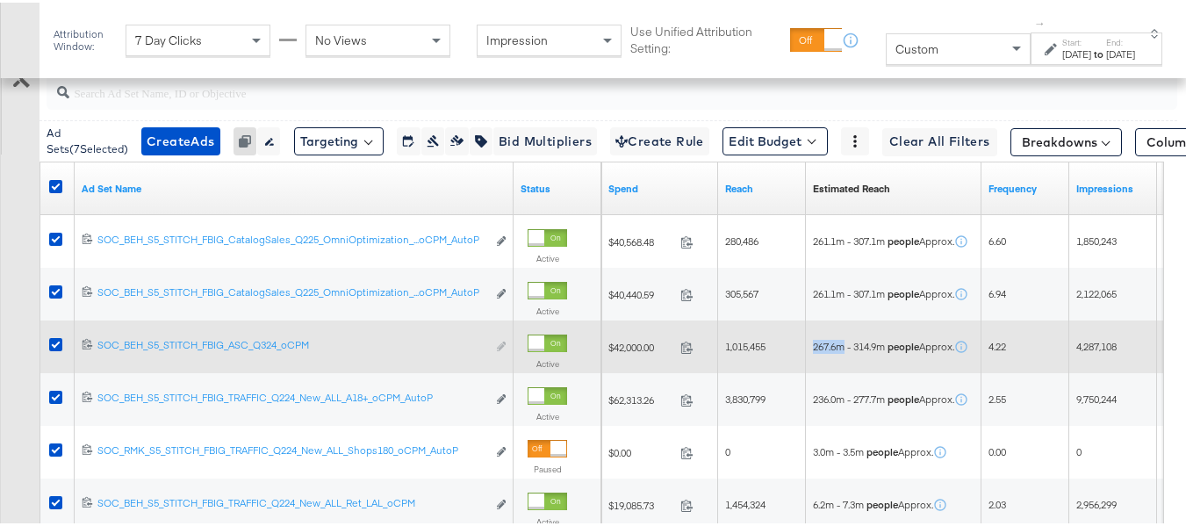
drag, startPoint x: 847, startPoint y: 370, endPoint x: 806, endPoint y: 370, distance: 41.3
click at [806, 358] on div "267.6m - 314.9m people Approx." at bounding box center [894, 344] width 176 height 28
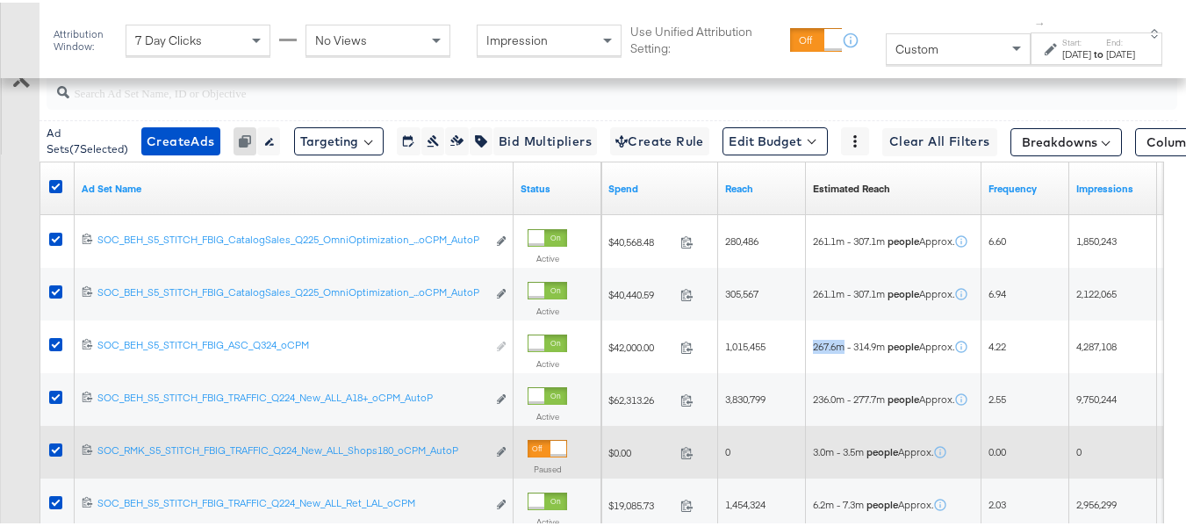
copy span "267.6m"
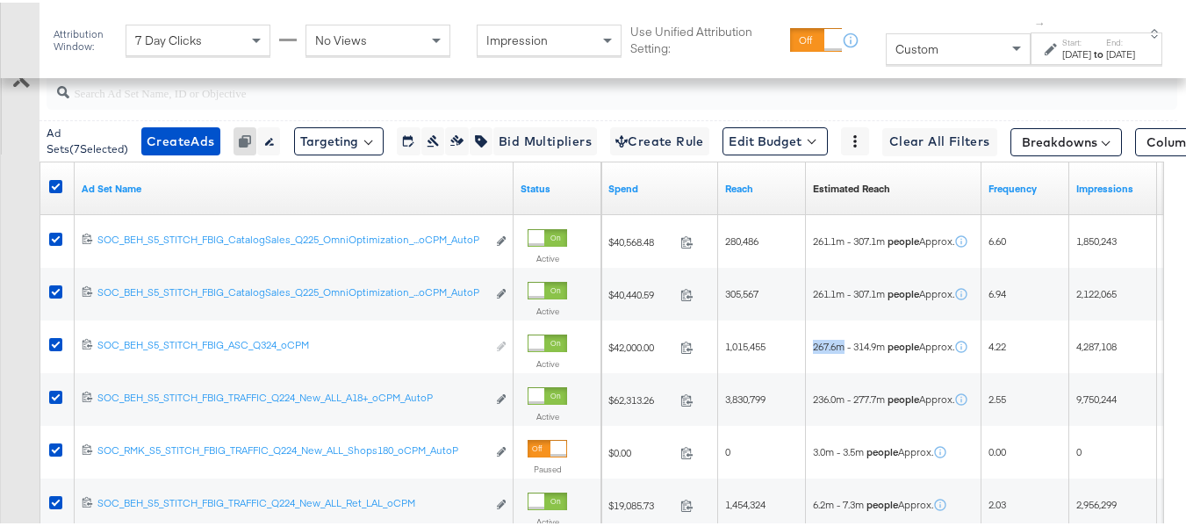
scroll to position [881, 0]
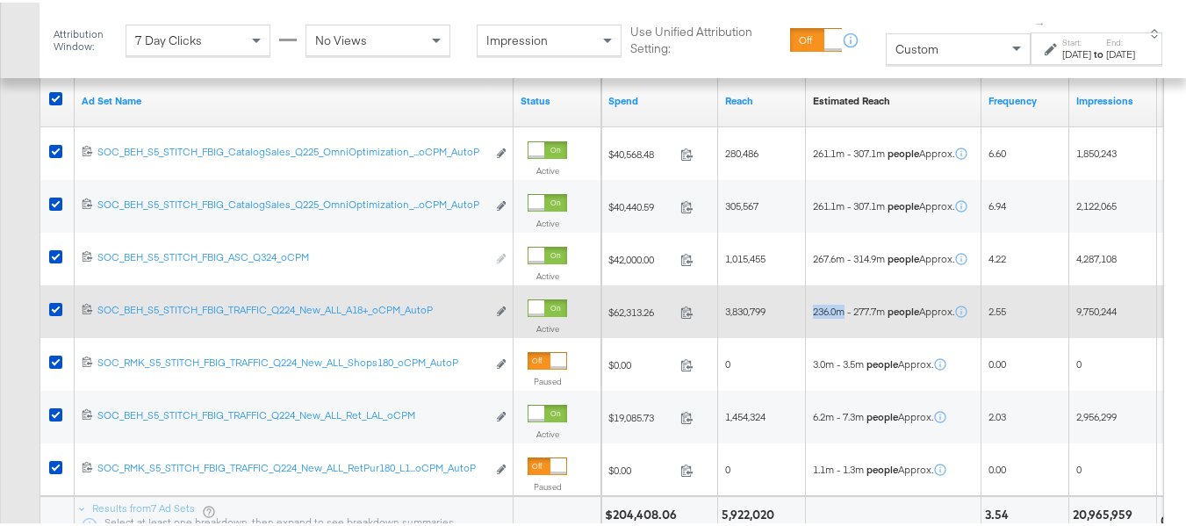
drag, startPoint x: 818, startPoint y: 332, endPoint x: 794, endPoint y: 332, distance: 24.6
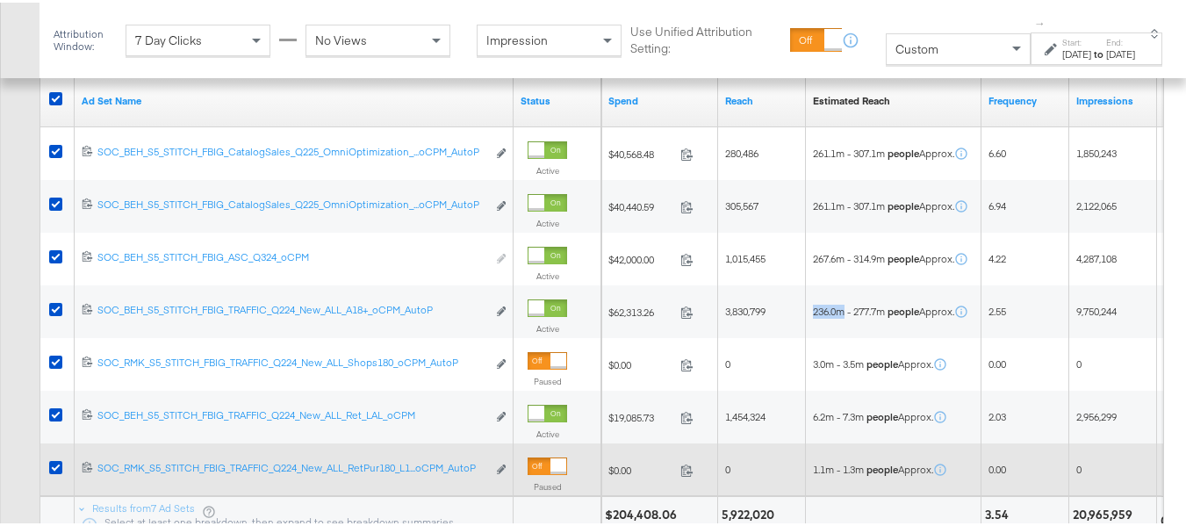
copy div "236.0m"
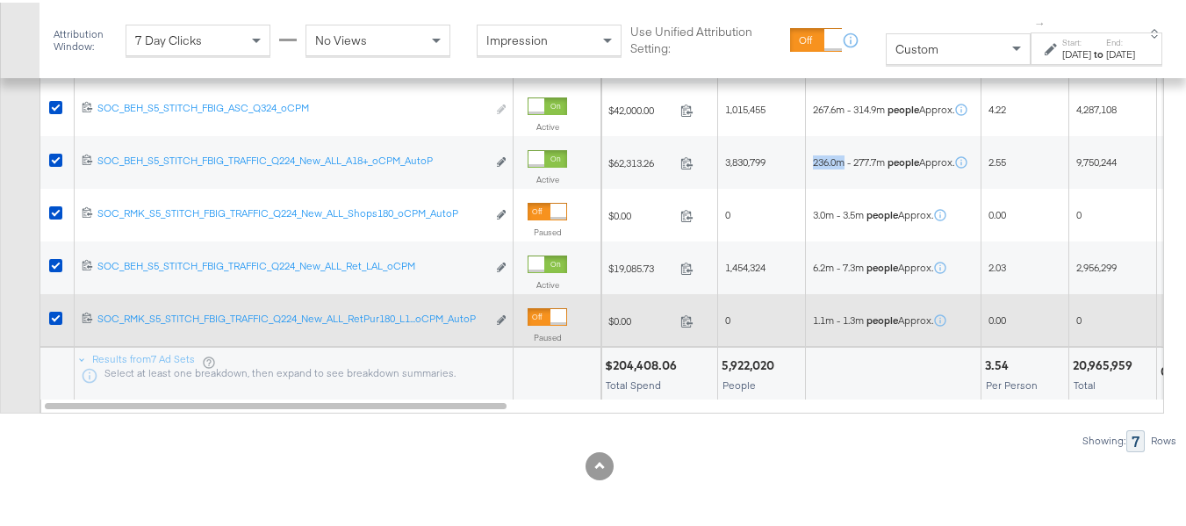
scroll to position [1057, 0]
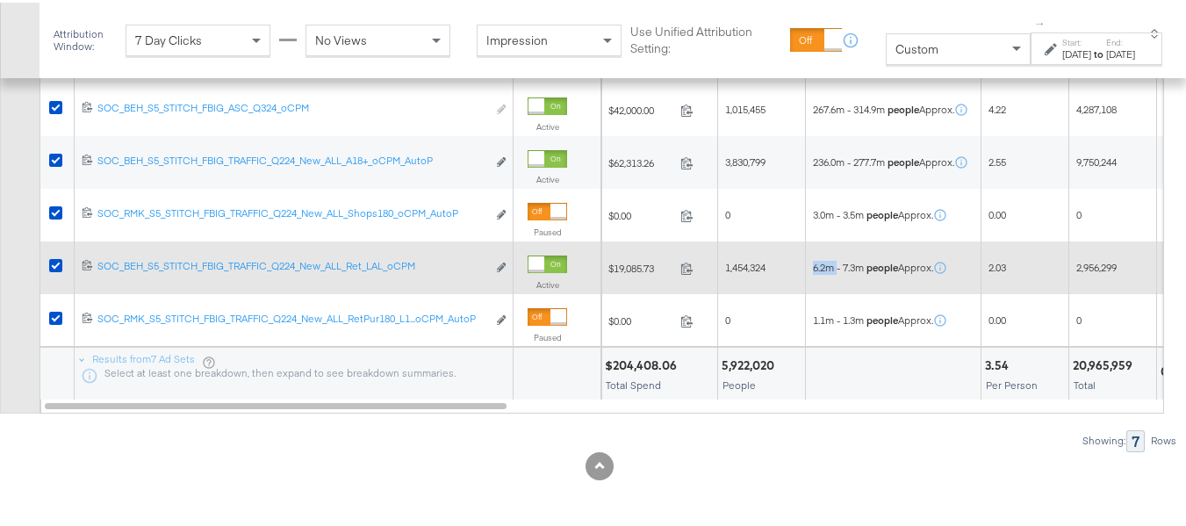
drag, startPoint x: 839, startPoint y: 266, endPoint x: 812, endPoint y: 267, distance: 27.2
click at [812, 267] on div "6.2m - 7.3m people Approx." at bounding box center [894, 265] width 176 height 28
copy span "6.2m"
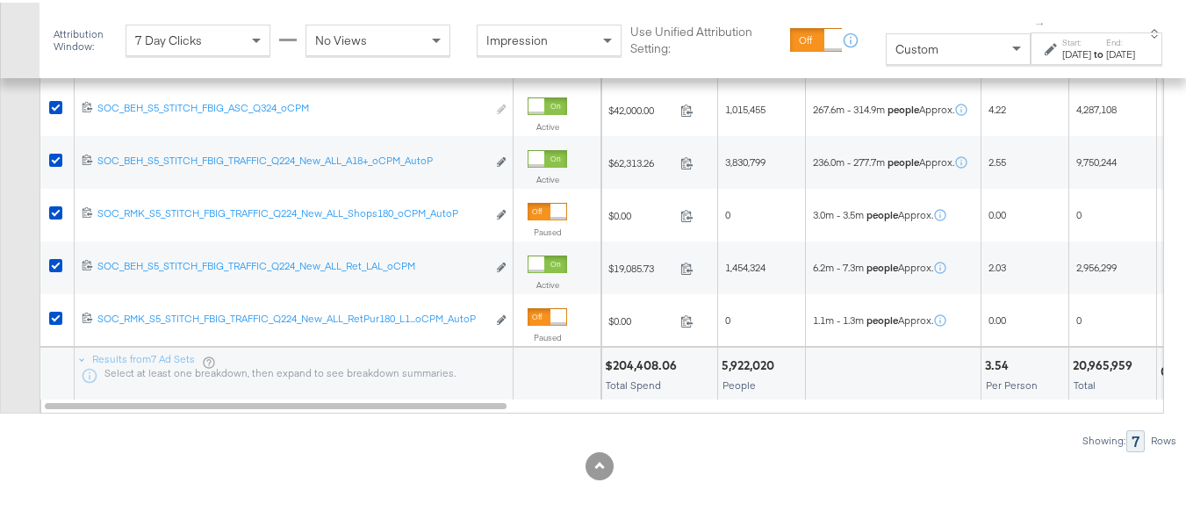
click at [897, 428] on div "Showing: 7 Rows" at bounding box center [588, 439] width 1177 height 22
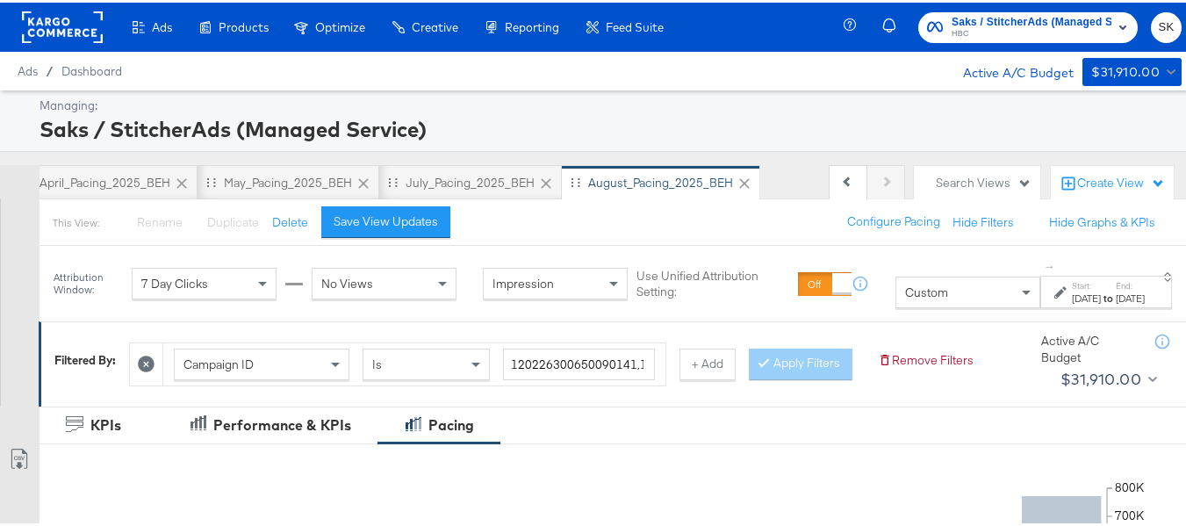
click at [1158, 18] on span "SK" at bounding box center [1166, 25] width 17 height 20
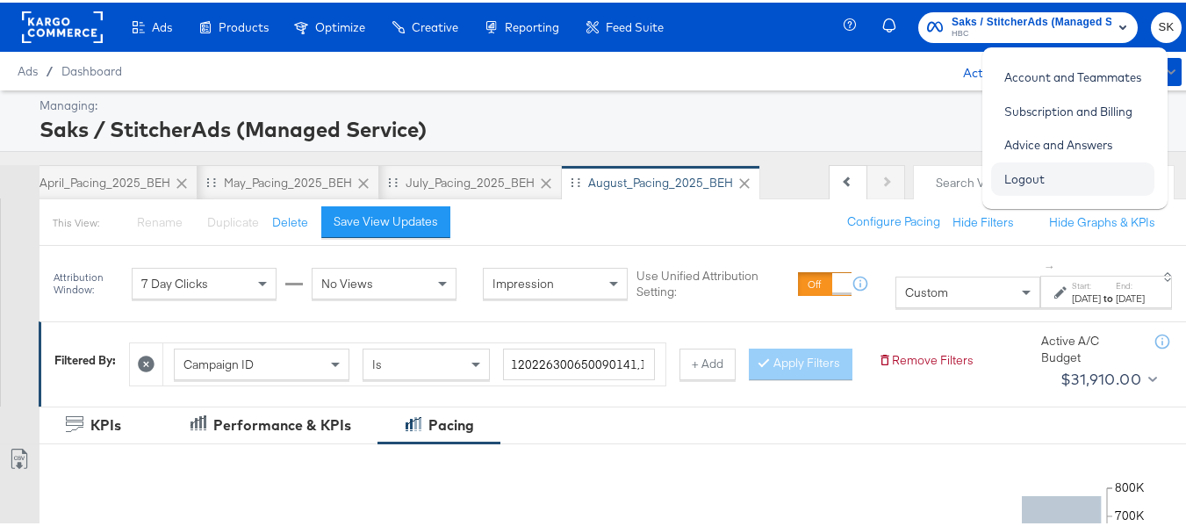
click at [1015, 182] on link "Logout" at bounding box center [1024, 177] width 67 height 32
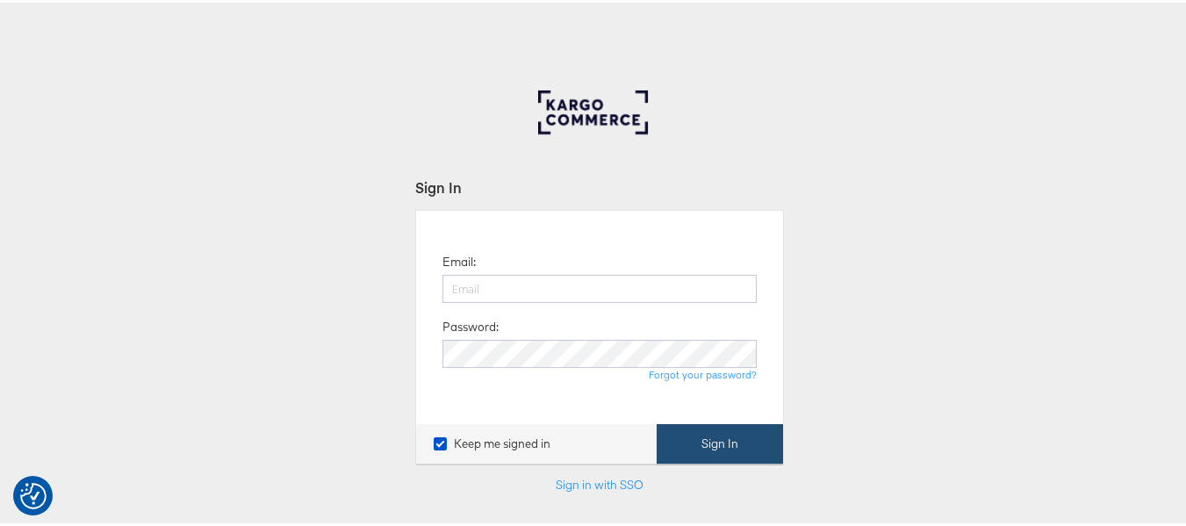
type input "[PERSON_NAME][EMAIL_ADDRESS][DOMAIN_NAME]"
click at [727, 443] on button "Sign In" at bounding box center [720, 441] width 126 height 40
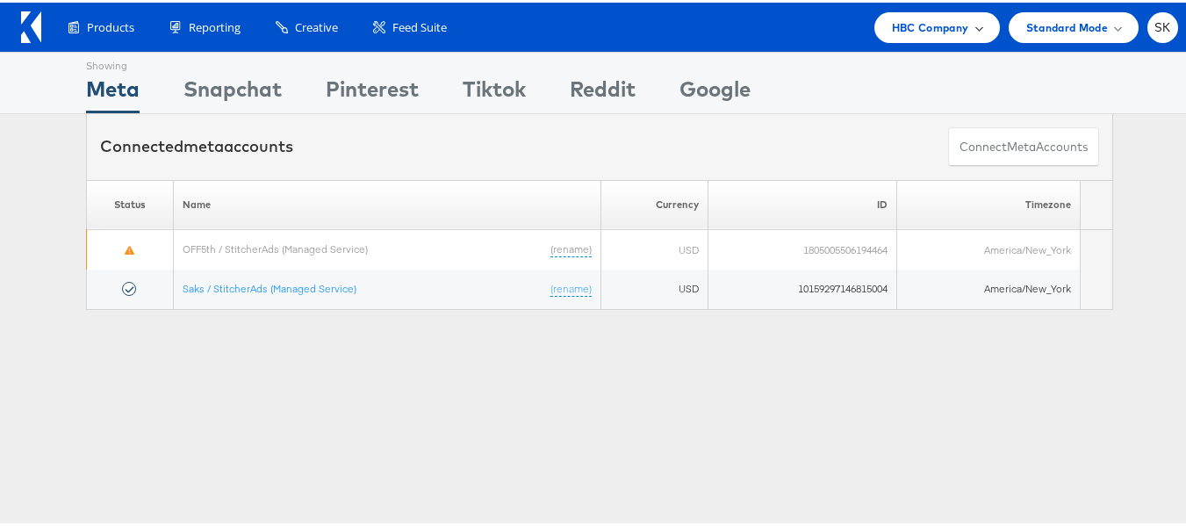
click at [934, 30] on span "HBC Company" at bounding box center [930, 25] width 77 height 18
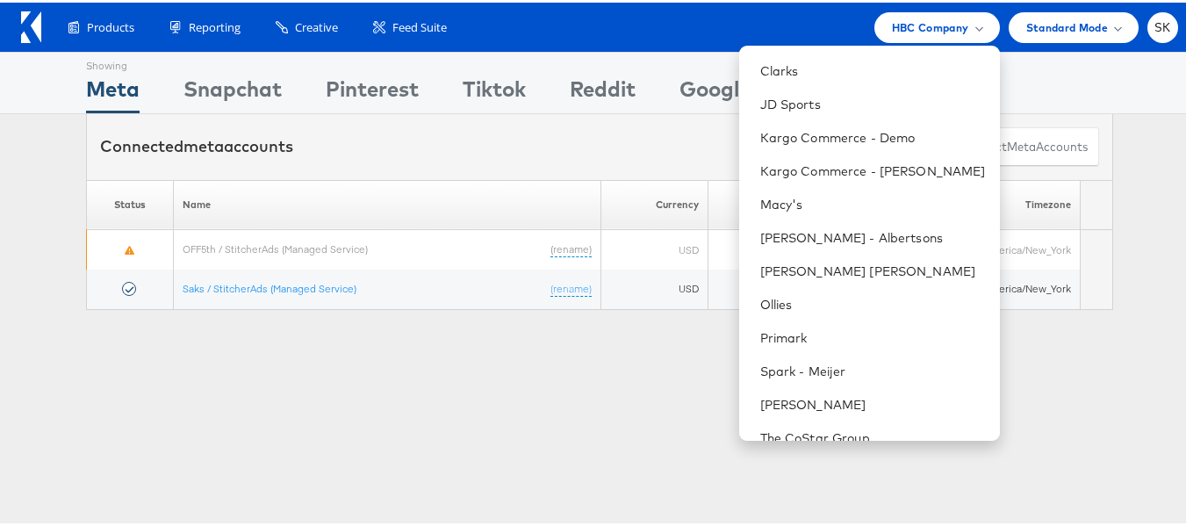
scroll to position [251, 0]
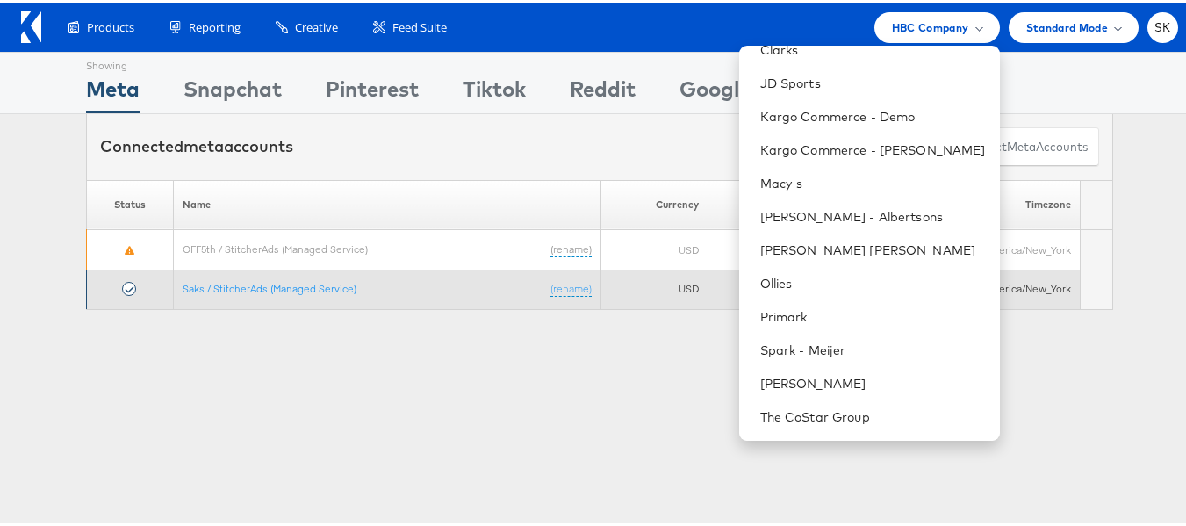
click at [233, 277] on td "Saks / StitcherAds (Managed Service) (rename)" at bounding box center [388, 287] width 428 height 40
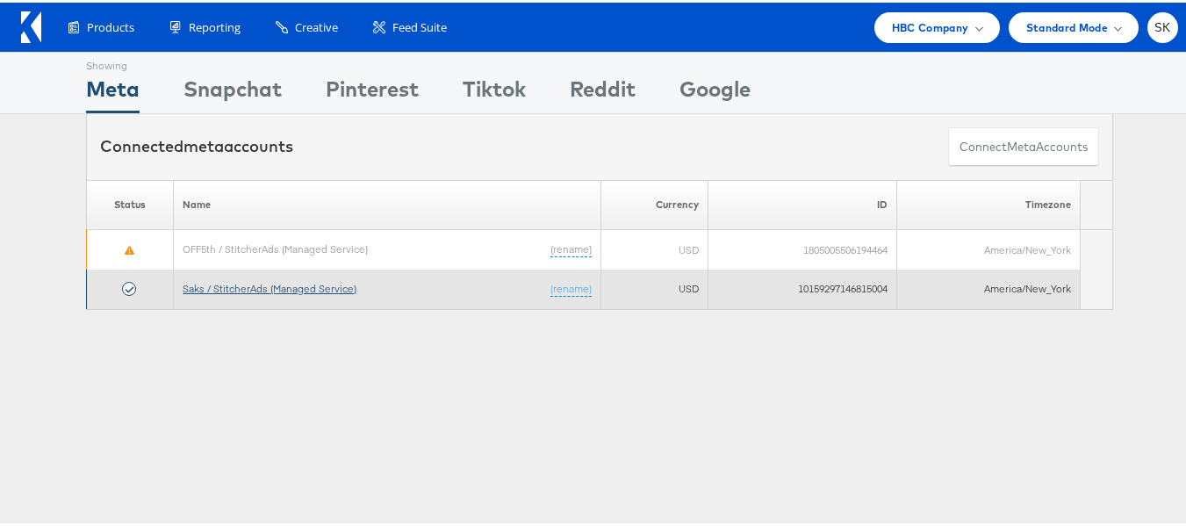
click at [237, 283] on link "Saks / StitcherAds (Managed Service)" at bounding box center [270, 285] width 174 height 13
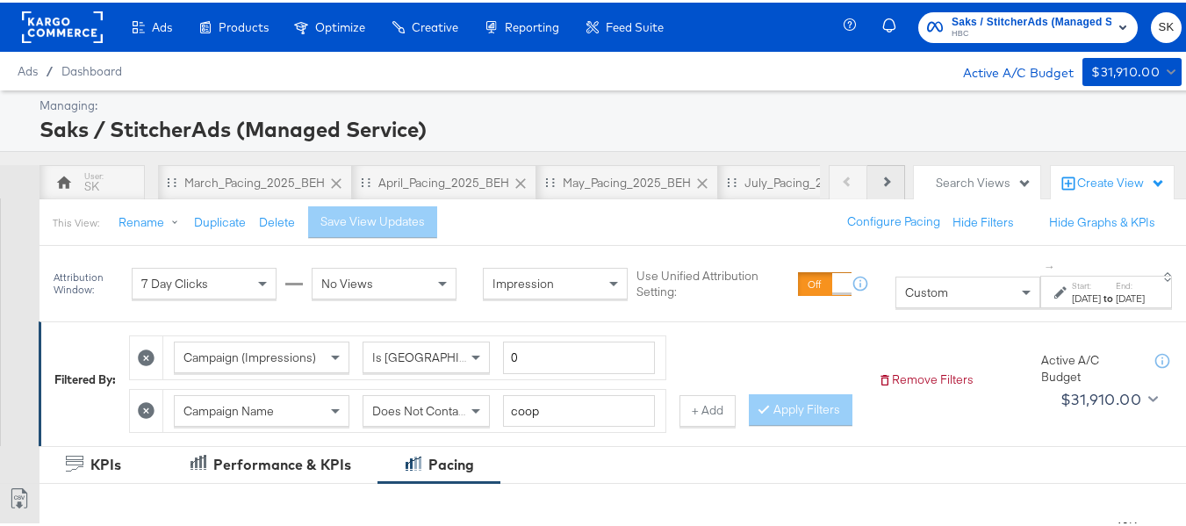
click at [882, 183] on button "Next" at bounding box center [886, 179] width 38 height 35
click at [882, 183] on div "Previous Next" at bounding box center [867, 179] width 76 height 35
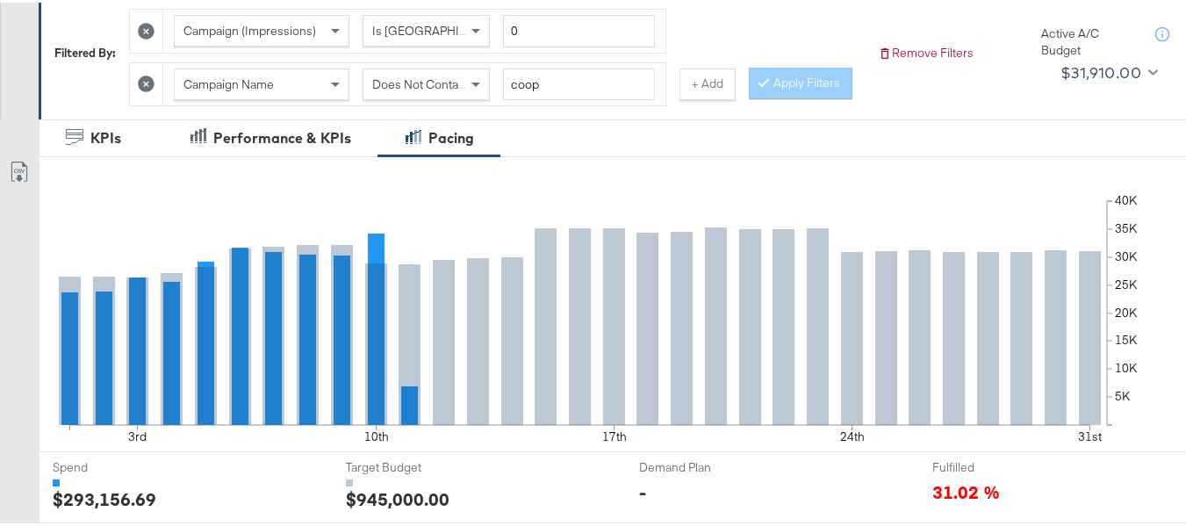
scroll to position [88, 0]
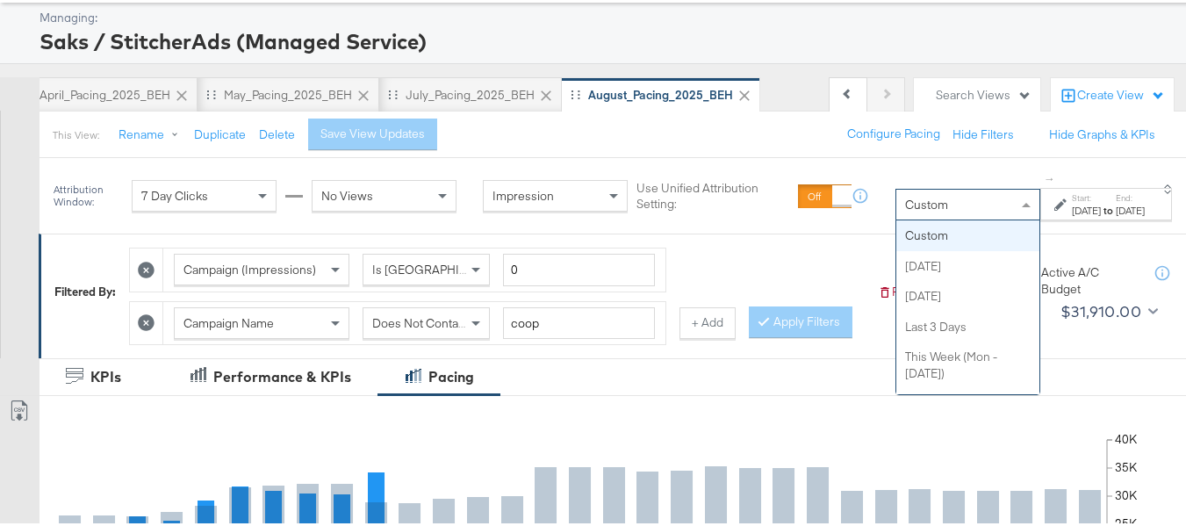
click at [930, 218] on div "Custom Custom Today Yesterday Last 3 Days This Week (Mon - Today) This Week (Su…" at bounding box center [967, 202] width 145 height 32
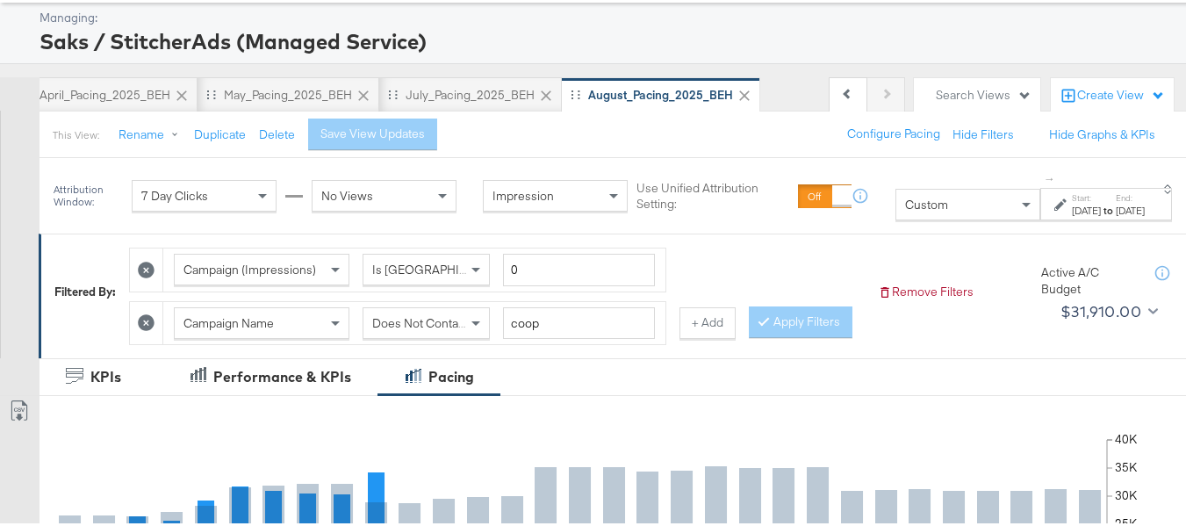
click at [1116, 208] on div "[DATE]" at bounding box center [1130, 208] width 29 height 14
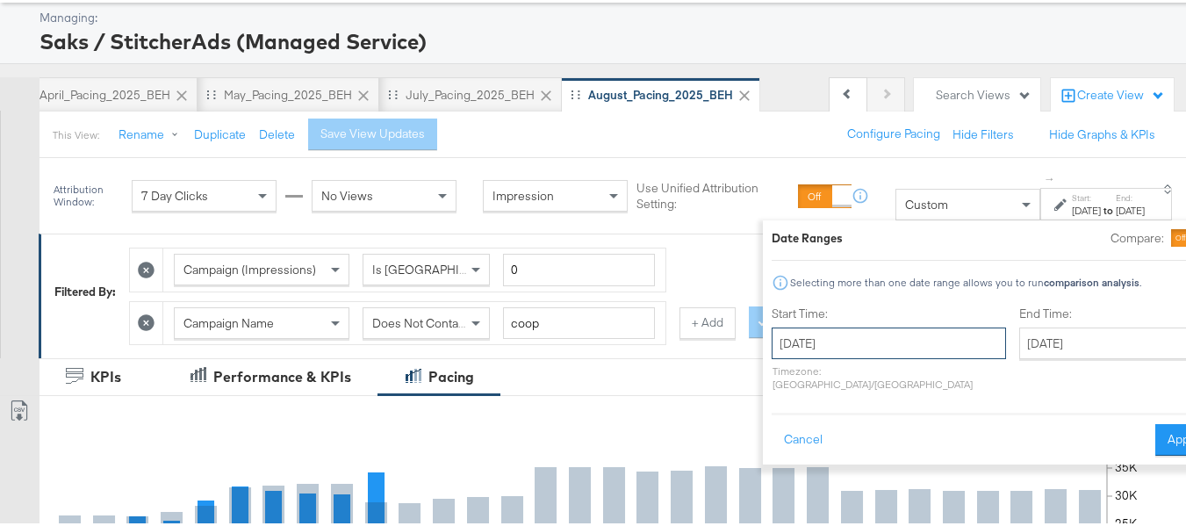
click at [836, 327] on input "[DATE]" at bounding box center [889, 341] width 234 height 32
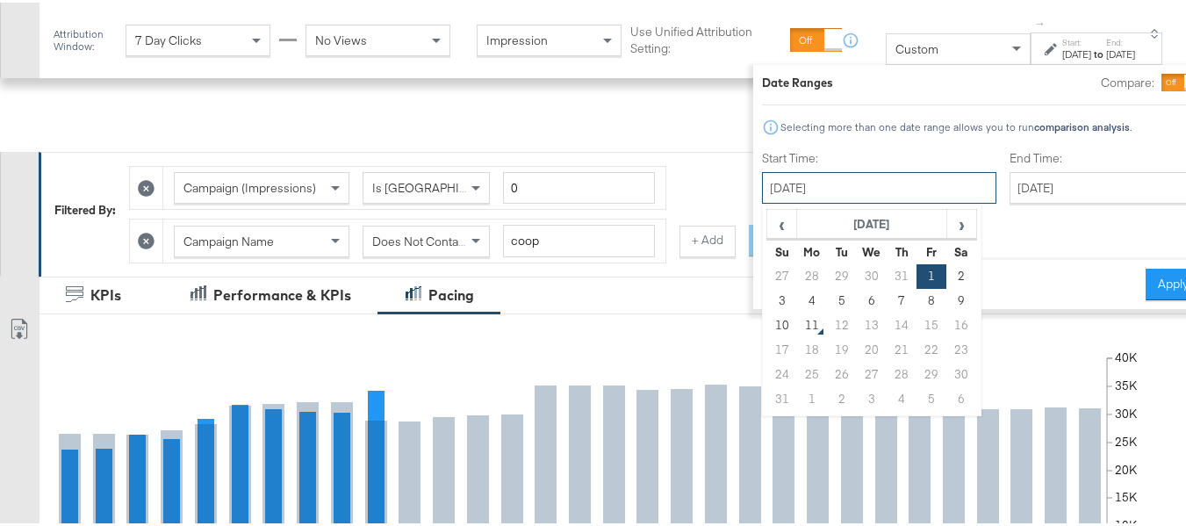
scroll to position [263, 0]
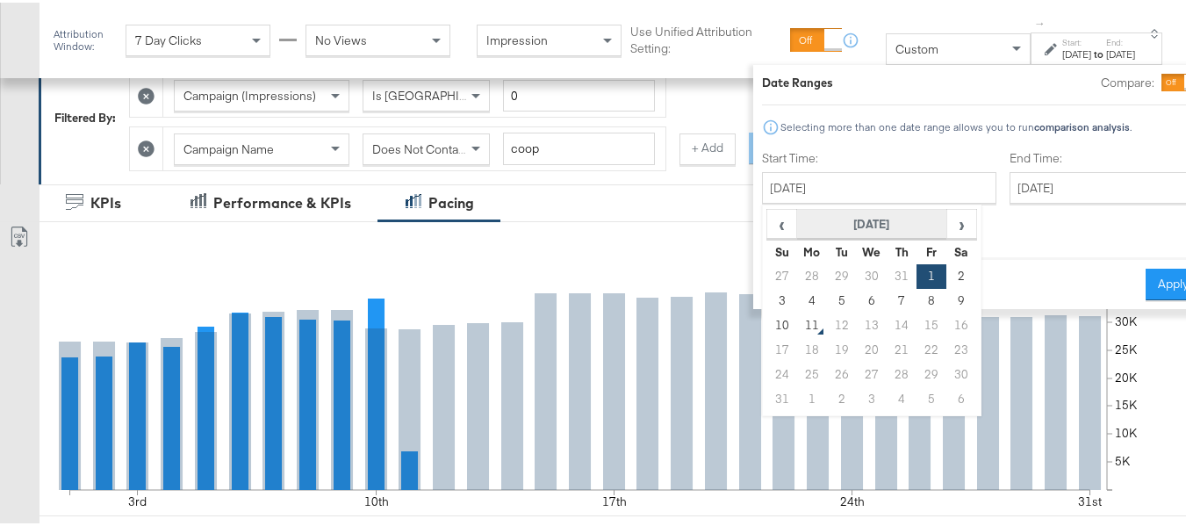
click at [797, 217] on th "[DATE]" at bounding box center [872, 222] width 150 height 30
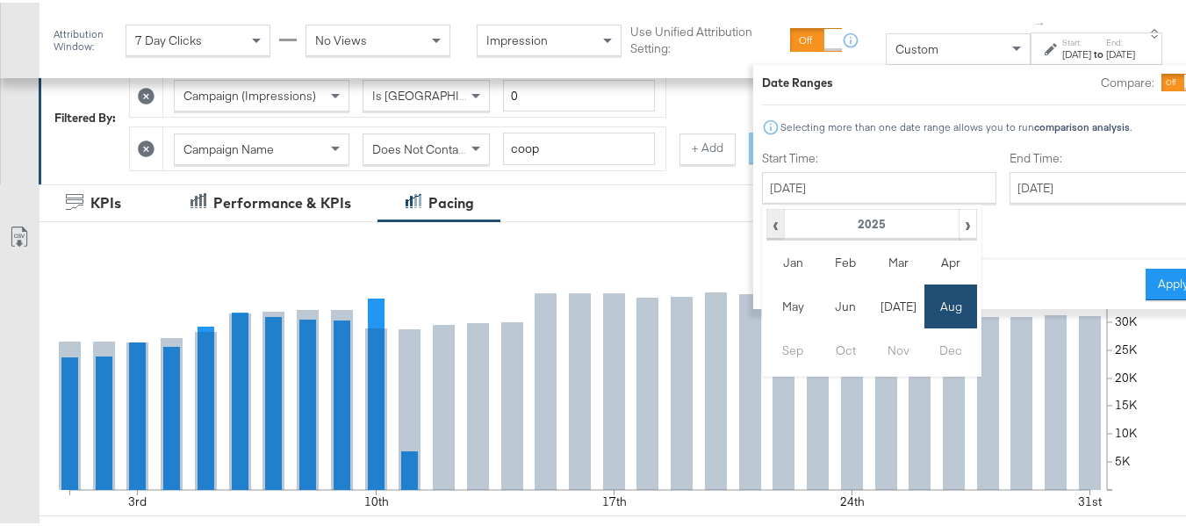
click at [768, 220] on span "‹" at bounding box center [775, 221] width 15 height 26
click at [924, 311] on td "Aug" at bounding box center [950, 304] width 53 height 44
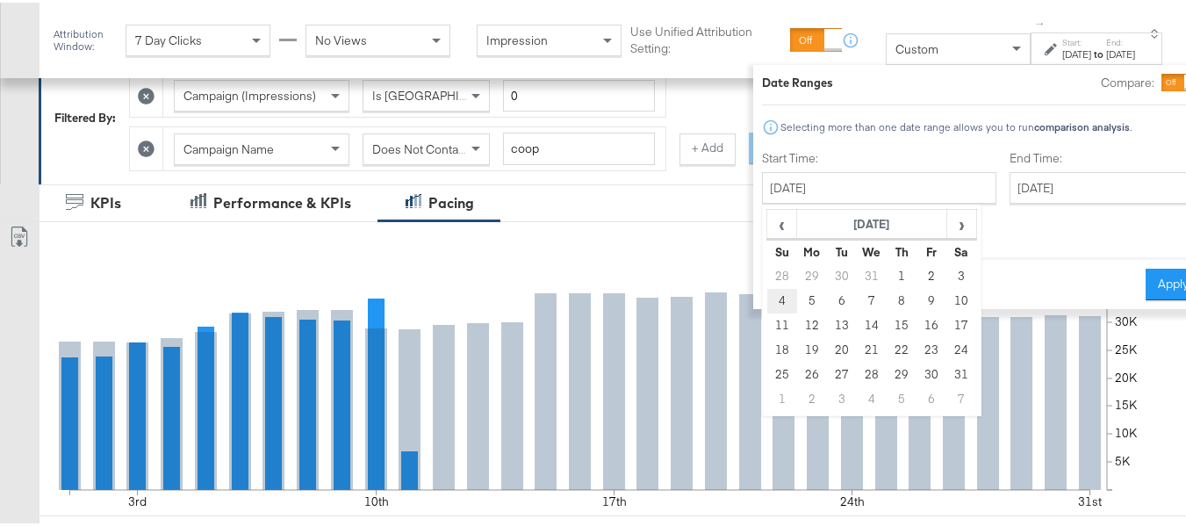
click at [767, 298] on td "4" at bounding box center [782, 298] width 30 height 25
type input "August 4th 2024"
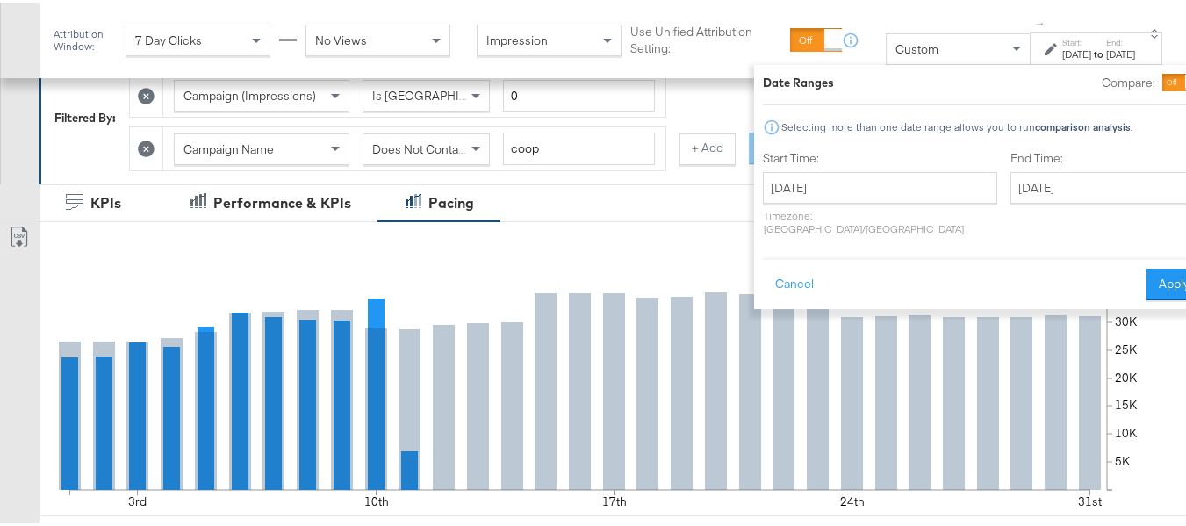
click at [1034, 201] on div "End Time: August 31st 2025 ‹ August 2025 › Su Mo Tu We Th Fr Sa 27 28 29 30 31 …" at bounding box center [1105, 193] width 191 height 93
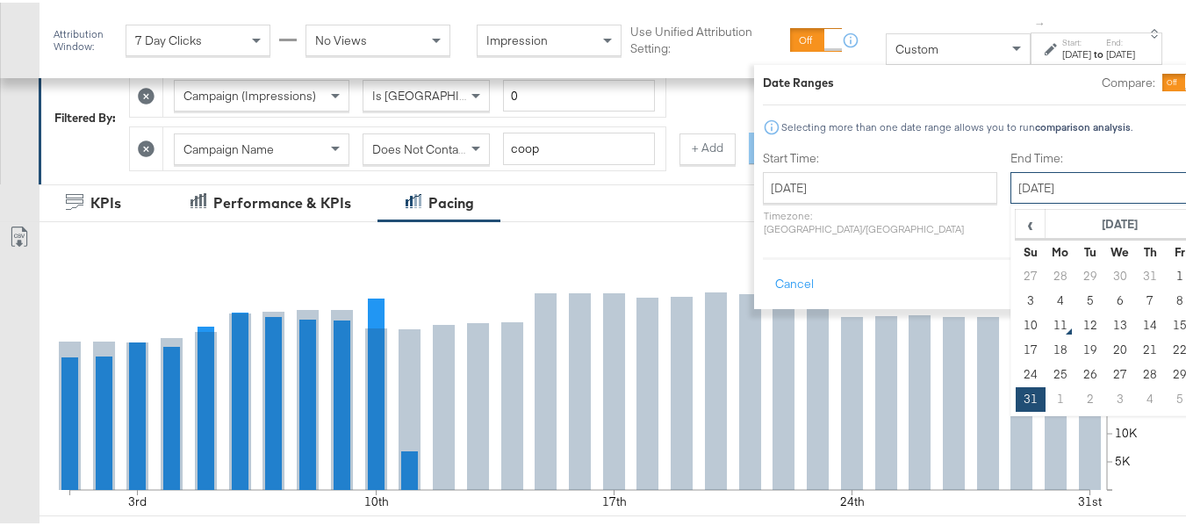
click at [1025, 184] on input "[DATE]" at bounding box center [1102, 185] width 184 height 32
click at [1046, 226] on th "[DATE]" at bounding box center [1121, 222] width 150 height 30
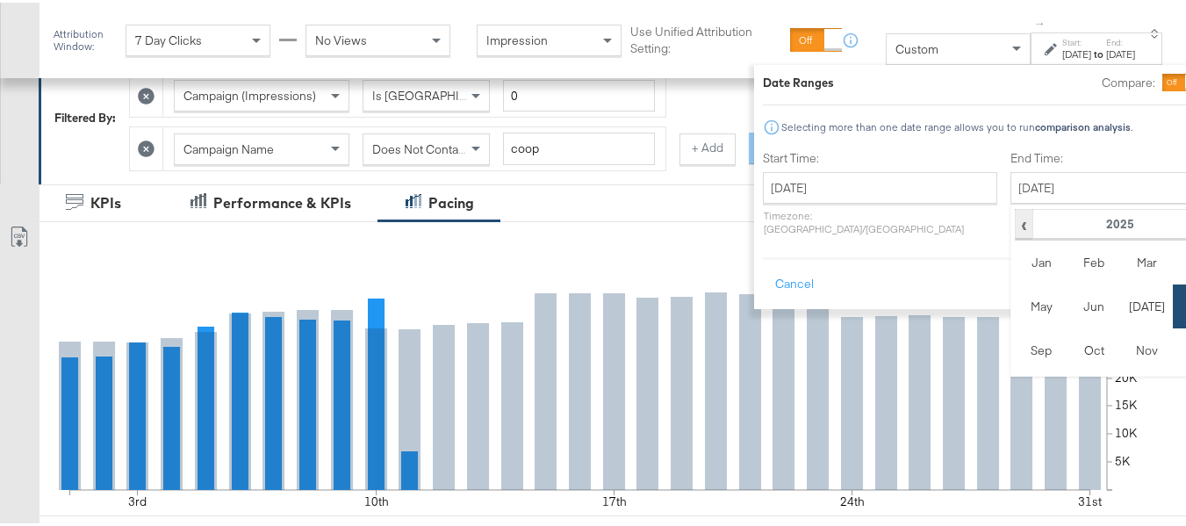
click at [1017, 226] on span "‹" at bounding box center [1024, 221] width 15 height 26
click at [1173, 300] on td "Aug" at bounding box center [1199, 304] width 53 height 44
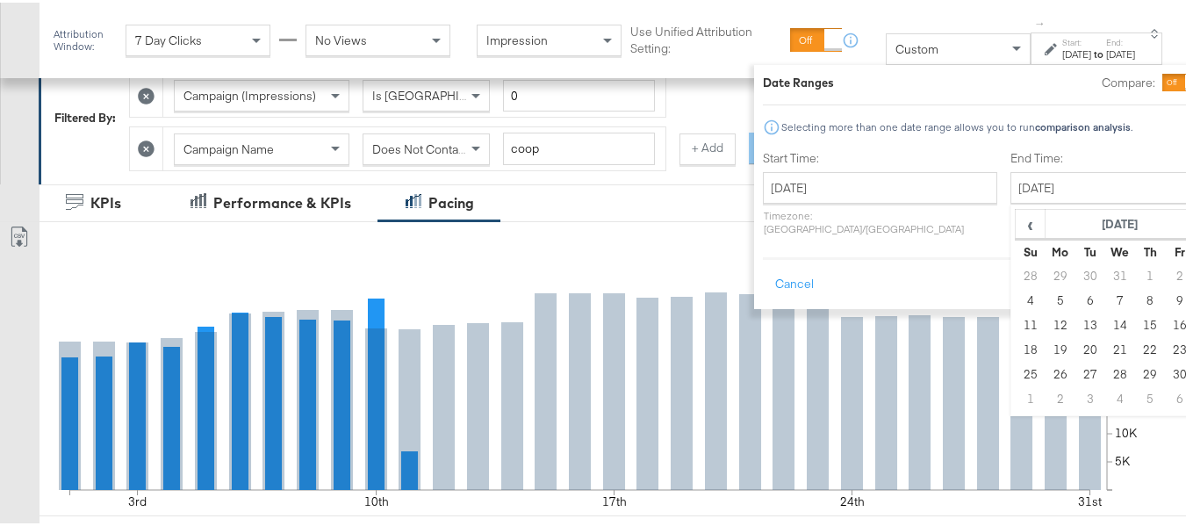
type input "August 10th 2024"
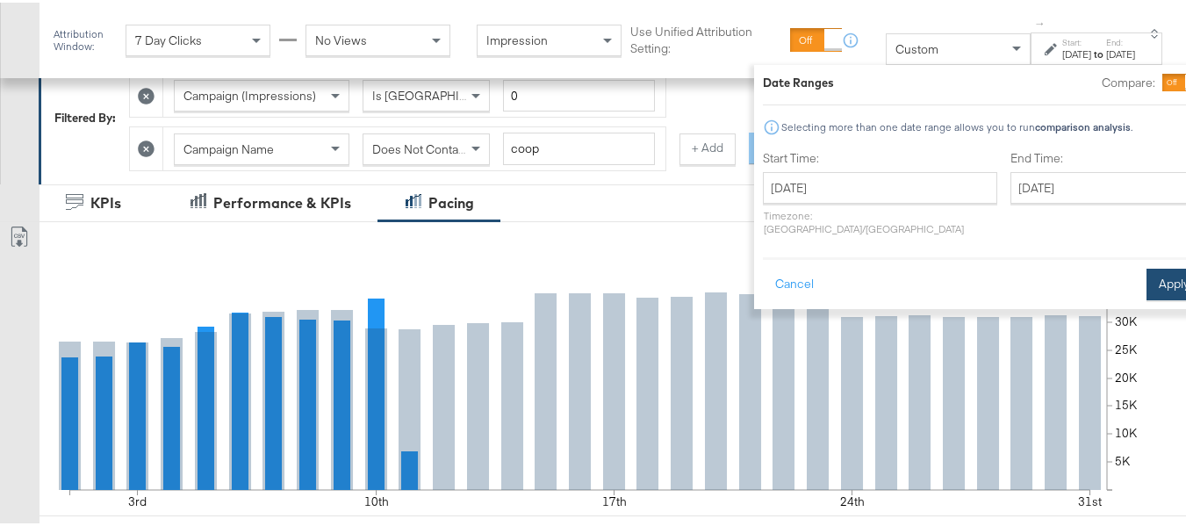
click at [1147, 269] on button "Apply" at bounding box center [1174, 282] width 55 height 32
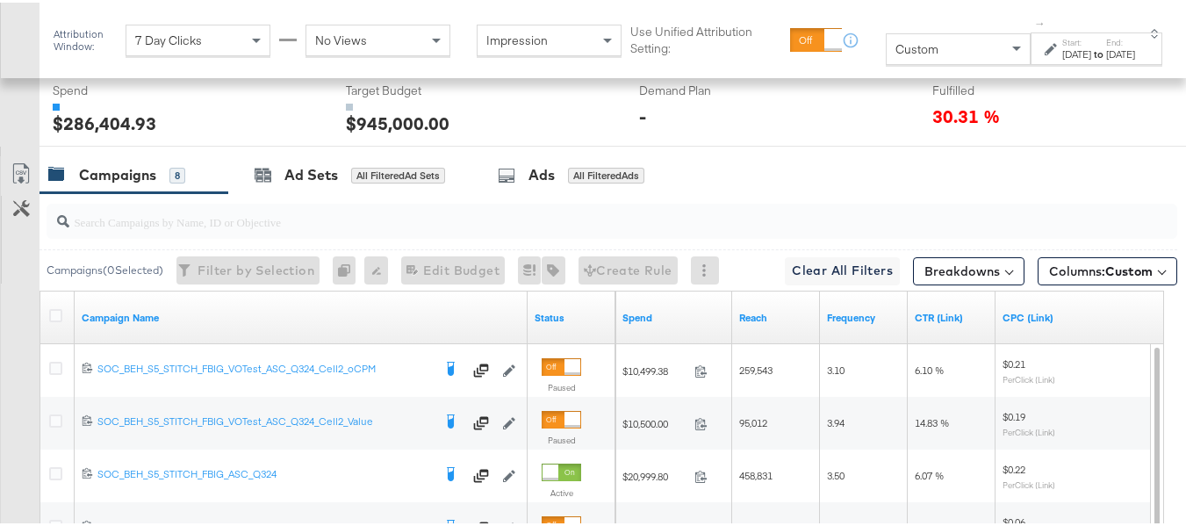
scroll to position [790, 0]
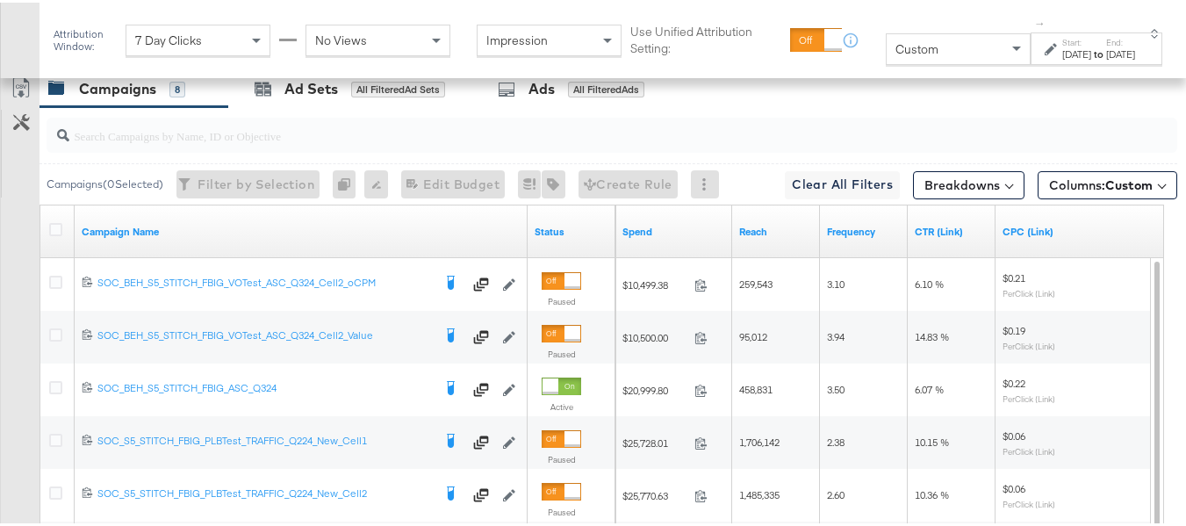
click at [47, 245] on div at bounding box center [58, 229] width 32 height 32
click at [54, 234] on icon at bounding box center [55, 226] width 13 height 13
click at [0, 0] on input "checkbox" at bounding box center [0, 0] width 0 height 0
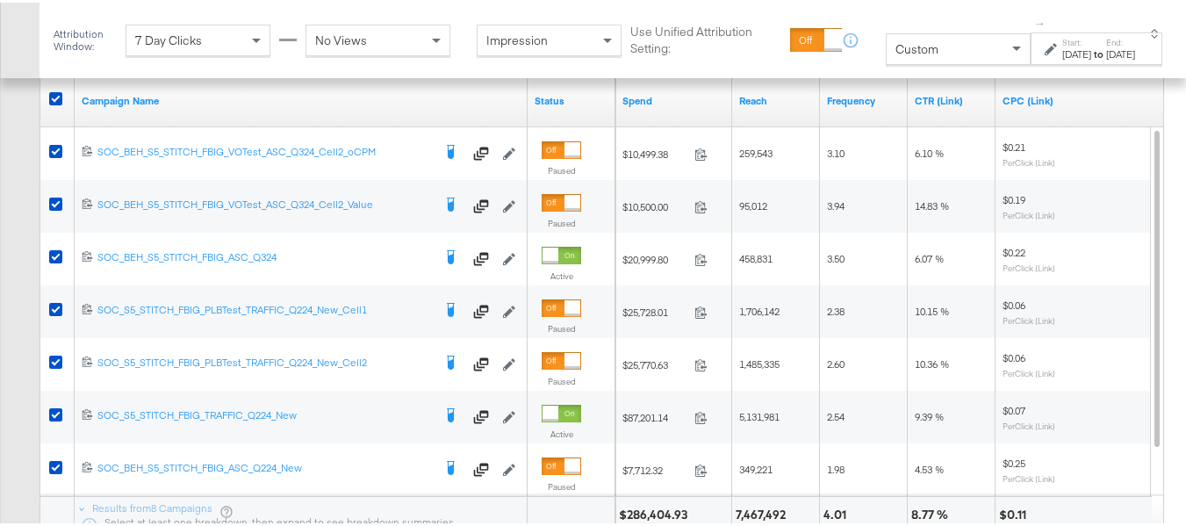
scroll to position [878, 0]
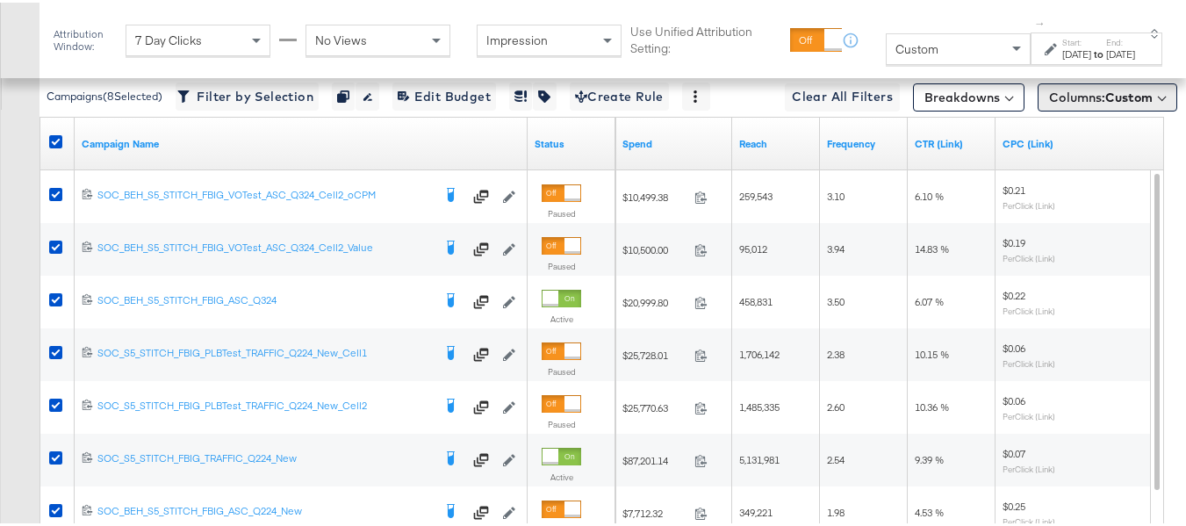
click at [1089, 104] on span "Columns: Custom" at bounding box center [1101, 95] width 104 height 18
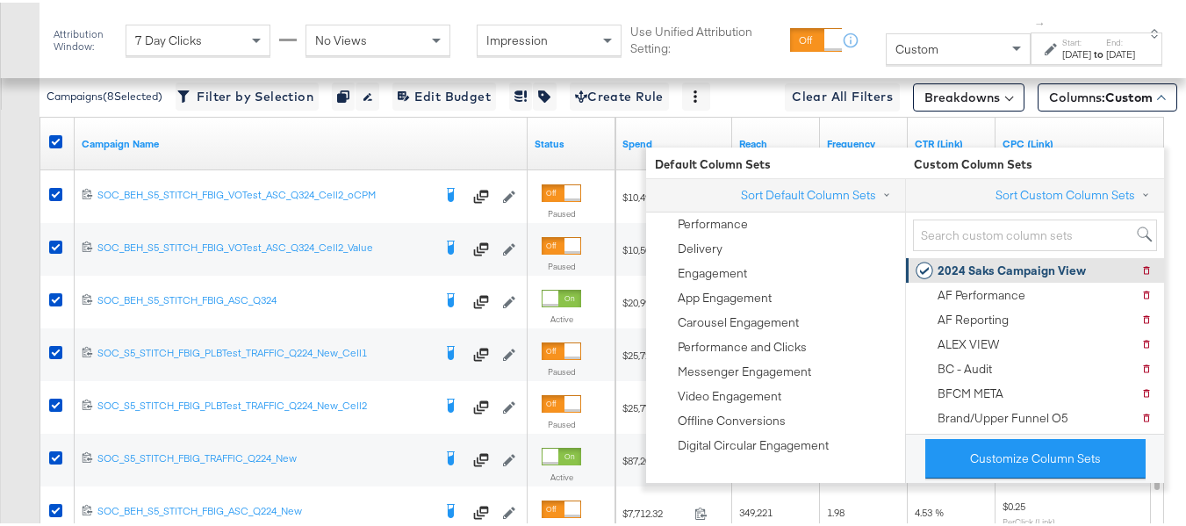
click at [1006, 261] on div "2024 Saks Campaign View" at bounding box center [1012, 268] width 148 height 17
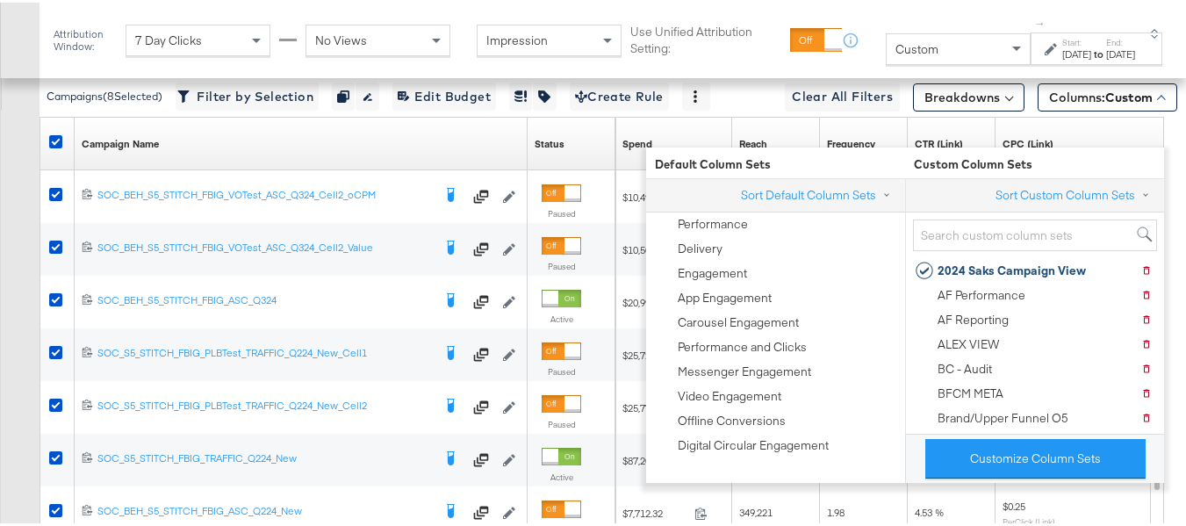
click at [0, 291] on div "Customize KPIs Export as CSV" at bounding box center [20, 291] width 40 height 623
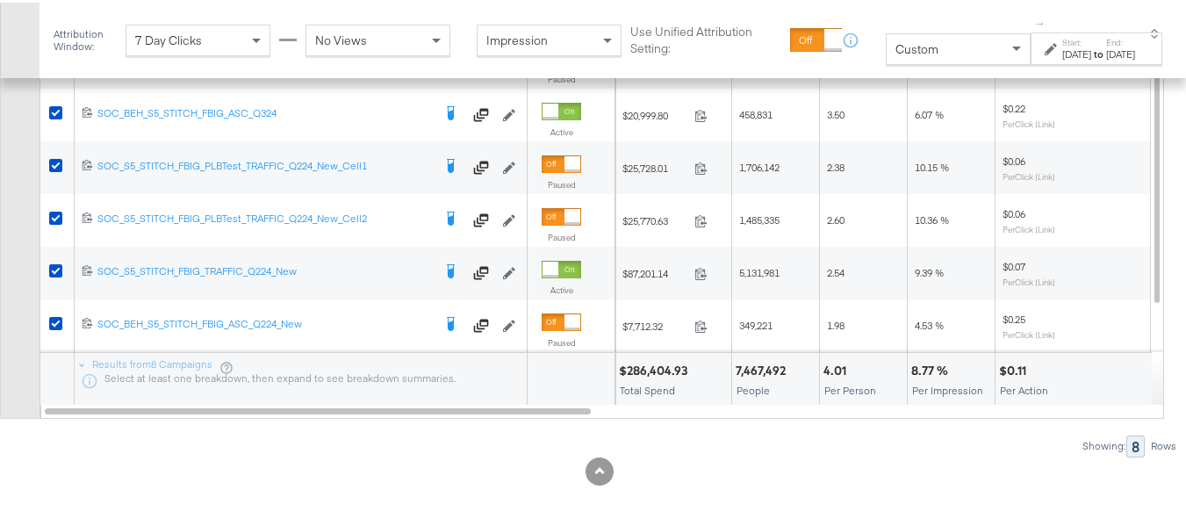
scroll to position [1110, 0]
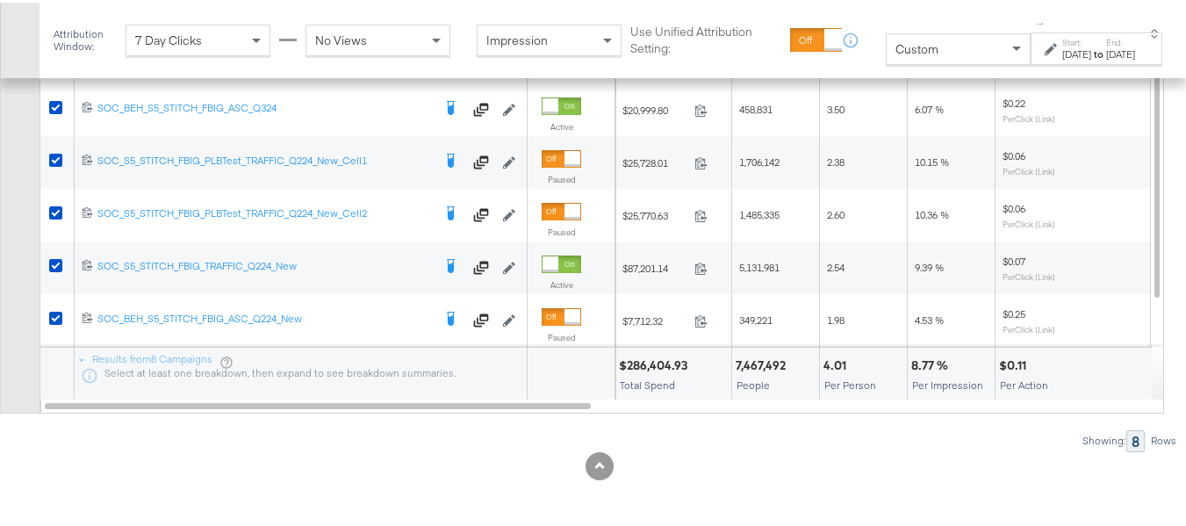
click at [658, 367] on div "$286,404.93" at bounding box center [656, 363] width 74 height 17
copy div "$286,404.93"
click at [1062, 50] on div "Aug 4th 2024" at bounding box center [1076, 52] width 29 height 14
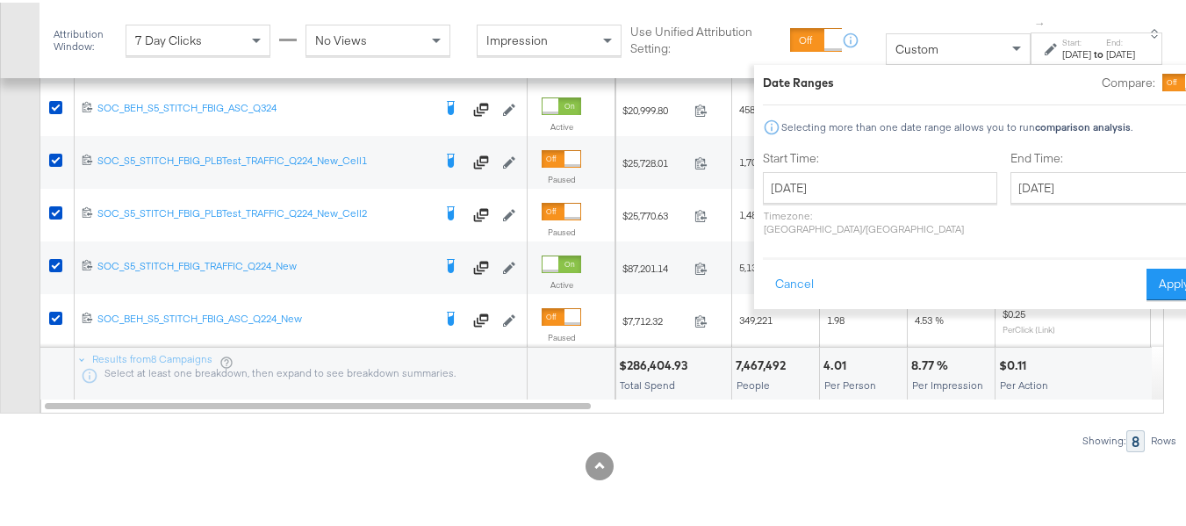
drag, startPoint x: 0, startPoint y: 222, endPoint x: 17, endPoint y: 149, distance: 74.8
click at [0, 222] on div "Customize KPIs Export as CSV" at bounding box center [20, 99] width 40 height 623
click at [754, 259] on div "Date Ranges Compare: Selecting more than one date range allows you to run compa…" at bounding box center [982, 184] width 457 height 244
click at [763, 282] on button "Cancel" at bounding box center [794, 282] width 63 height 32
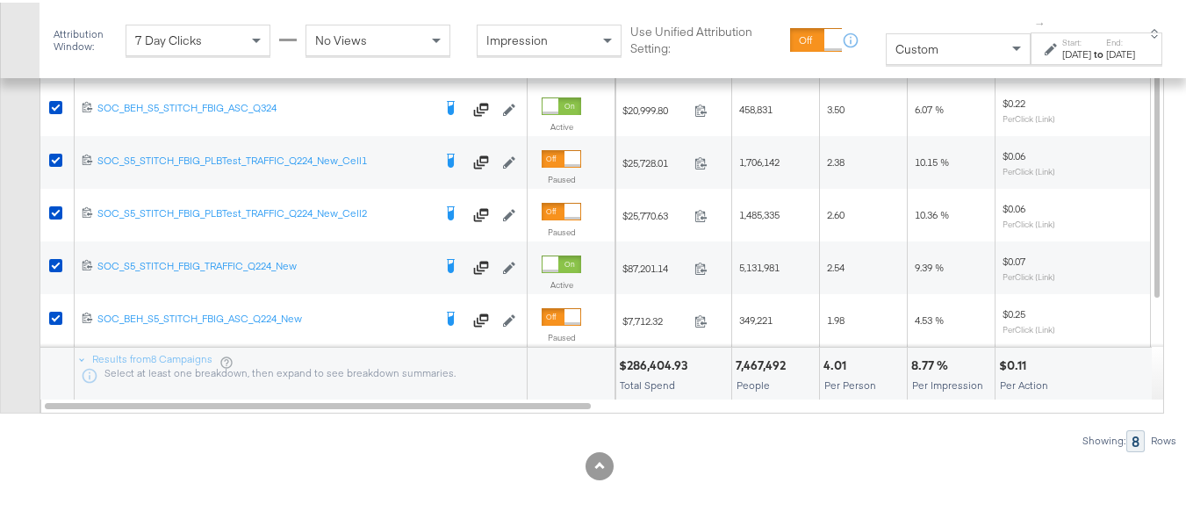
click at [658, 376] on span "Total Spend" at bounding box center [647, 382] width 55 height 13
click at [660, 371] on div "$286,404.93 Total Spend" at bounding box center [673, 371] width 116 height 53
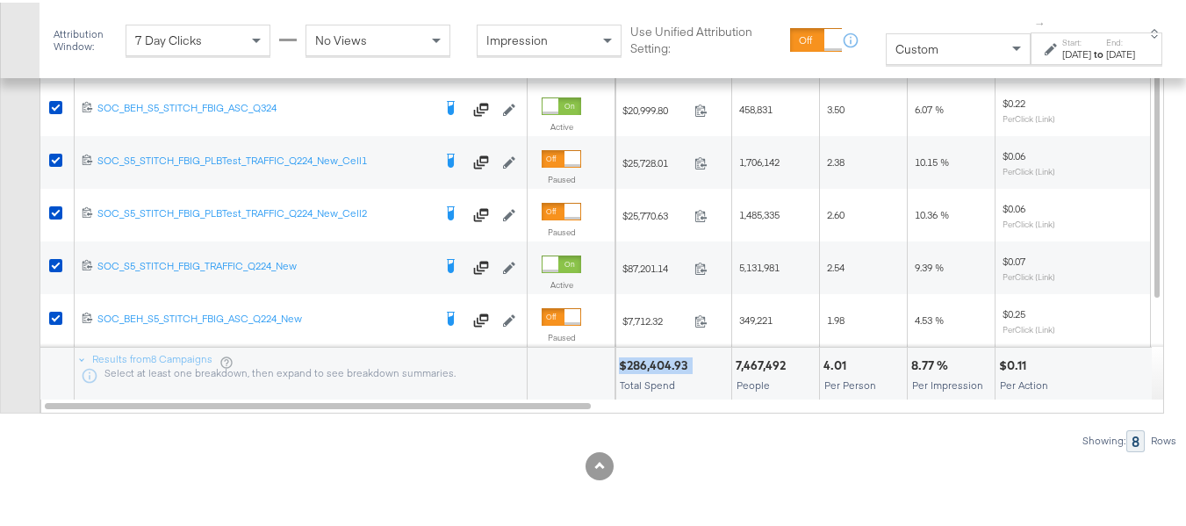
click at [660, 371] on div "$286,404.93 Total Spend" at bounding box center [673, 371] width 116 height 53
copy div "$286,404.93"
click at [774, 356] on div "7,467,492" at bounding box center [763, 363] width 55 height 17
copy div "7,467,492"
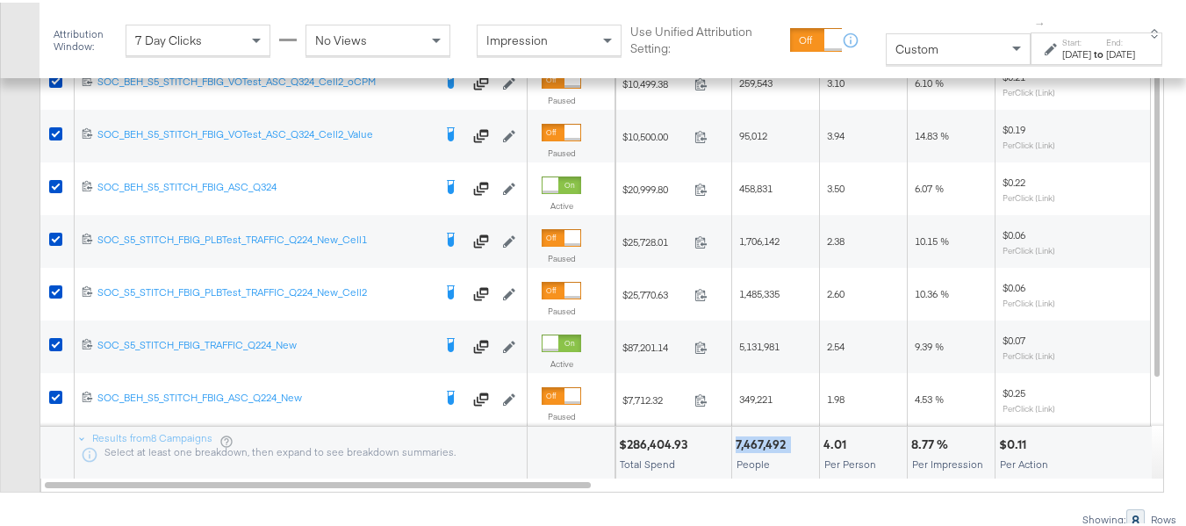
scroll to position [1022, 0]
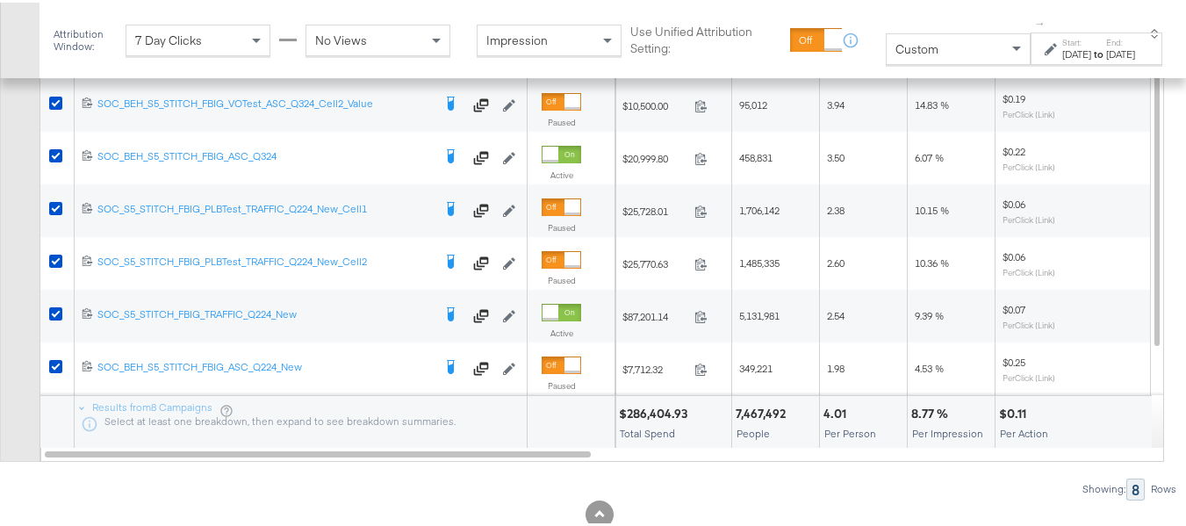
click at [851, 420] on div "4.01" at bounding box center [837, 411] width 28 height 17
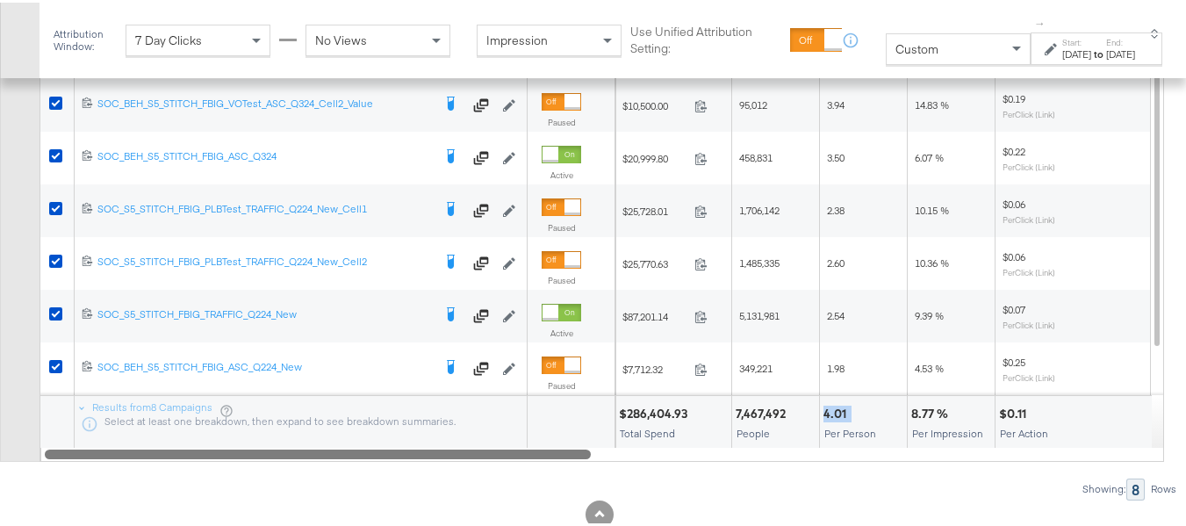
copy div "4.01"
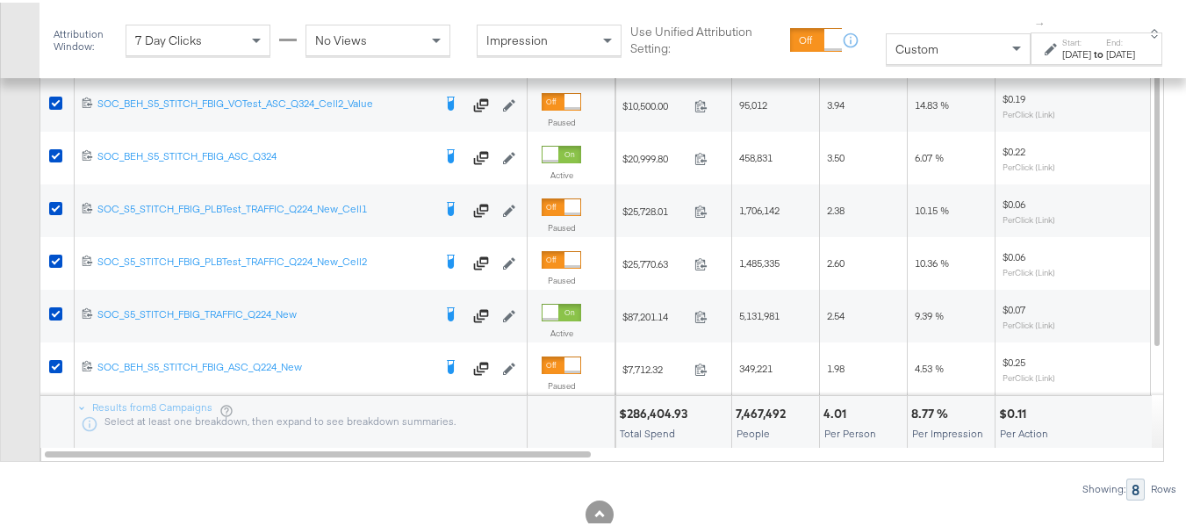
click at [923, 420] on div "8.77 %" at bounding box center [932, 411] width 42 height 17
copy div "8.77 %"
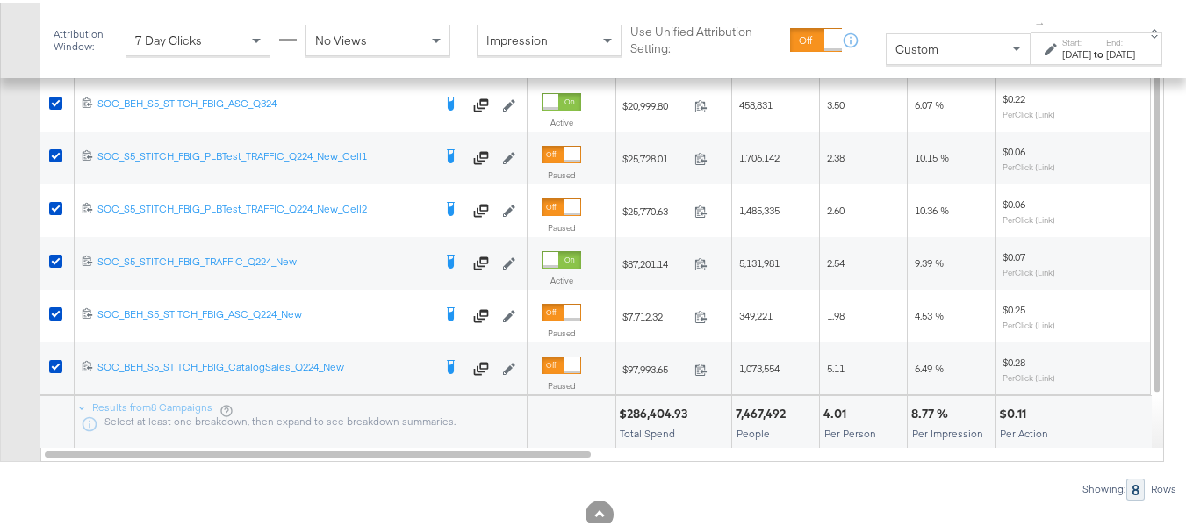
click at [1022, 440] on div "$0.11 Per Action" at bounding box center [1083, 419] width 175 height 53
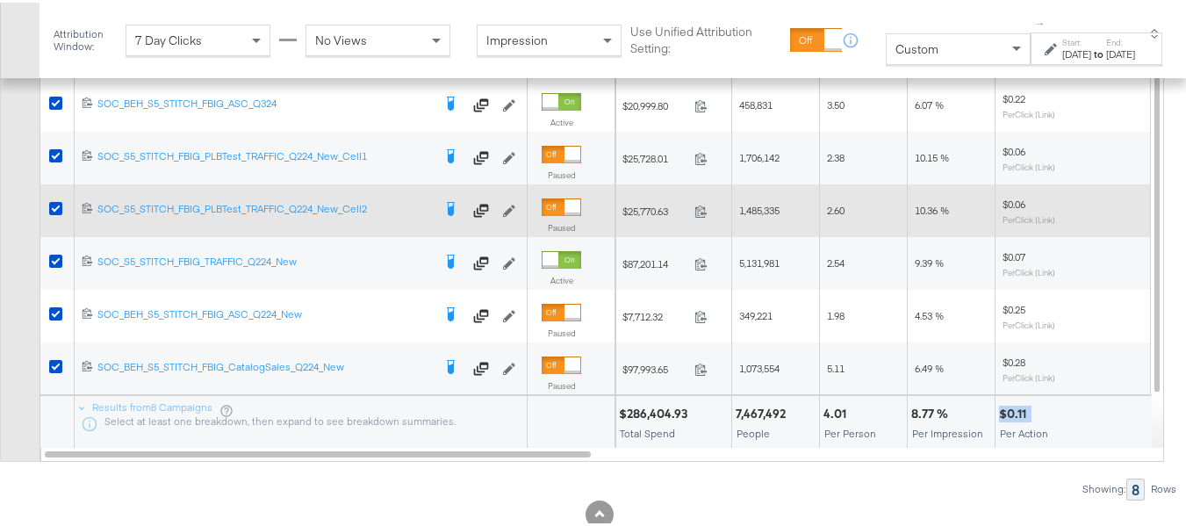
copy div "$0.11"
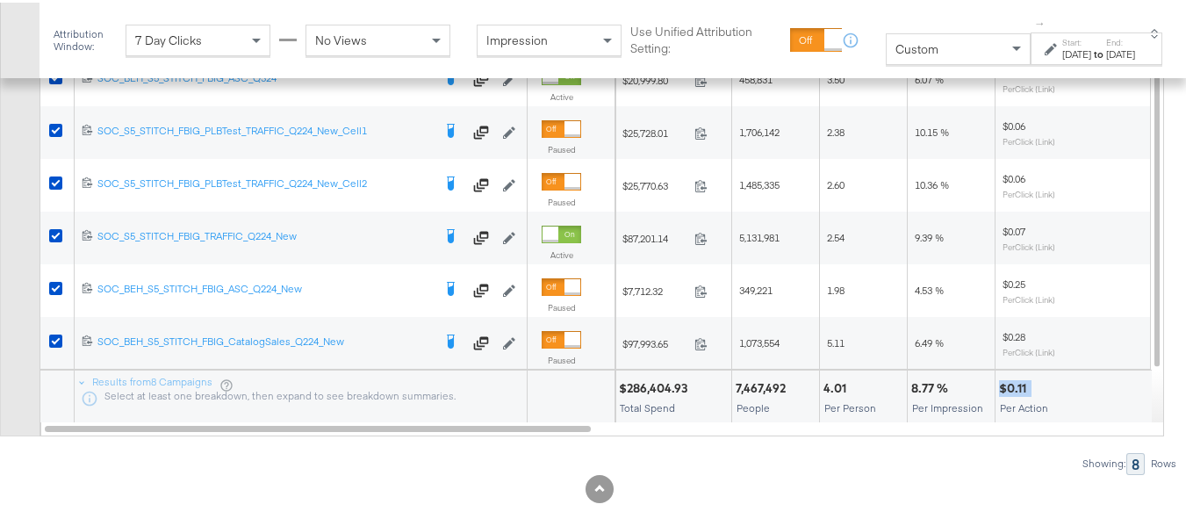
scroll to position [1110, 0]
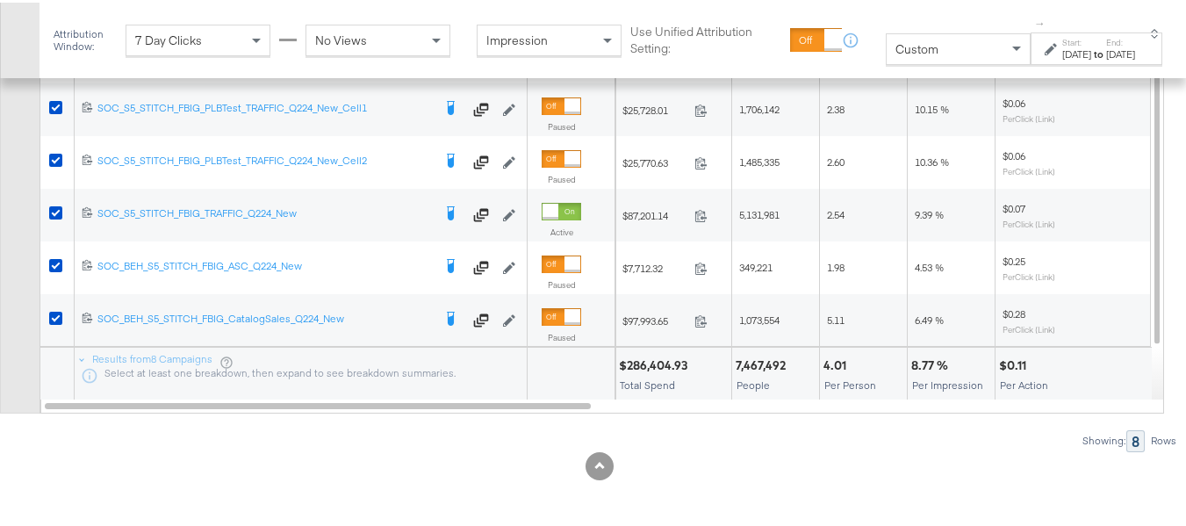
click at [937, 362] on div "8.77 %" at bounding box center [932, 363] width 42 height 17
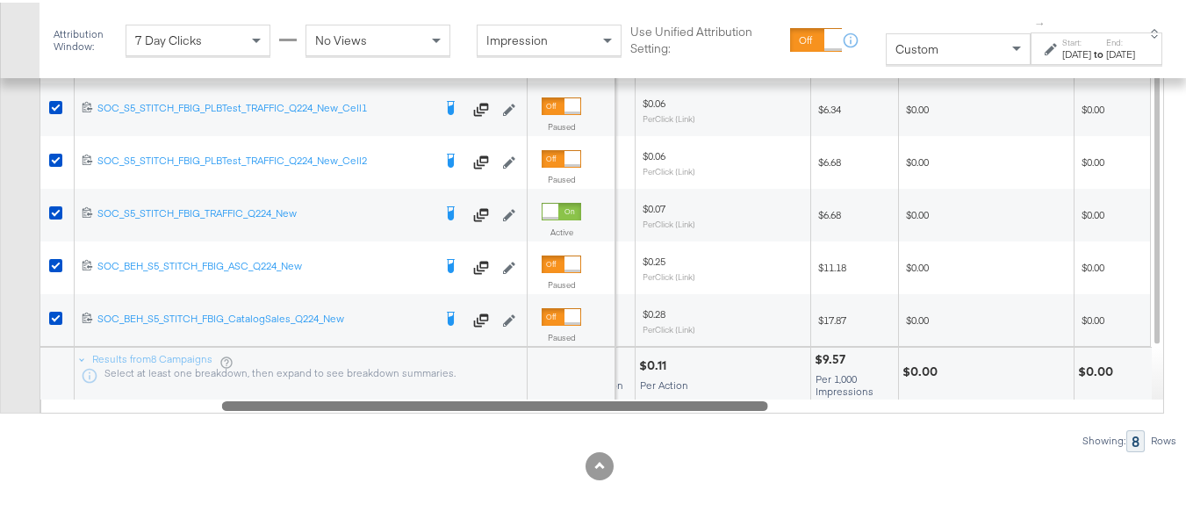
drag, startPoint x: 558, startPoint y: 401, endPoint x: 777, endPoint y: 410, distance: 218.8
click at [768, 410] on div at bounding box center [495, 402] width 546 height 15
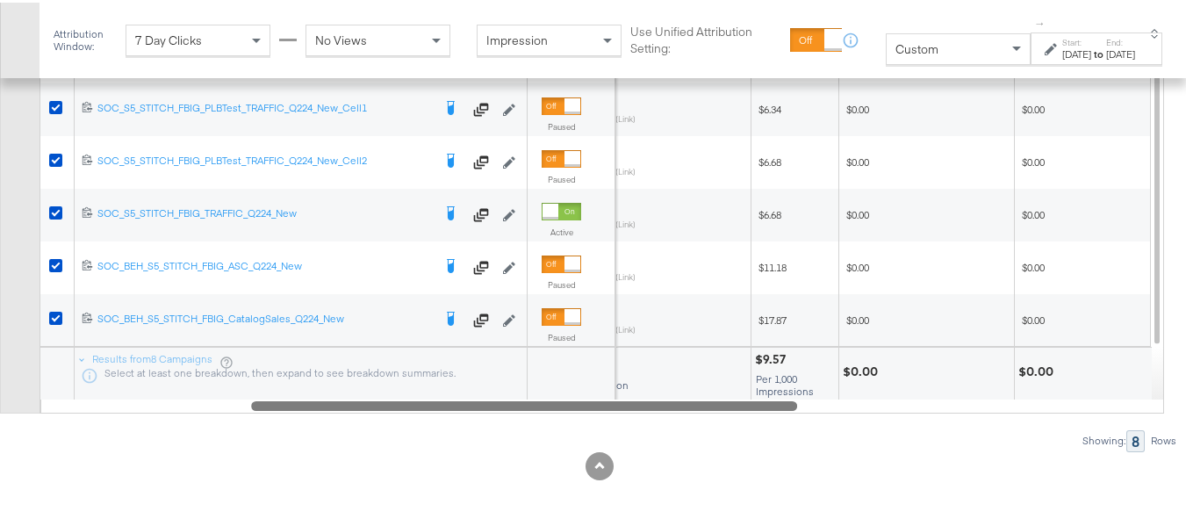
click at [764, 354] on div "$9.57" at bounding box center [773, 357] width 36 height 17
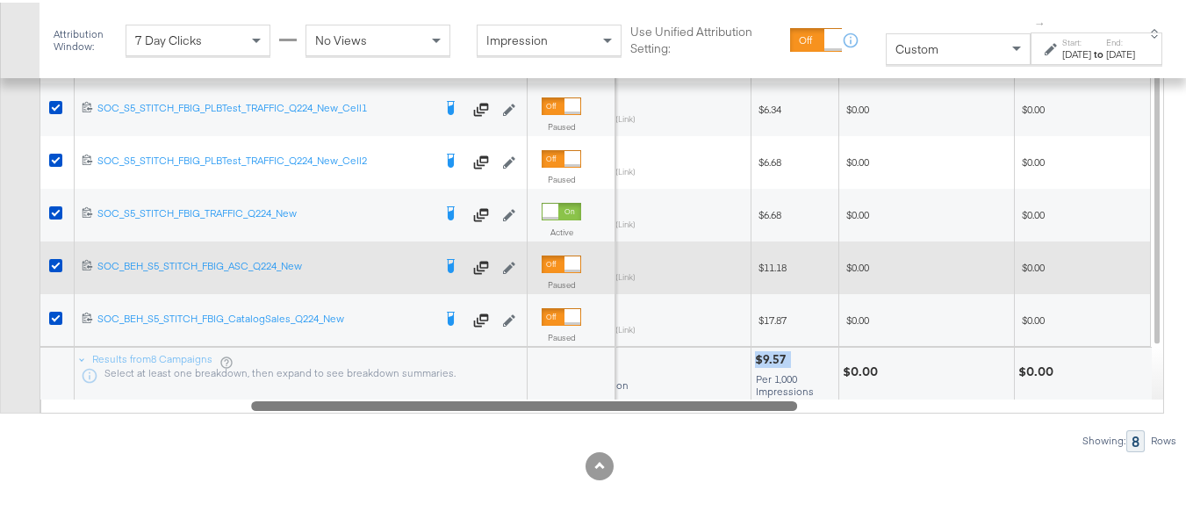
copy div "$9.57"
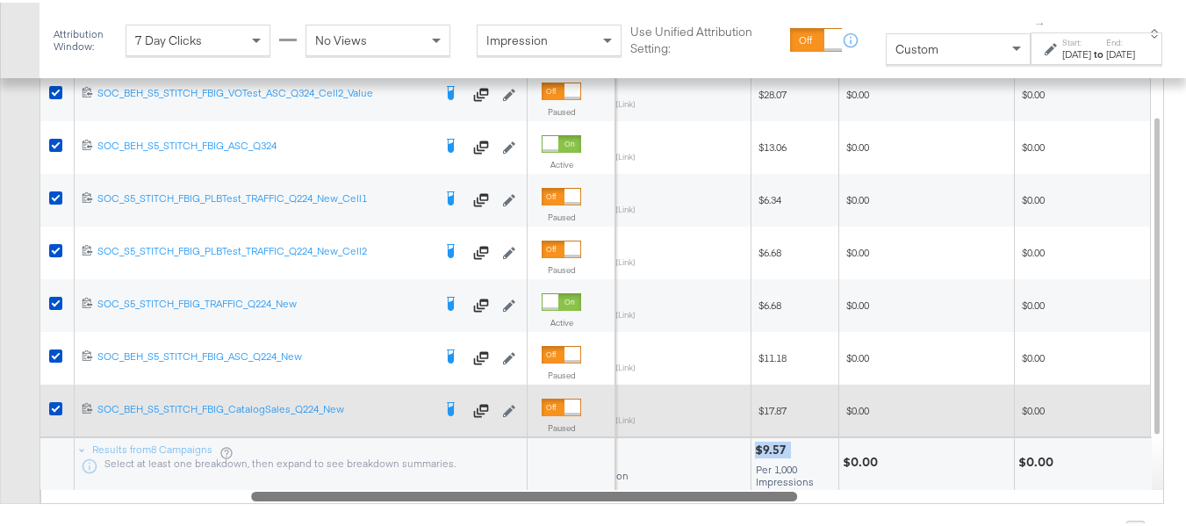
scroll to position [1022, 0]
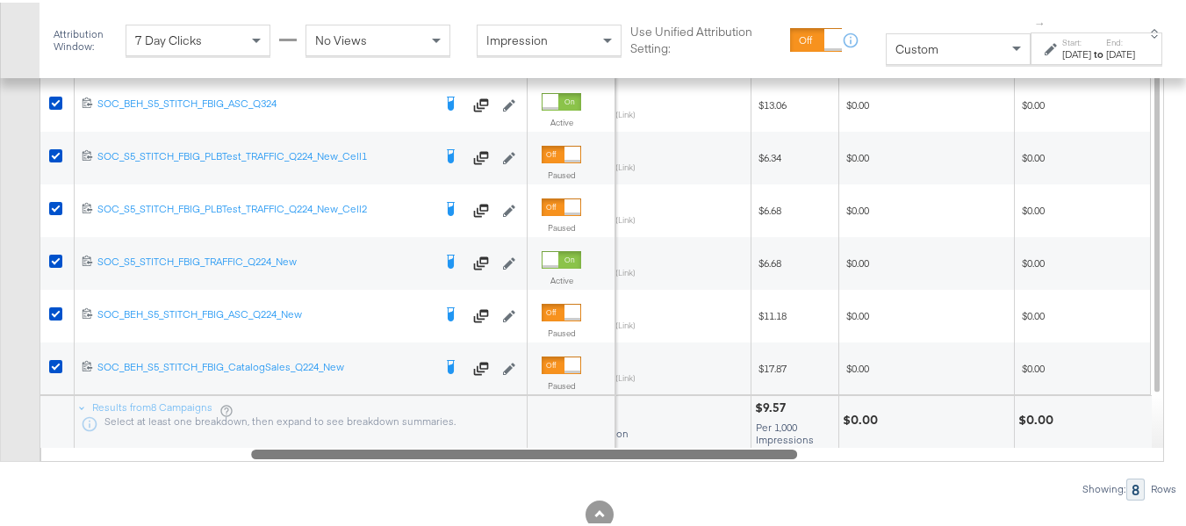
click at [892, 436] on div "$0.00" at bounding box center [926, 419] width 175 height 53
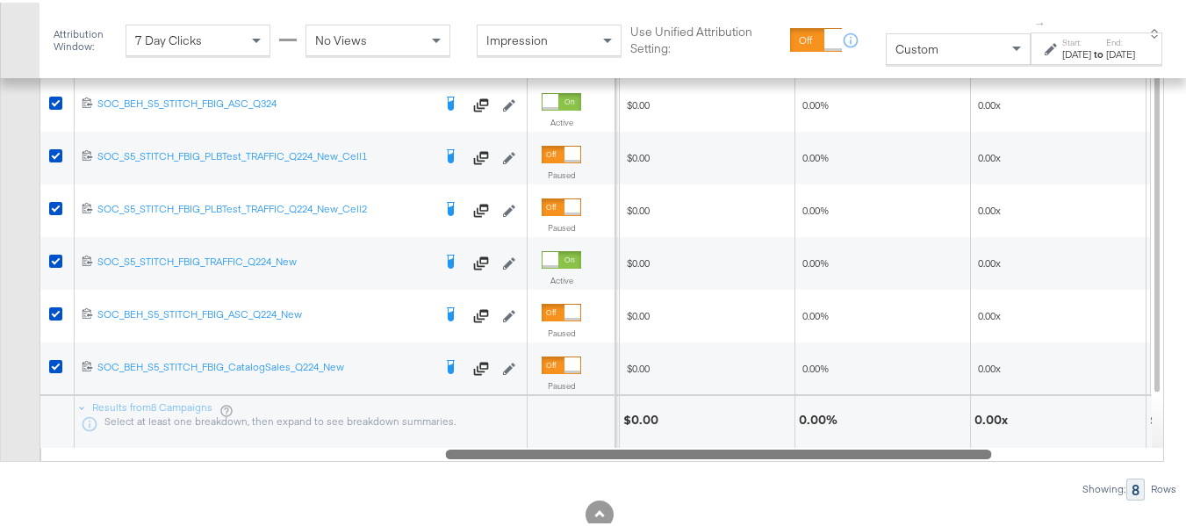
drag, startPoint x: 791, startPoint y: 489, endPoint x: 989, endPoint y: 494, distance: 197.6
click at [989, 458] on div at bounding box center [719, 450] width 546 height 15
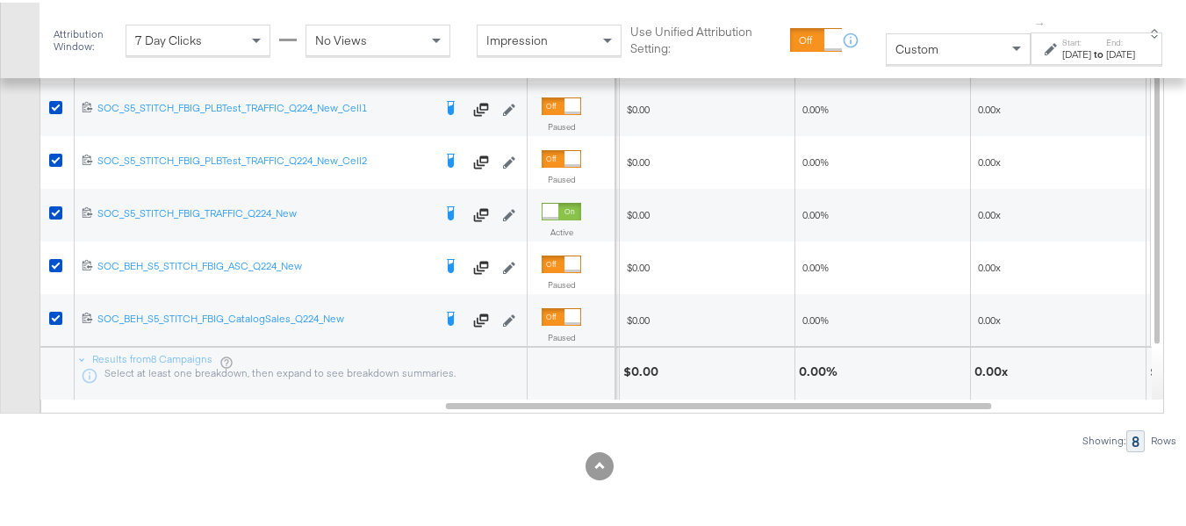
scroll to position [1110, 0]
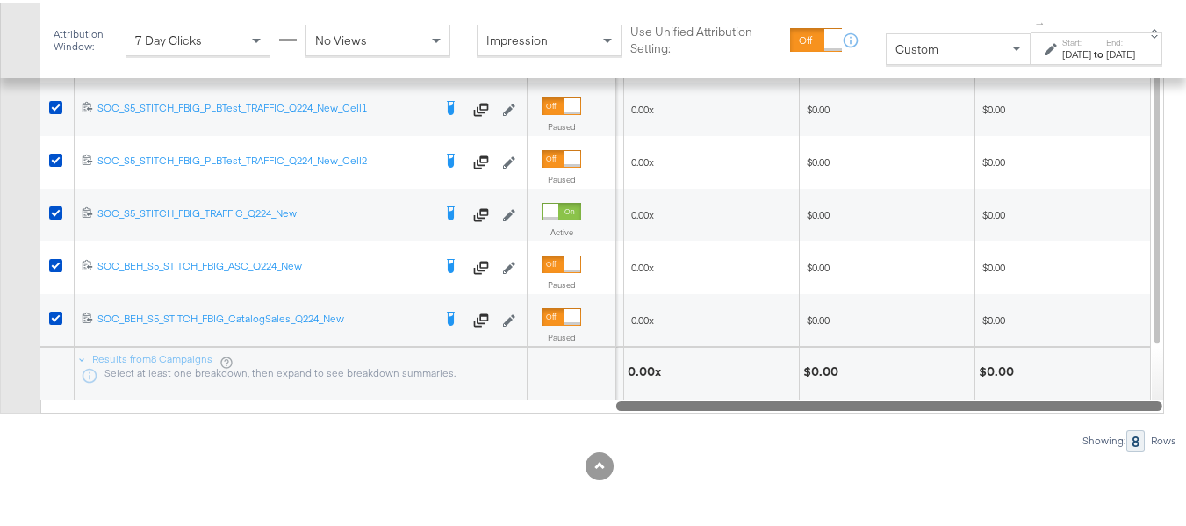
drag, startPoint x: 967, startPoint y: 406, endPoint x: 1198, endPoint y: 362, distance: 235.2
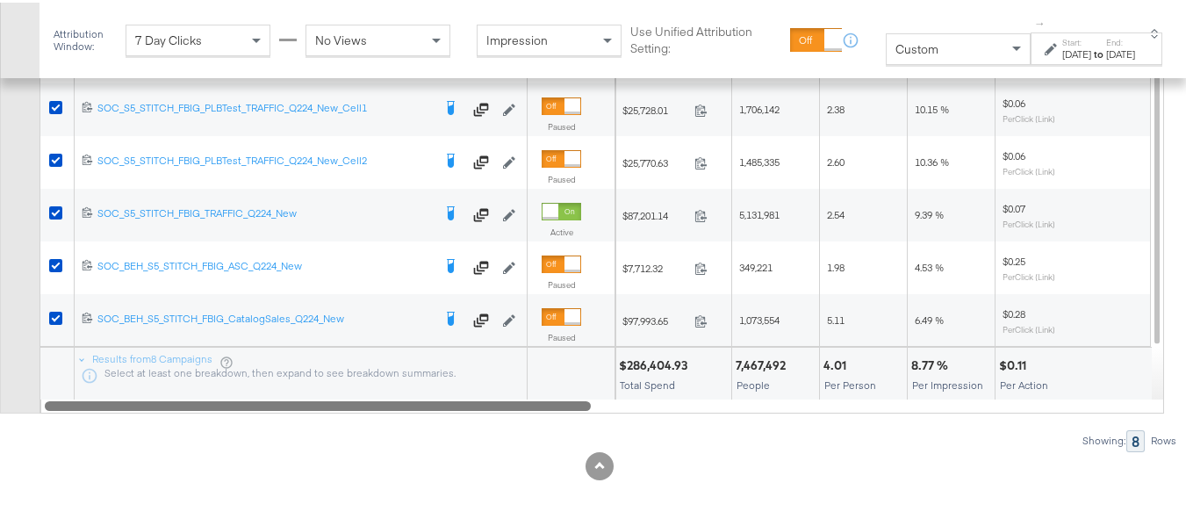
drag, startPoint x: 1140, startPoint y: 406, endPoint x: 0, endPoint y: 446, distance: 1141.1
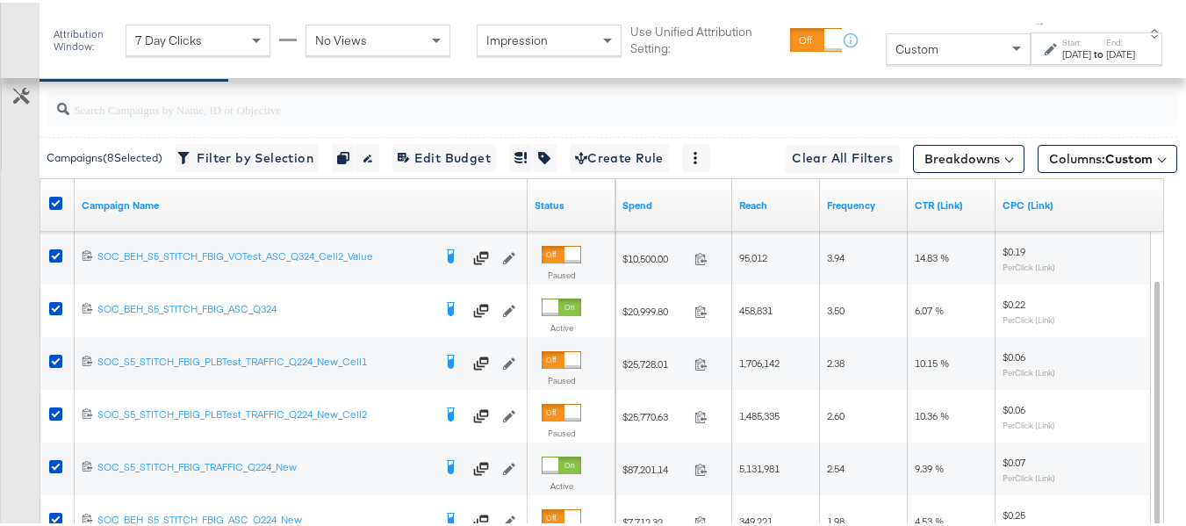
scroll to position [759, 0]
